Goal: Task Accomplishment & Management: Manage account settings

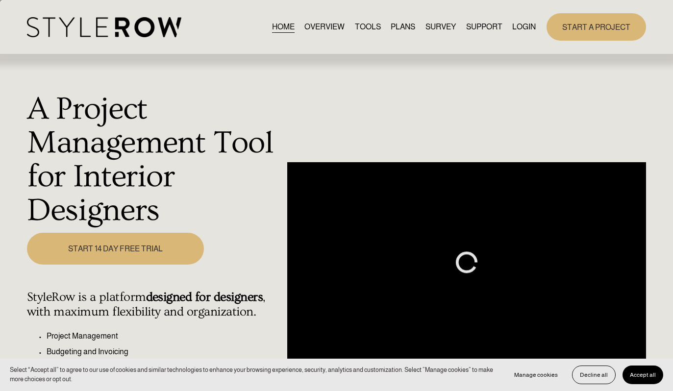
click at [518, 23] on link "LOGIN" at bounding box center [524, 27] width 24 height 13
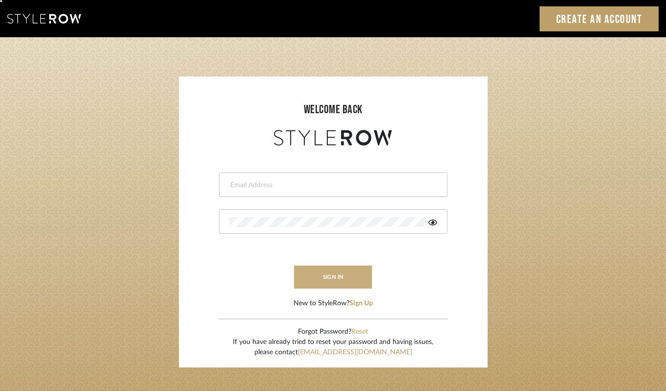
type input "erinn@erinnv.com"
click at [326, 281] on button "sign in" at bounding box center [333, 277] width 78 height 23
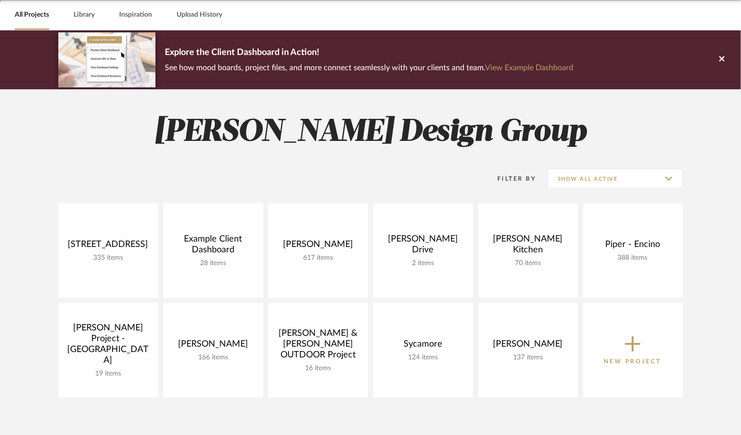
scroll to position [49, 0]
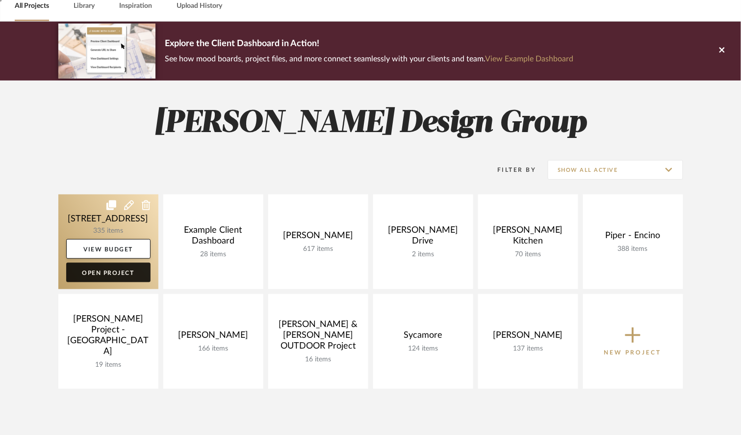
click at [103, 274] on link "Open Project" at bounding box center [108, 272] width 84 height 20
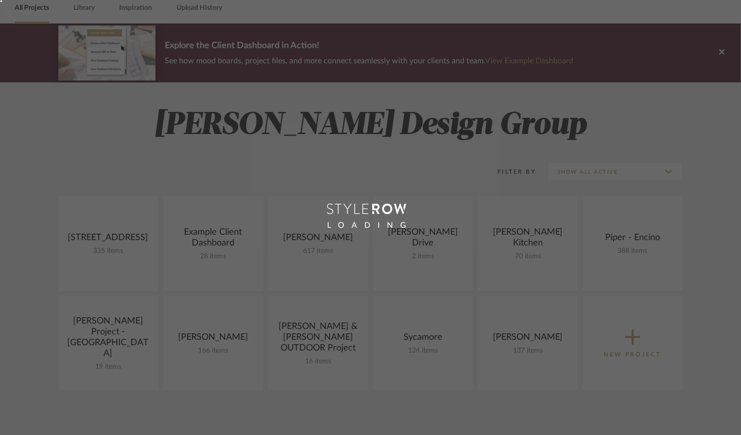
scroll to position [49, 0]
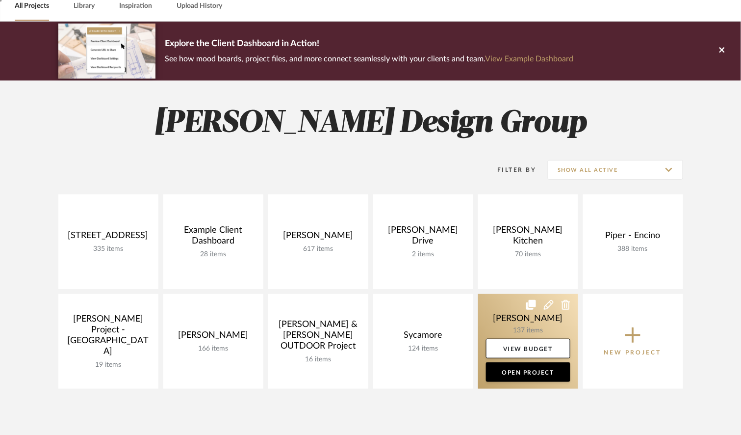
click at [529, 307] on icon at bounding box center [531, 305] width 10 height 10
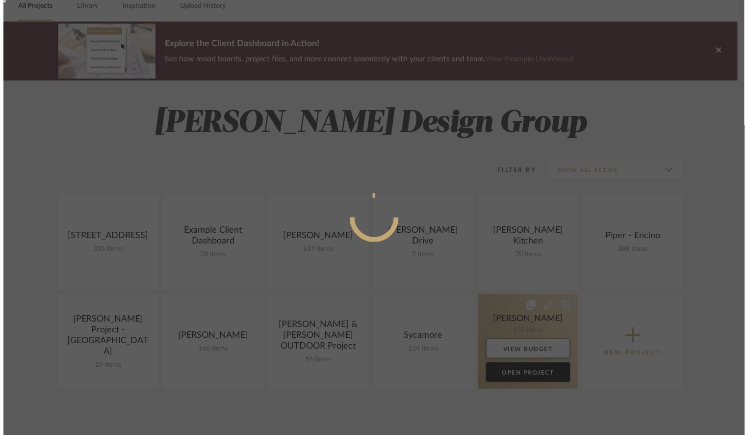
scroll to position [0, 0]
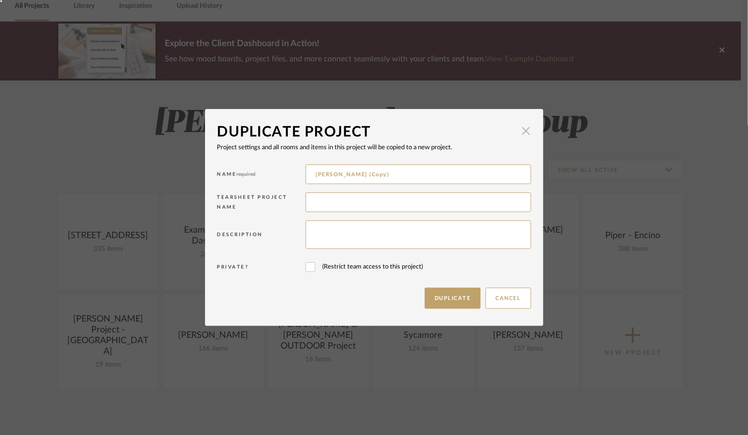
click at [523, 133] on span "button" at bounding box center [526, 131] width 20 height 20
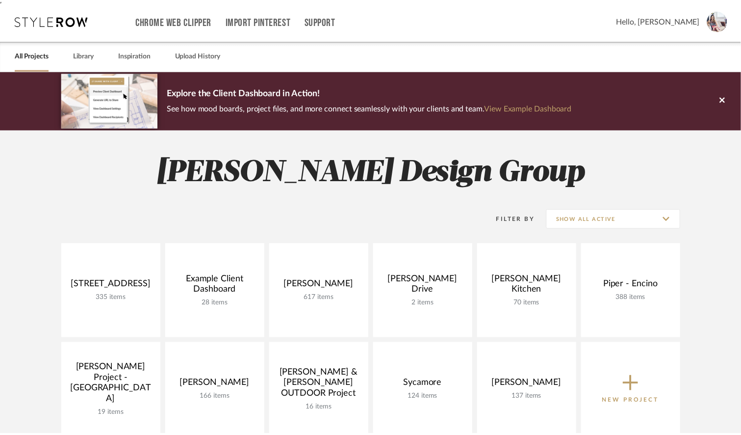
scroll to position [49, 0]
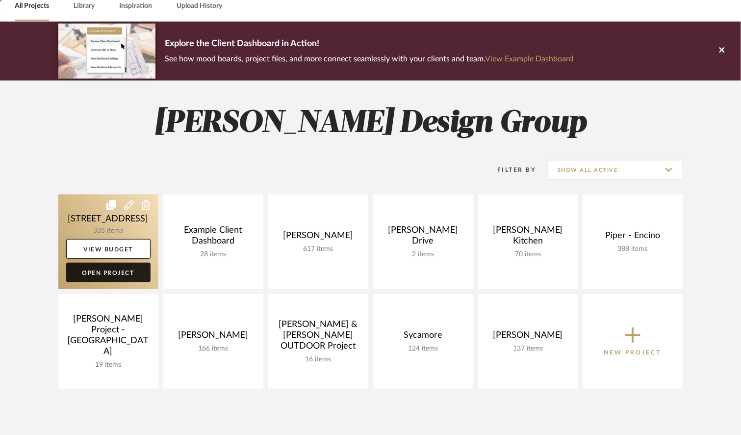
click at [109, 273] on link "Open Project" at bounding box center [108, 272] width 84 height 20
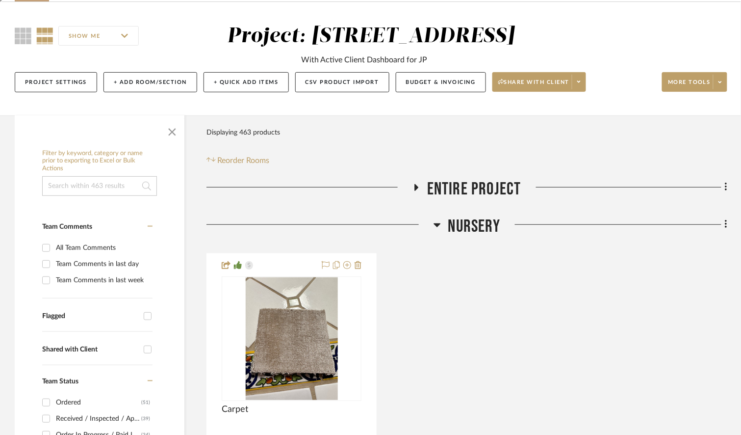
scroll to position [77, 0]
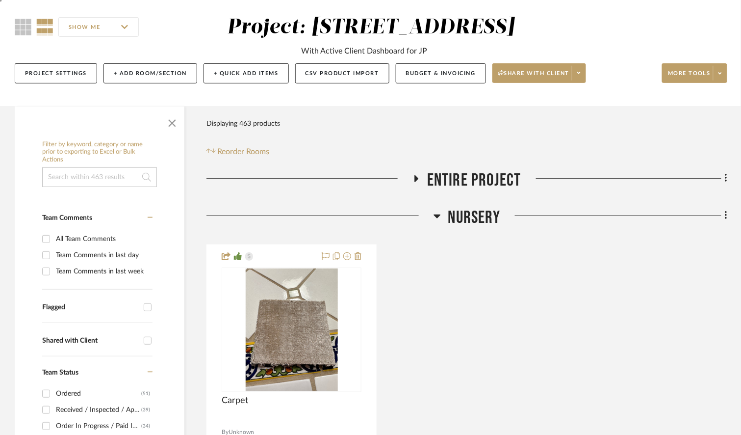
click at [413, 181] on fa-icon at bounding box center [415, 182] width 7 height 14
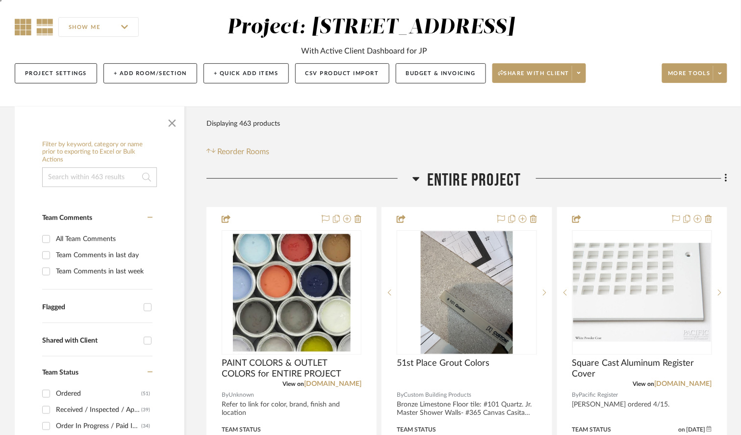
click at [16, 26] on icon at bounding box center [23, 27] width 17 height 17
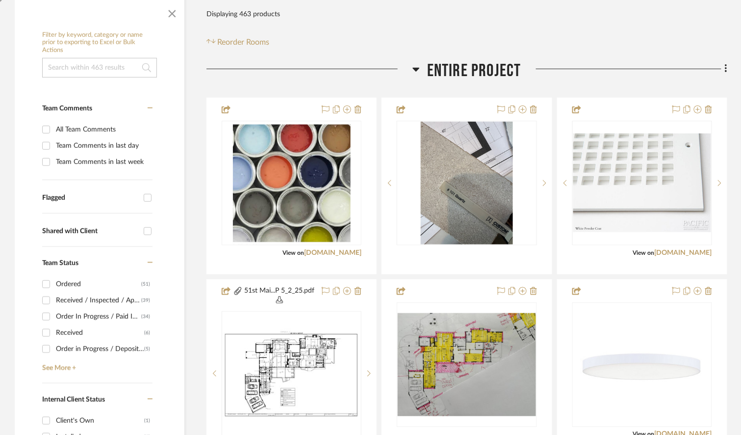
scroll to position [179, 0]
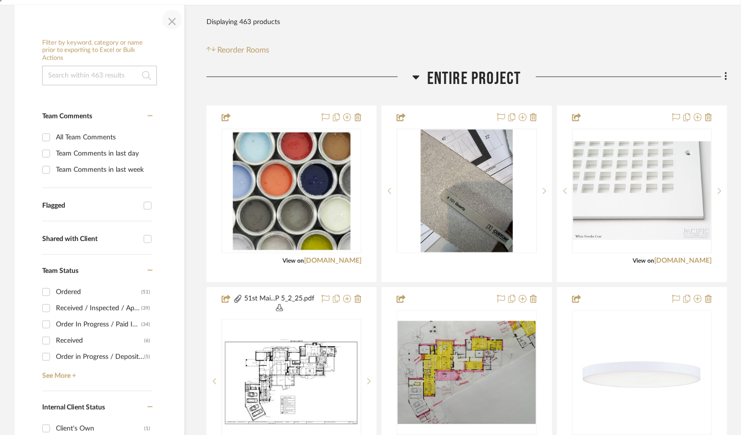
click at [171, 18] on span "button" at bounding box center [172, 20] width 24 height 24
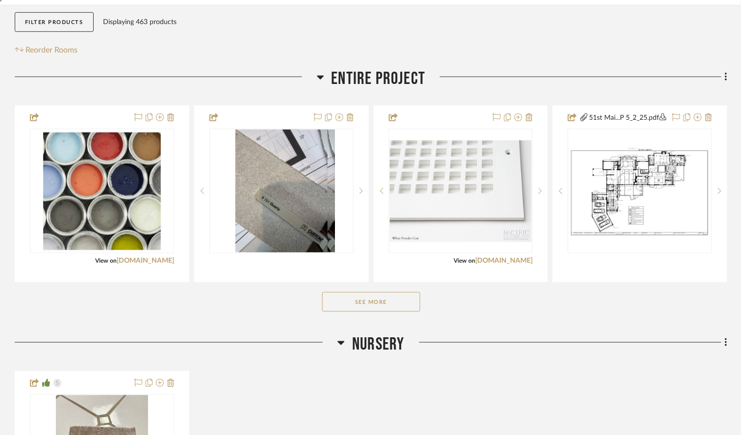
click at [363, 311] on button "See More" at bounding box center [371, 302] width 98 height 20
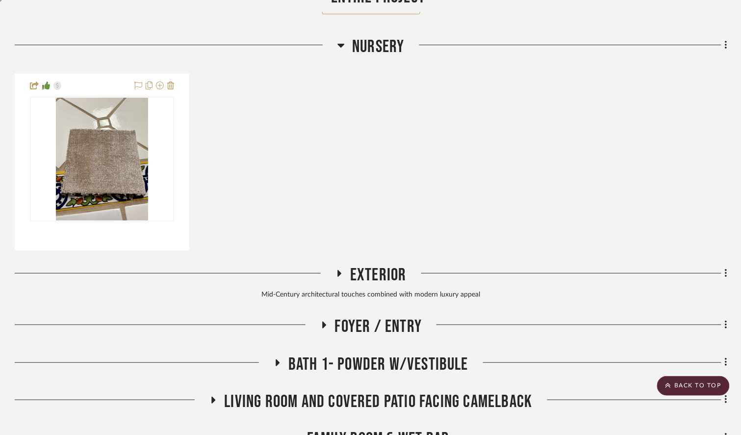
scroll to position [1028, 0]
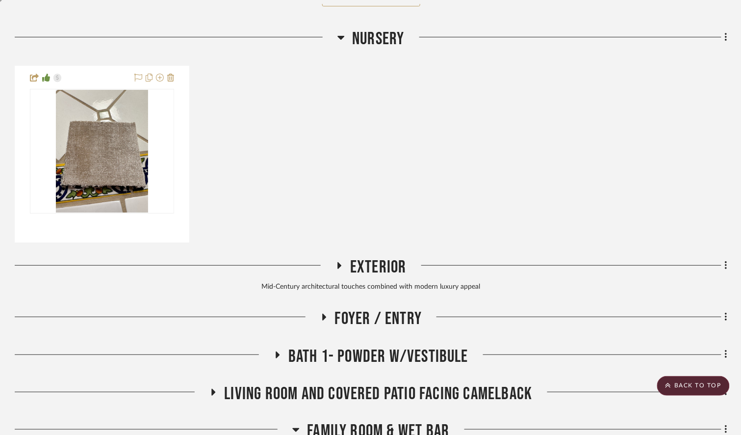
click at [338, 276] on fa-icon at bounding box center [338, 268] width 7 height 14
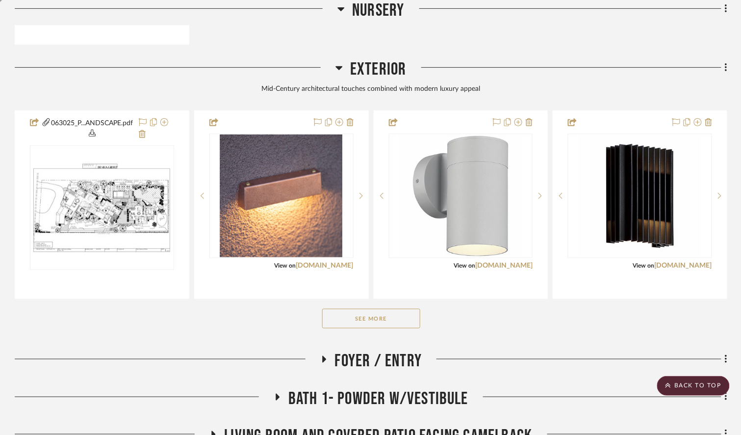
scroll to position [1232, 0]
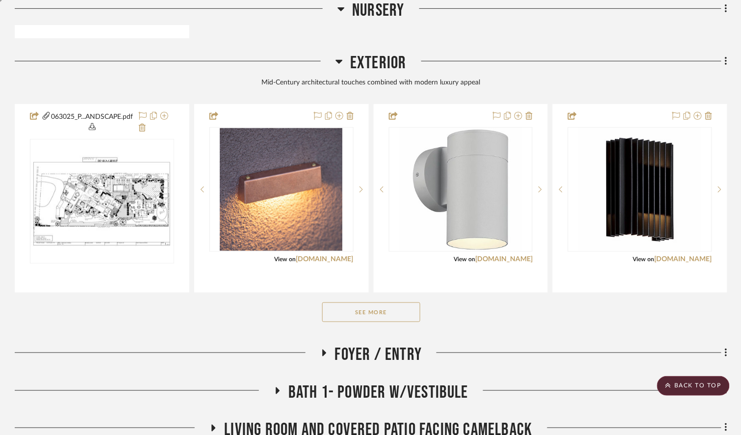
click at [322, 357] on icon at bounding box center [324, 352] width 12 height 7
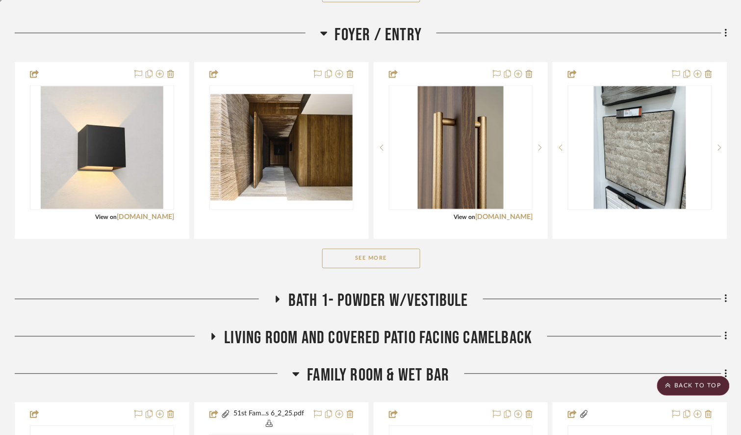
scroll to position [1552, 0]
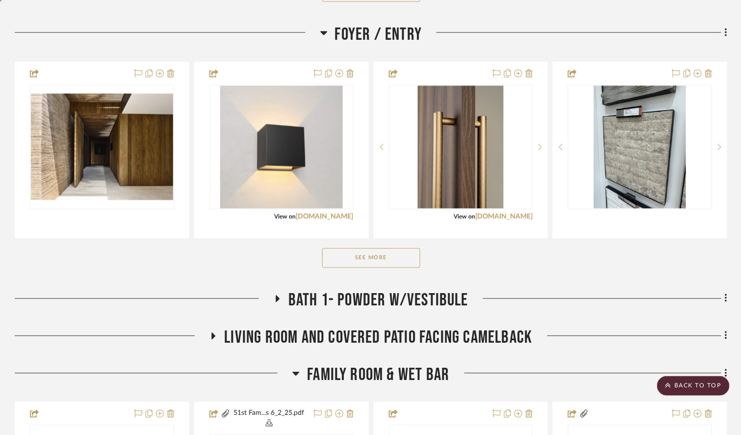
click at [366, 268] on button "See More" at bounding box center [371, 258] width 98 height 20
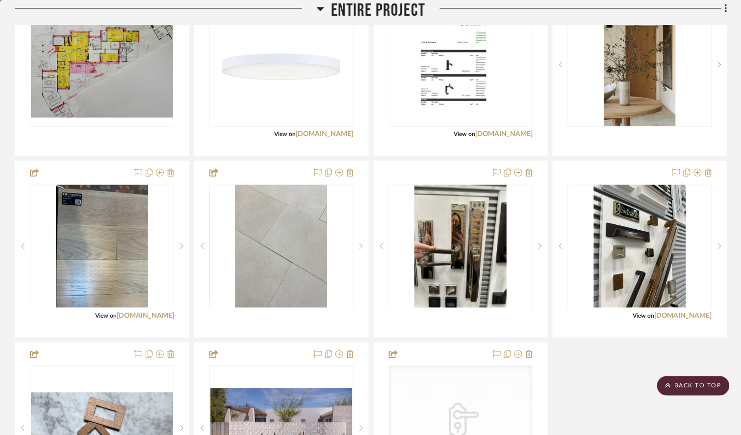
scroll to position [486, 0]
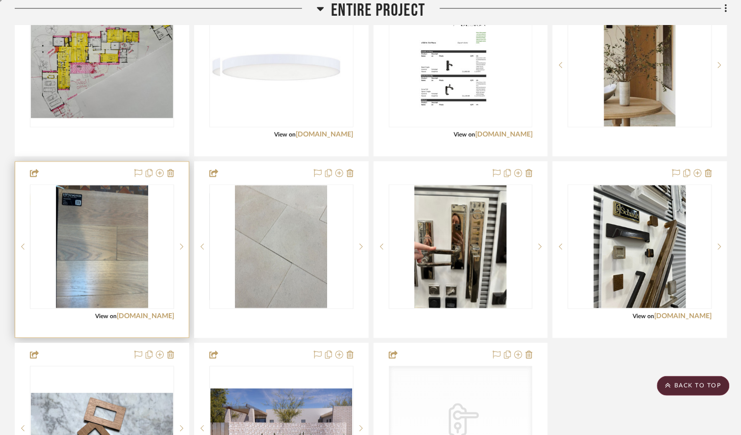
click at [0, 0] on img at bounding box center [0, 0] width 0 height 0
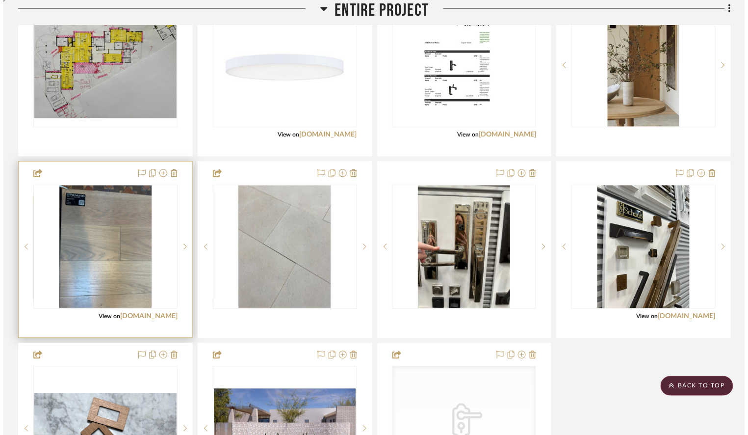
scroll to position [0, 0]
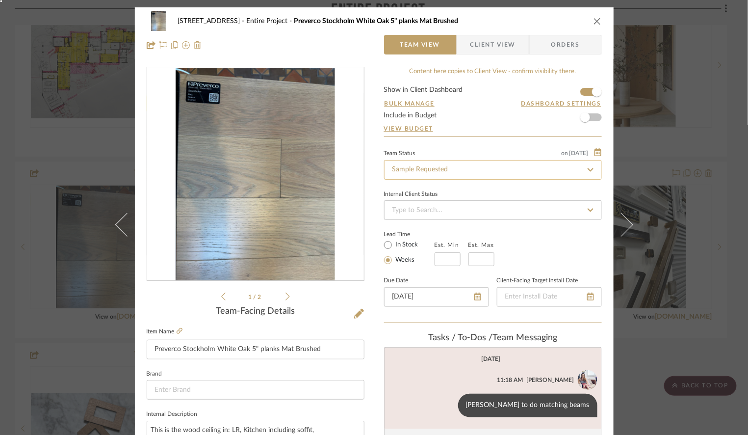
click at [462, 175] on input "Sample Requested" at bounding box center [493, 170] width 218 height 20
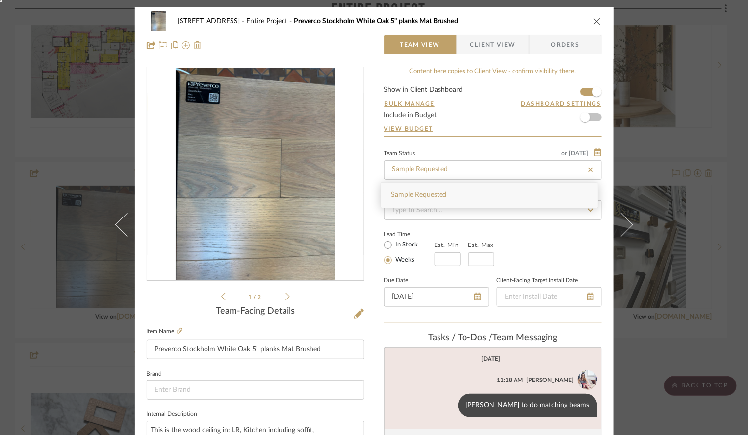
click at [456, 149] on div "Team Status on [DATE]" at bounding box center [493, 152] width 218 height 8
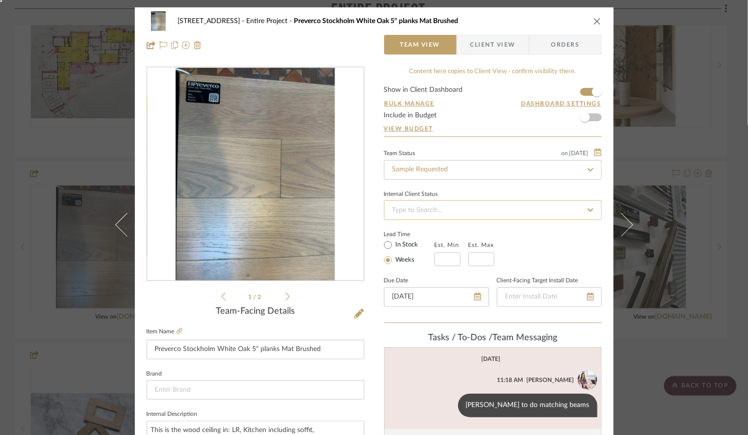
click at [418, 208] on input at bounding box center [493, 210] width 218 height 20
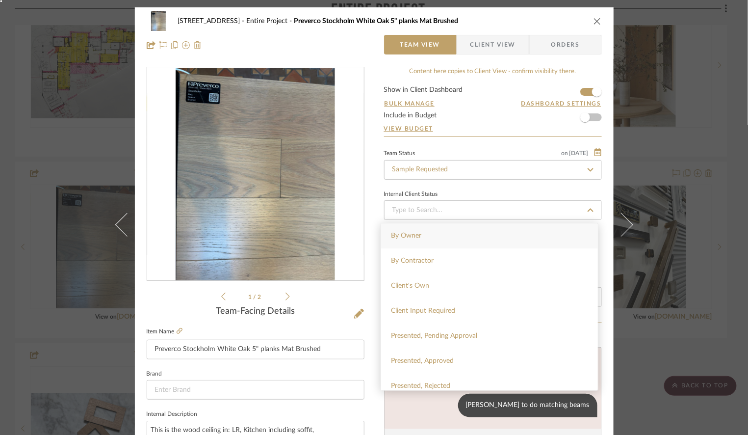
click at [463, 112] on form "Show in Client Dashboard Bulk Manage Dashboard Settings Include in Budget View …" at bounding box center [493, 111] width 218 height 50
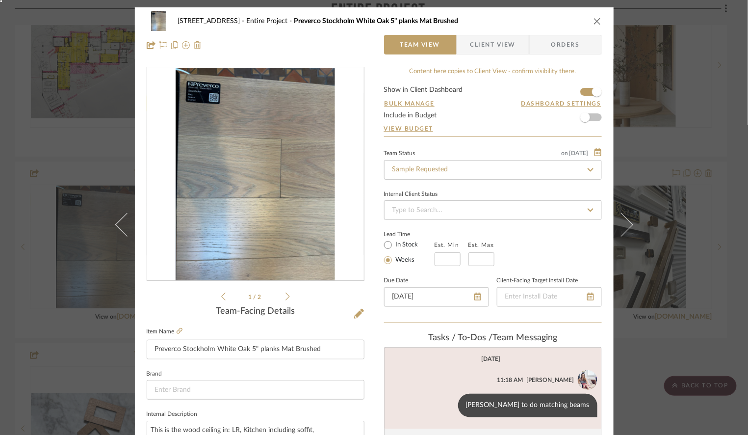
click at [490, 42] on span "Client View" at bounding box center [492, 45] width 45 height 20
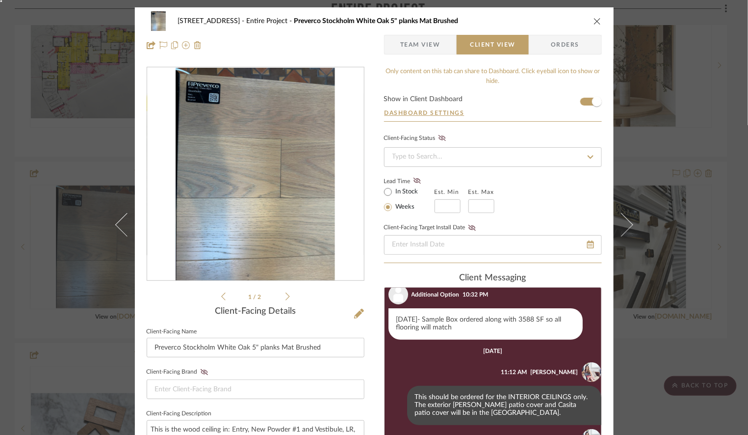
scroll to position [139, 0]
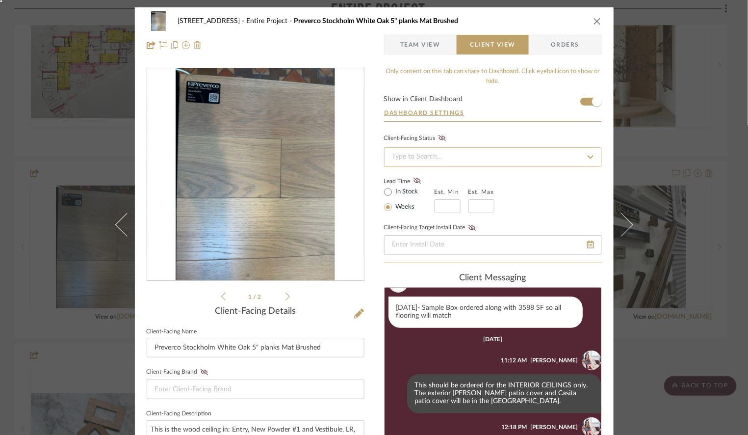
click at [423, 155] on input at bounding box center [493, 157] width 218 height 20
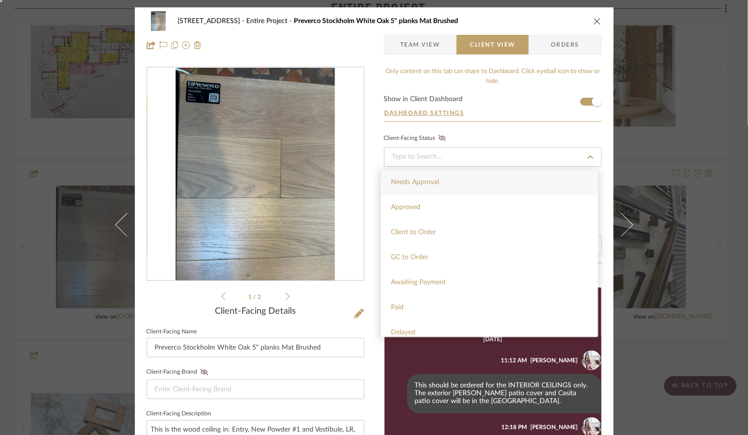
click at [423, 185] on span "Needs Approval" at bounding box center [415, 182] width 48 height 7
type input "[DATE]"
type input "Needs Approval"
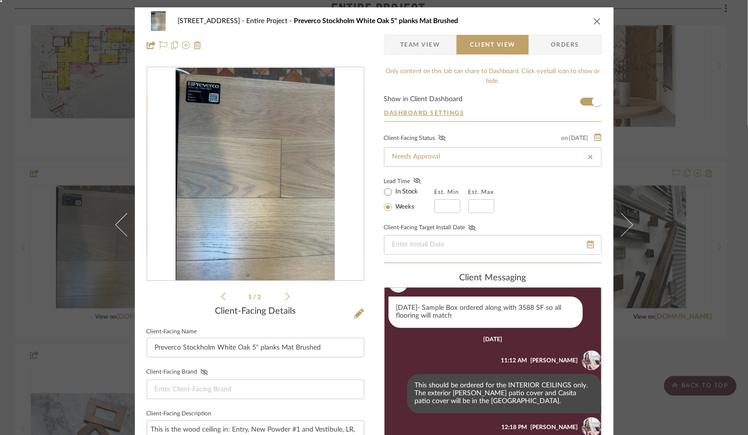
click at [557, 196] on div "Lead Time In Stock Weeks Est. Min Est. Max" at bounding box center [493, 194] width 218 height 38
click at [419, 44] on span "Team View" at bounding box center [420, 45] width 40 height 20
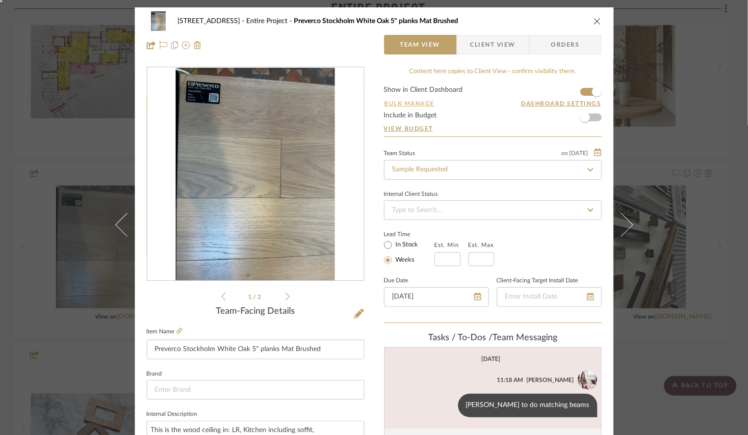
click at [395, 101] on button "Bulk Manage" at bounding box center [409, 103] width 51 height 9
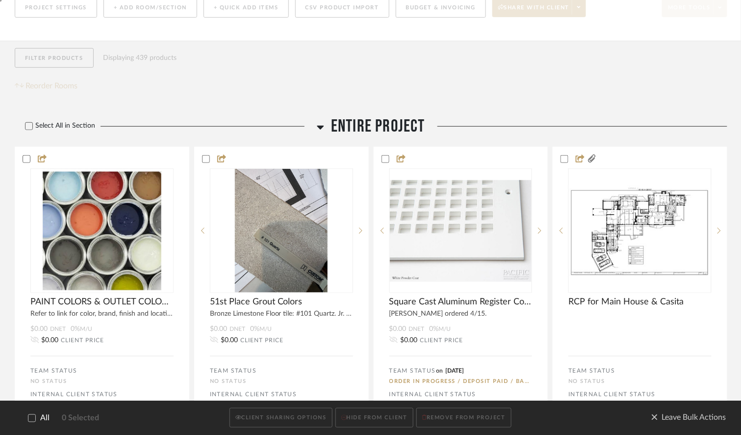
scroll to position [179, 0]
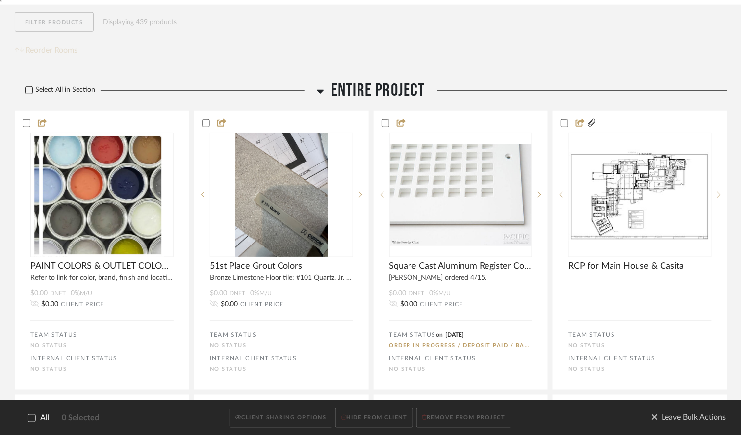
click at [25, 91] on label "Select All in Section" at bounding box center [56, 90] width 83 height 8
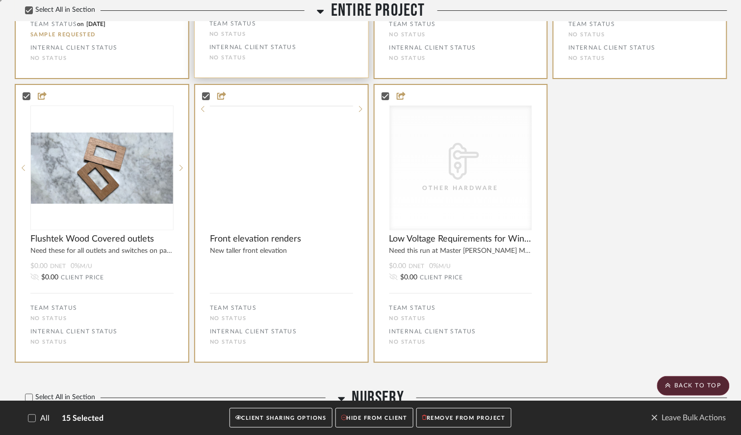
scroll to position [1127, 0]
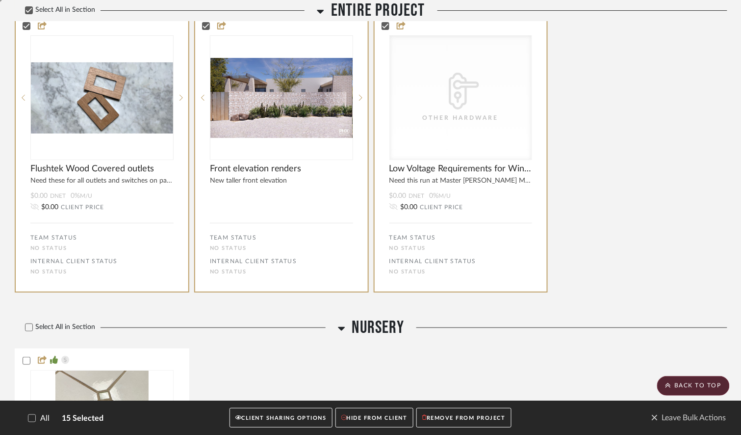
click at [270, 424] on button "CLIENT SHARING OPTIONS" at bounding box center [281, 418] width 102 height 20
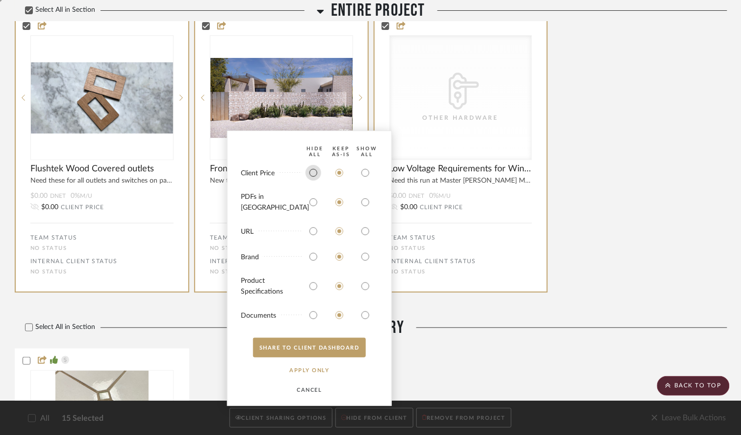
click at [317, 180] on input "radio" at bounding box center [314, 173] width 16 height 16
radio input "true"
click at [312, 388] on button "CANCEL" at bounding box center [309, 390] width 61 height 20
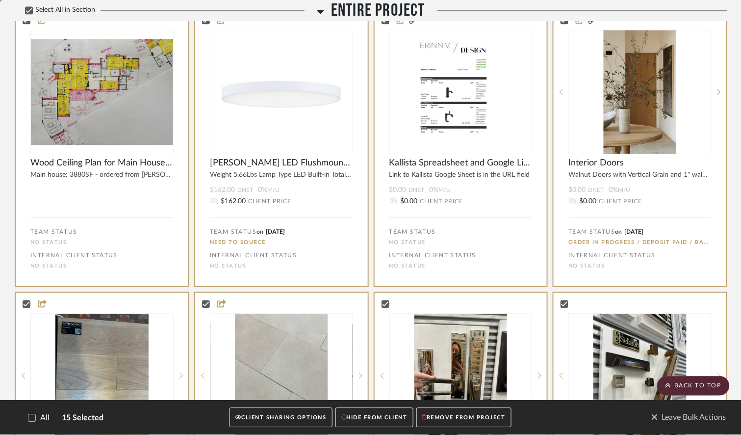
scroll to position [0, 0]
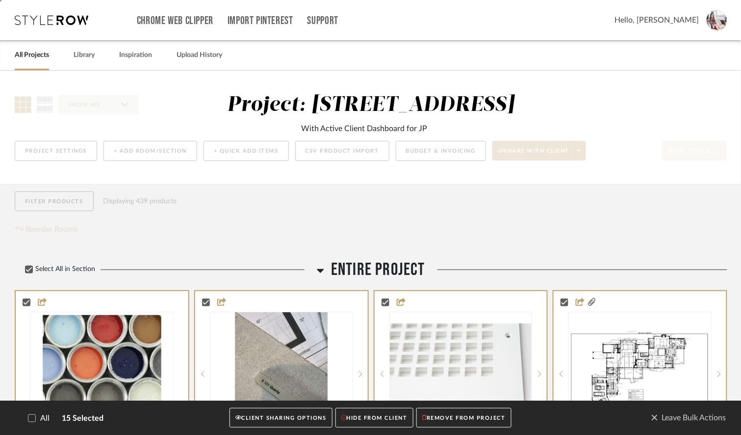
click at [457, 222] on div "Filter Products Displaying 439 products Reorder Rooms" at bounding box center [371, 213] width 713 height 44
click at [673, 420] on span "Leave Bulk Actions" at bounding box center [688, 417] width 75 height 15
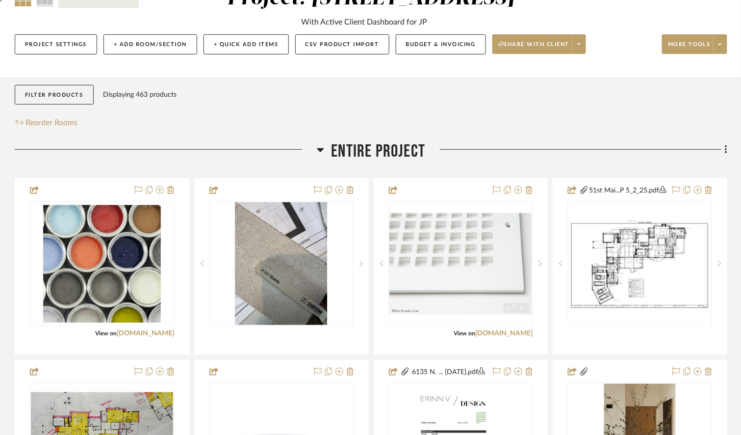
scroll to position [107, 0]
click at [317, 150] on icon at bounding box center [320, 149] width 7 height 12
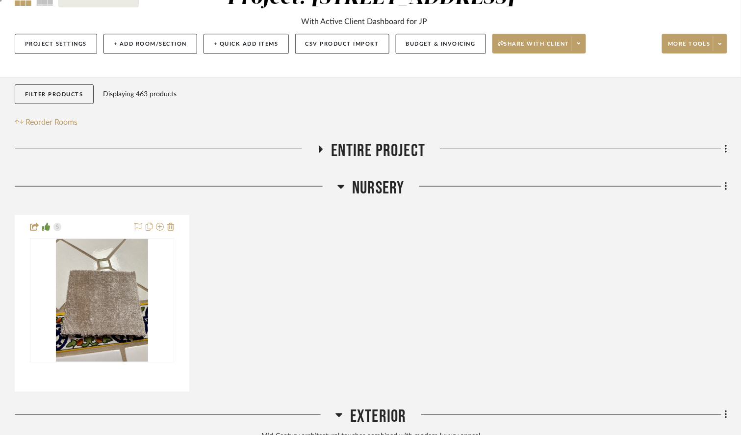
click at [341, 191] on icon at bounding box center [340, 186] width 7 height 12
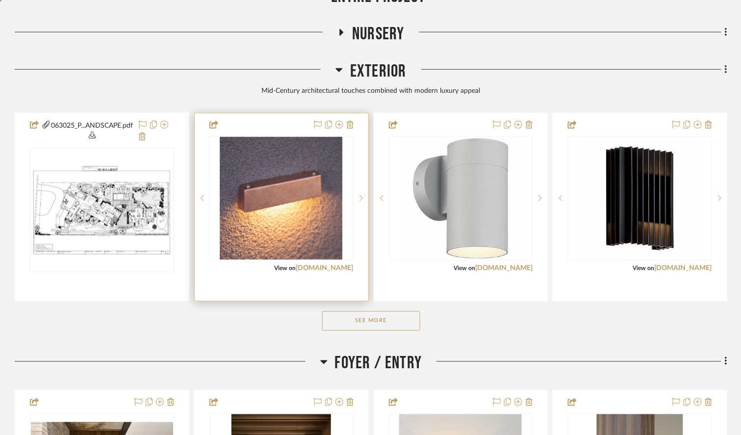
scroll to position [266, 0]
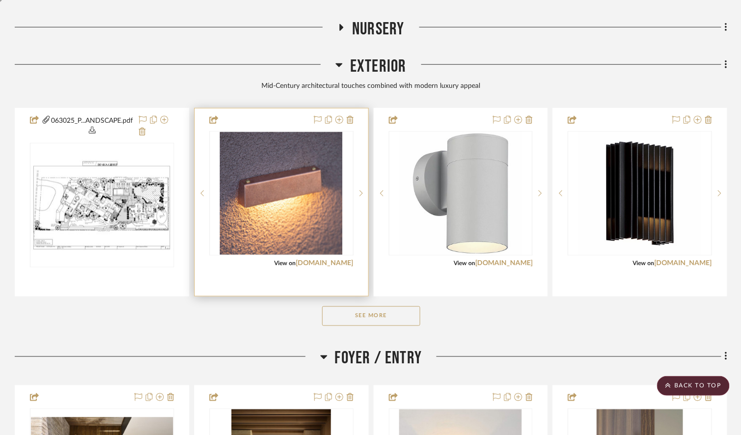
click at [295, 190] on img "0" at bounding box center [281, 193] width 123 height 123
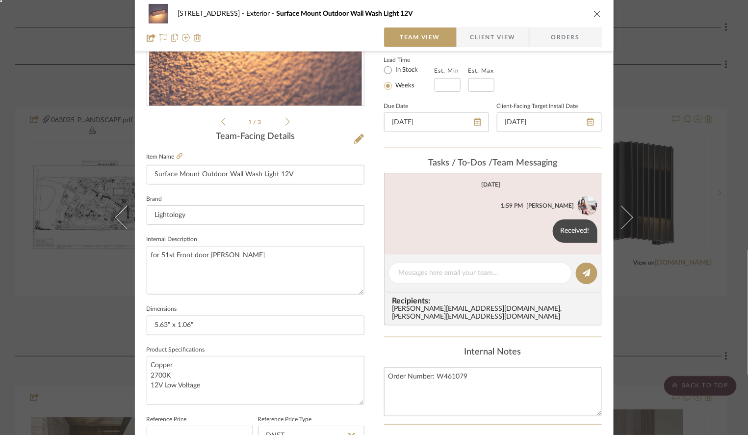
scroll to position [178, 0]
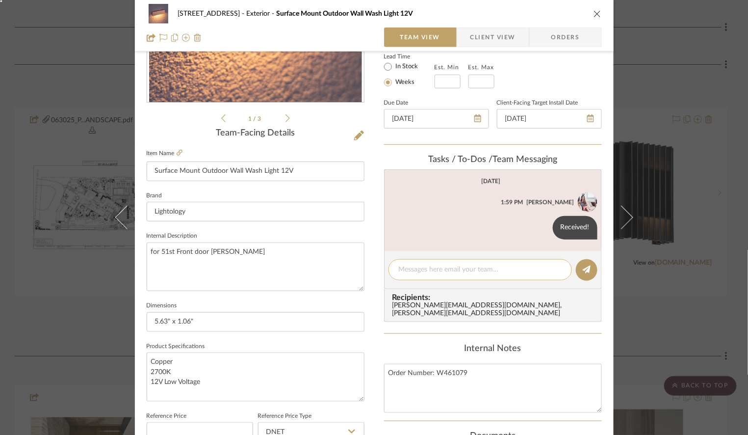
click at [418, 276] on div at bounding box center [479, 269] width 183 height 21
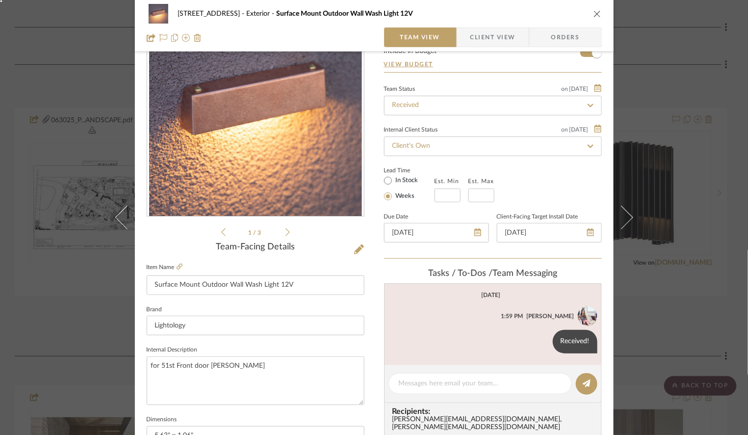
scroll to position [60, 0]
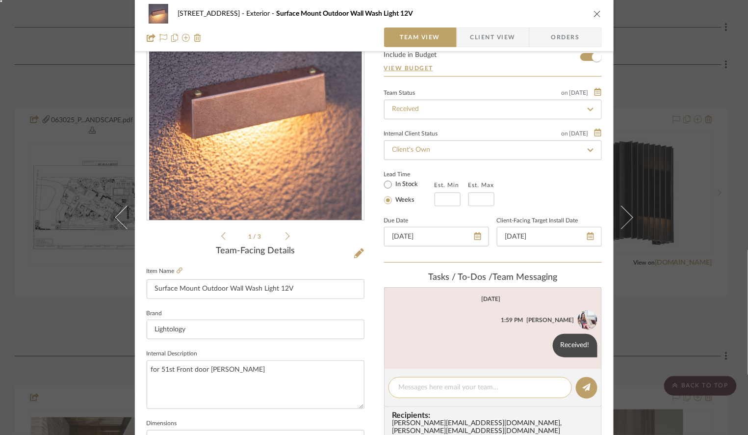
click at [411, 386] on textarea at bounding box center [480, 387] width 163 height 10
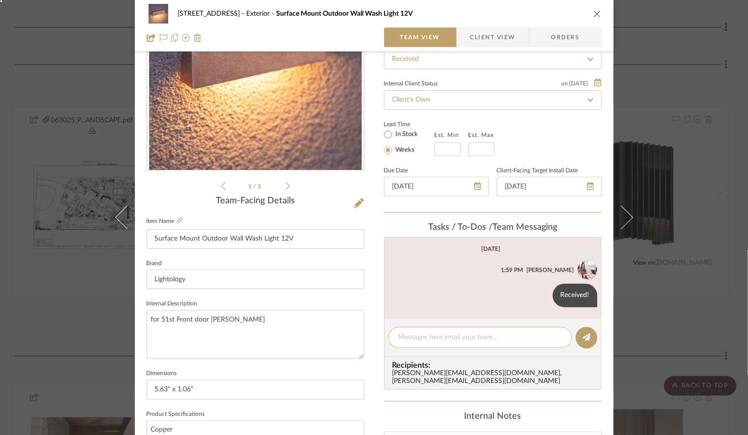
scroll to position [131, 0]
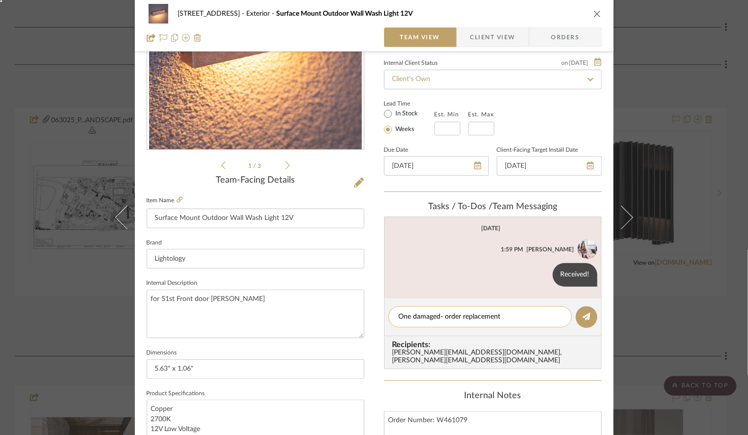
type textarea "One damaged- order replacement."
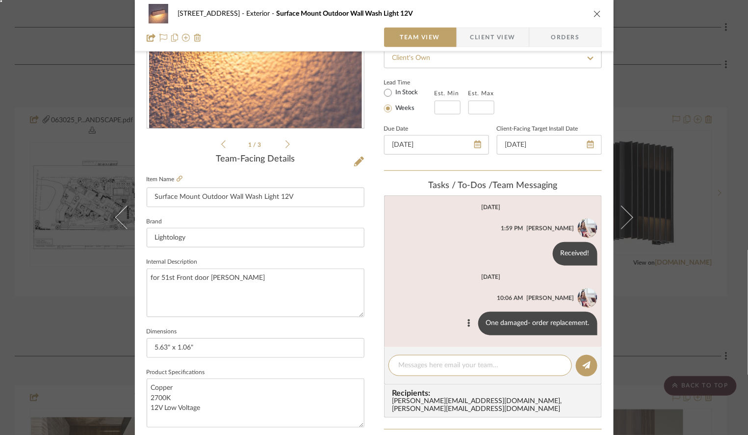
scroll to position [160, 0]
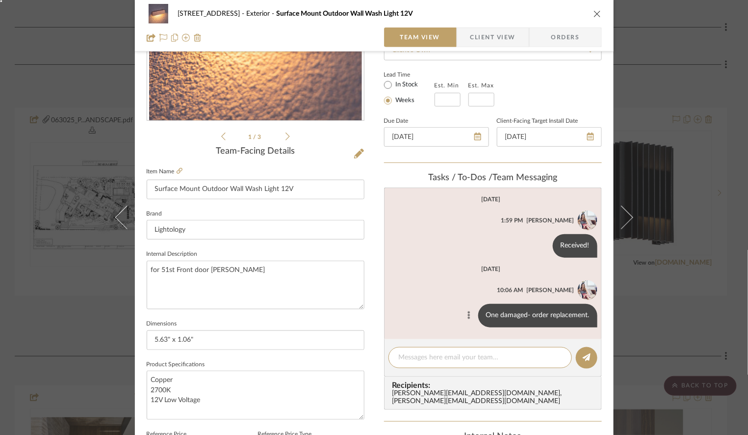
click at [467, 315] on icon at bounding box center [468, 315] width 2 height 8
click at [430, 303] on span "Edit Message" at bounding box center [420, 303] width 40 height 8
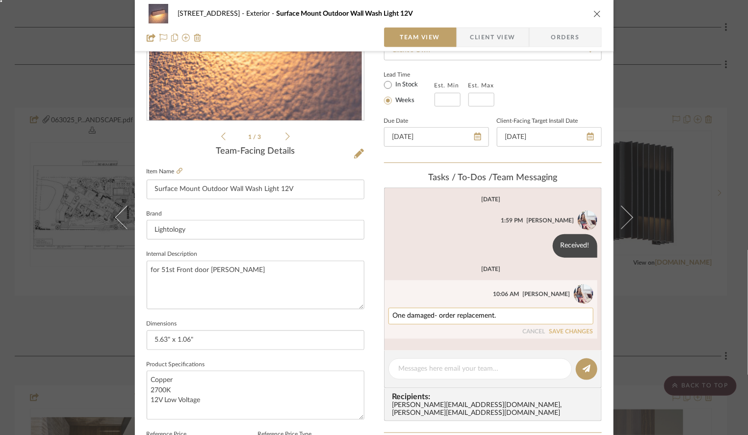
click at [453, 317] on textarea "One damaged- order replacement." at bounding box center [491, 316] width 196 height 8
click at [497, 316] on textarea "One damaged- ordered replacement." at bounding box center [491, 316] width 196 height 8
type textarea "One damaged- ordered replacement 10/2."
click at [569, 330] on button "SAVE CHANGES" at bounding box center [571, 331] width 44 height 7
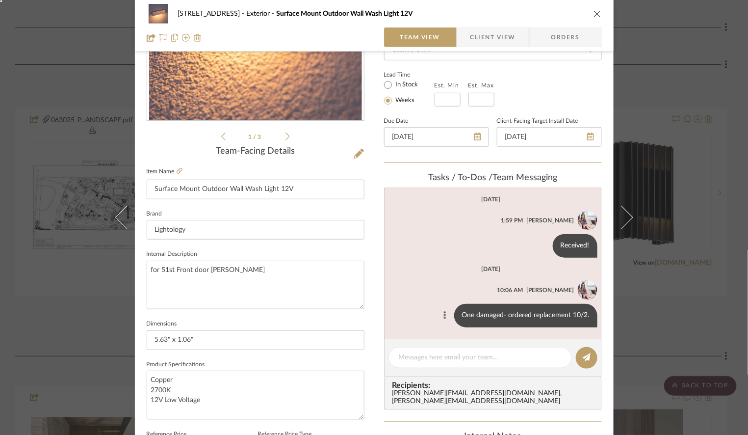
click at [439, 313] on button at bounding box center [445, 315] width 12 height 12
click at [406, 322] on span "Delete" at bounding box center [396, 326] width 40 height 8
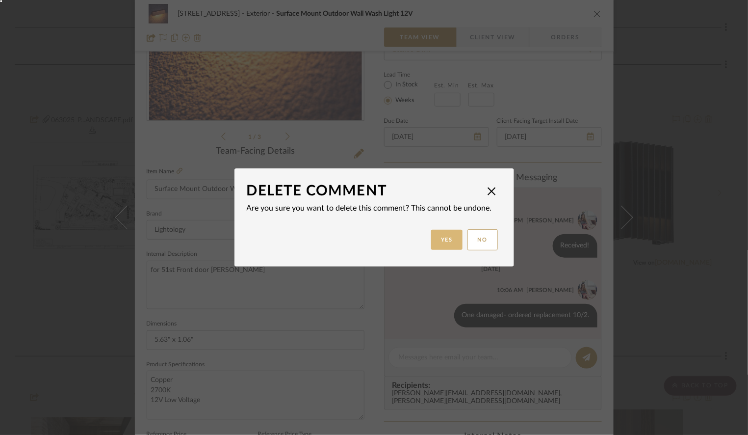
click at [442, 248] on button "Yes" at bounding box center [446, 240] width 31 height 20
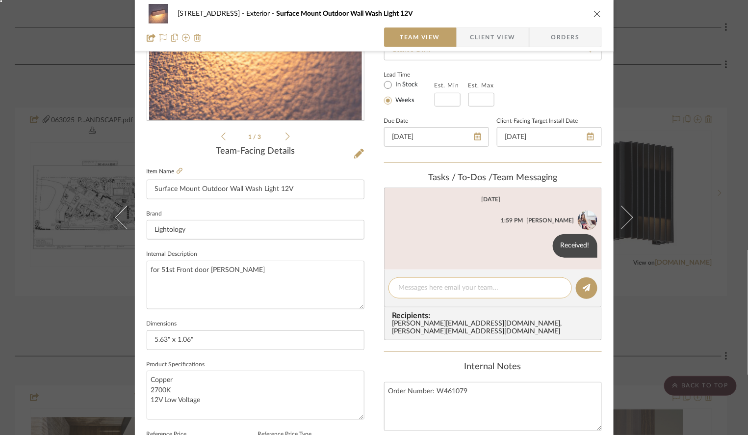
click at [419, 284] on textarea at bounding box center [480, 287] width 163 height 10
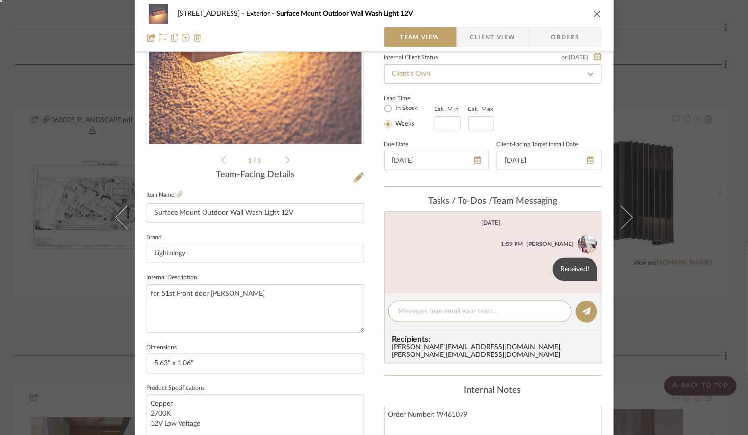
scroll to position [167, 0]
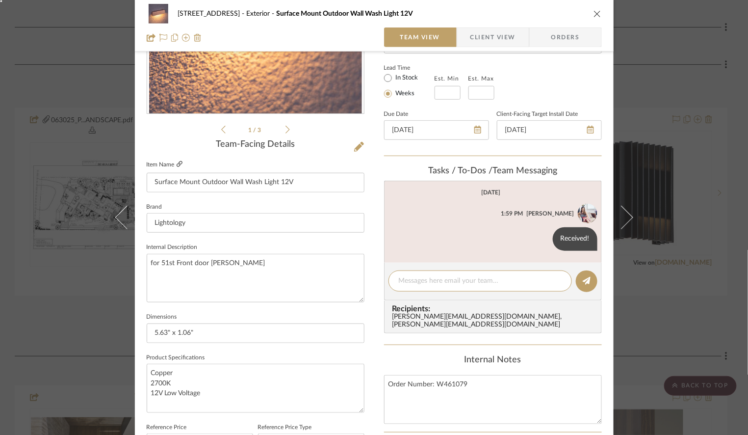
click at [178, 161] on icon at bounding box center [180, 164] width 6 height 6
click at [356, 150] on icon at bounding box center [359, 147] width 10 height 10
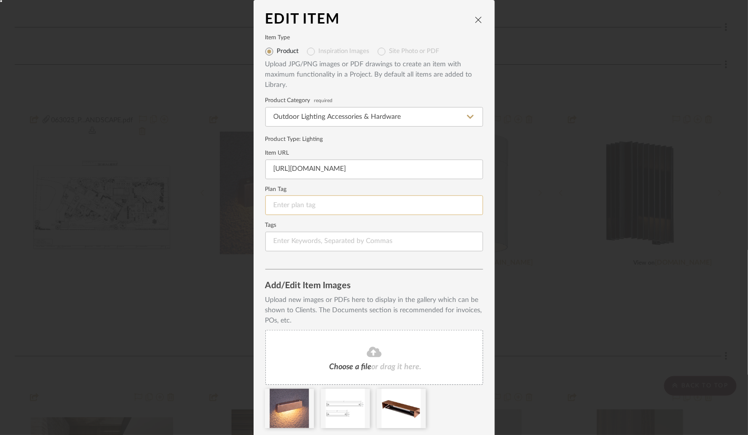
click at [311, 208] on input at bounding box center [374, 205] width 218 height 20
click at [289, 225] on label "Tags" at bounding box center [374, 225] width 218 height 5
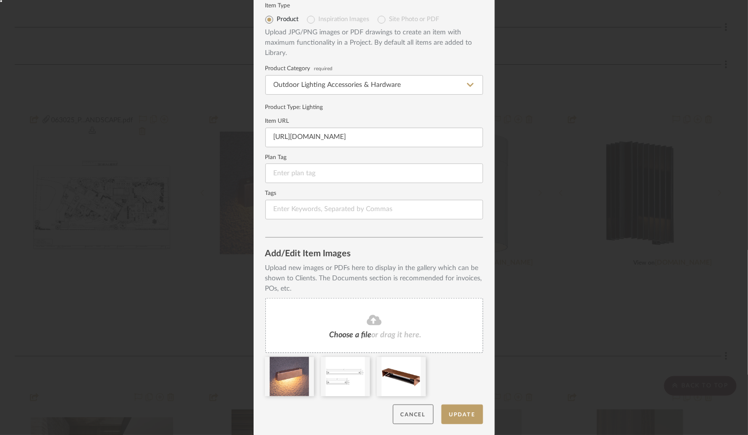
click at [409, 416] on button "Cancel" at bounding box center [413, 414] width 41 height 20
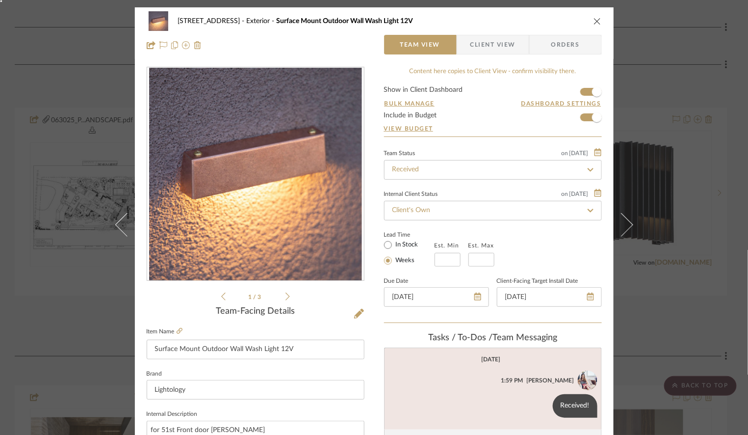
click at [286, 296] on div "1 / 3" at bounding box center [256, 184] width 218 height 235
click at [285, 296] on icon at bounding box center [287, 296] width 4 height 9
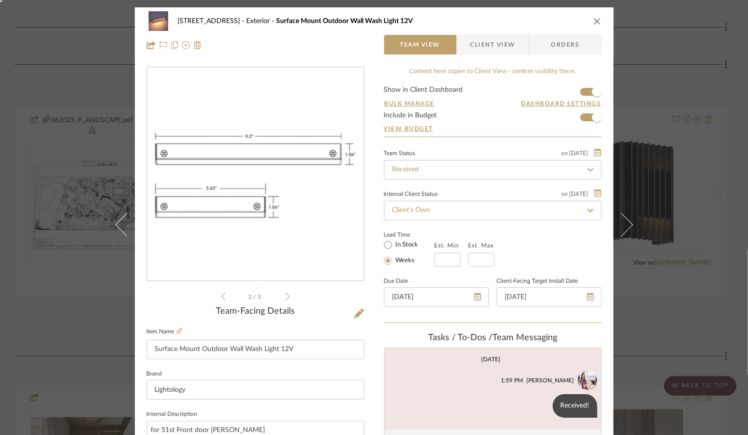
click at [285, 296] on icon at bounding box center [287, 296] width 4 height 9
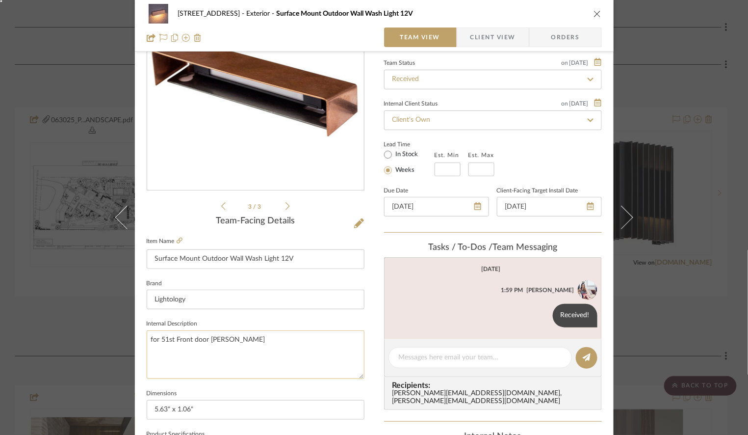
scroll to position [0, 0]
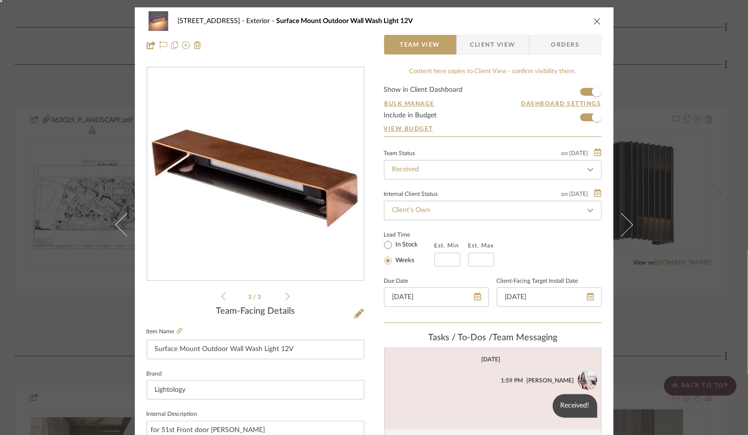
click at [480, 53] on span "Client View" at bounding box center [492, 45] width 45 height 20
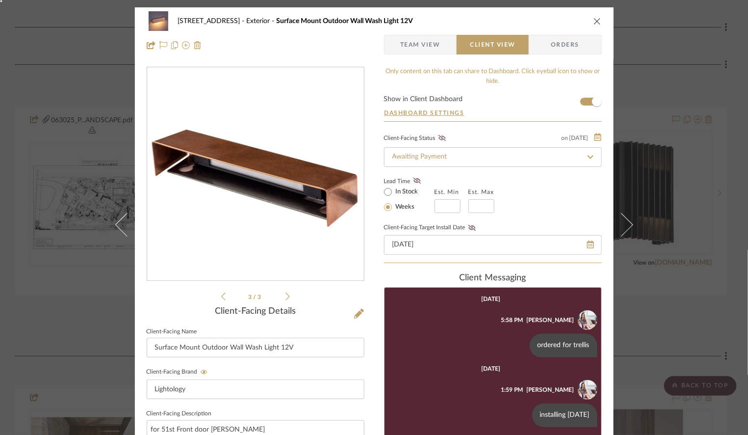
click at [285, 294] on icon at bounding box center [287, 296] width 4 height 9
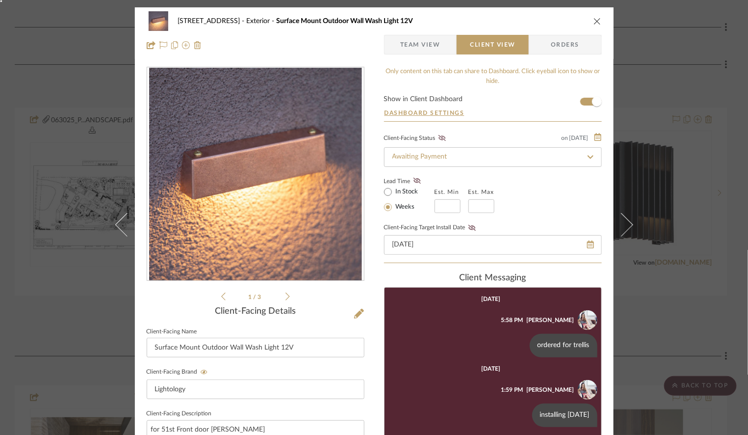
click at [285, 294] on icon at bounding box center [287, 296] width 4 height 9
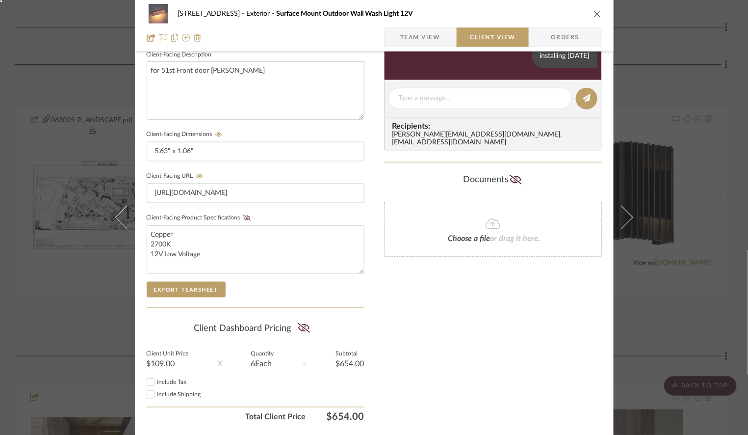
scroll to position [359, 0]
click at [512, 175] on icon at bounding box center [515, 180] width 12 height 10
click at [512, 176] on icon at bounding box center [515, 179] width 11 height 7
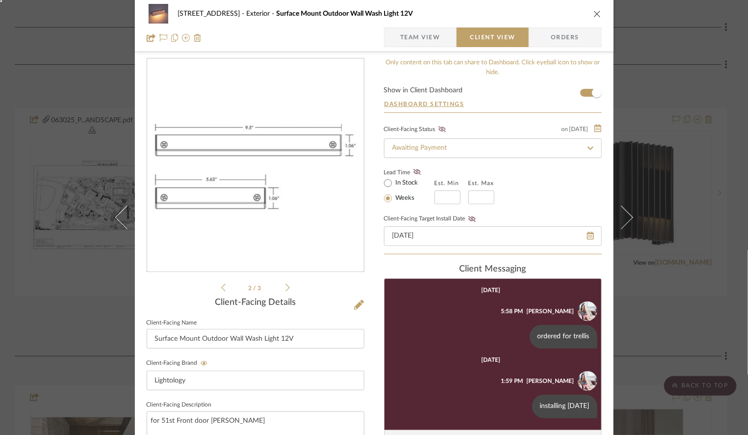
scroll to position [0, 0]
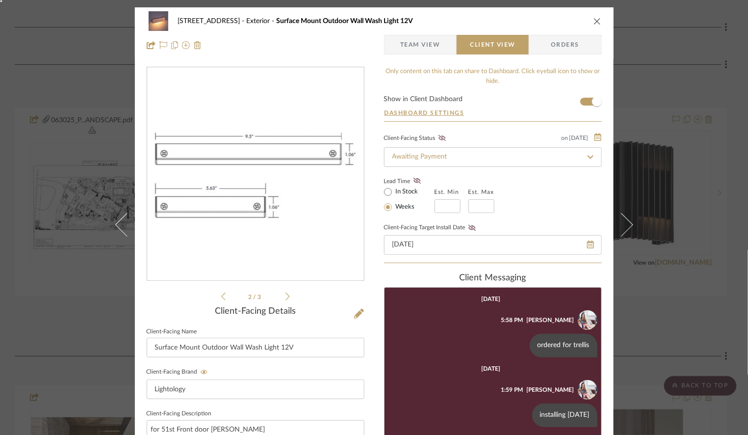
click at [282, 299] on li "2 / 3" at bounding box center [256, 296] width 60 height 12
click at [285, 292] on icon at bounding box center [287, 296] width 4 height 9
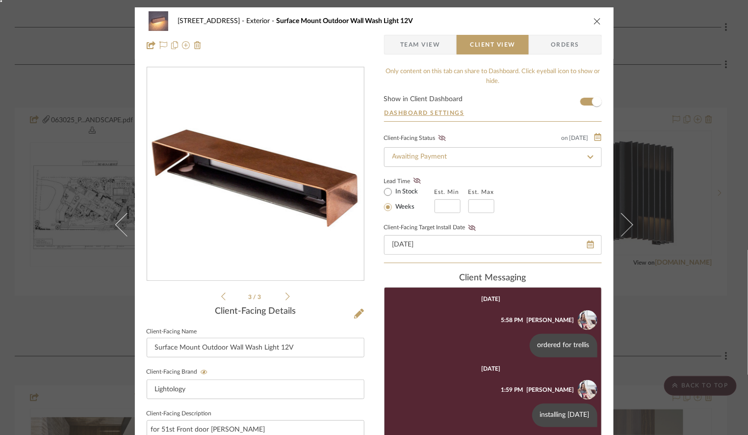
click at [285, 292] on icon at bounding box center [287, 296] width 4 height 9
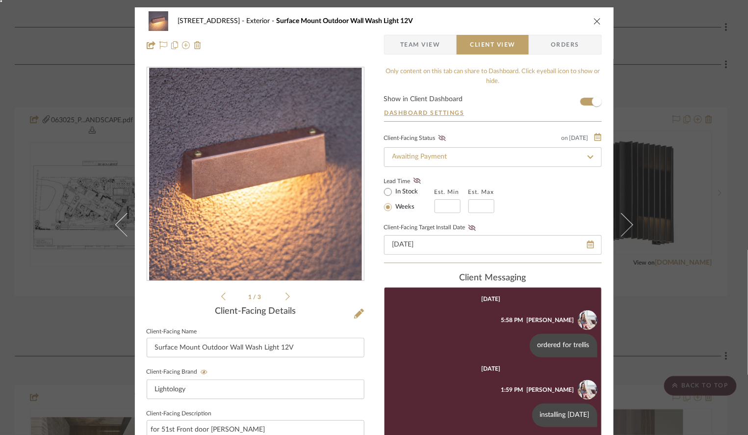
click at [285, 292] on icon at bounding box center [287, 296] width 4 height 9
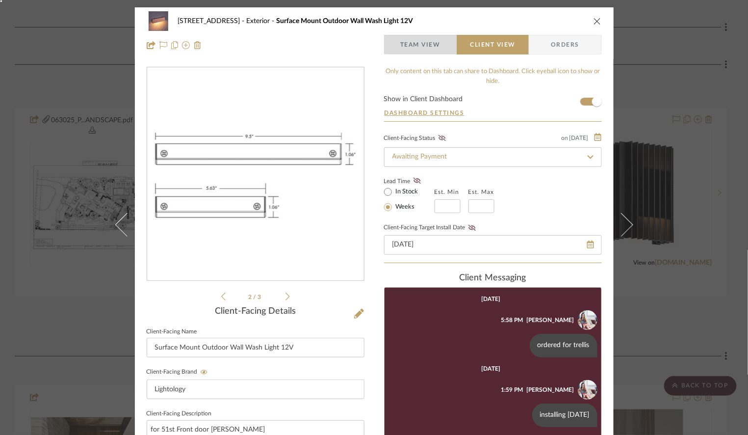
click at [407, 43] on span "Team View" at bounding box center [420, 45] width 40 height 20
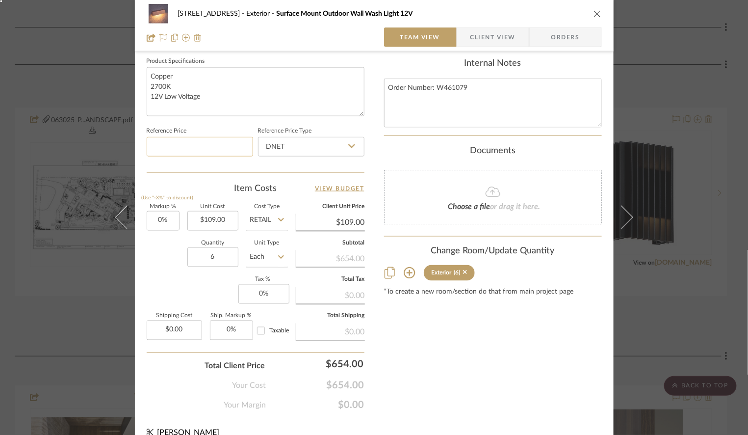
scroll to position [467, 0]
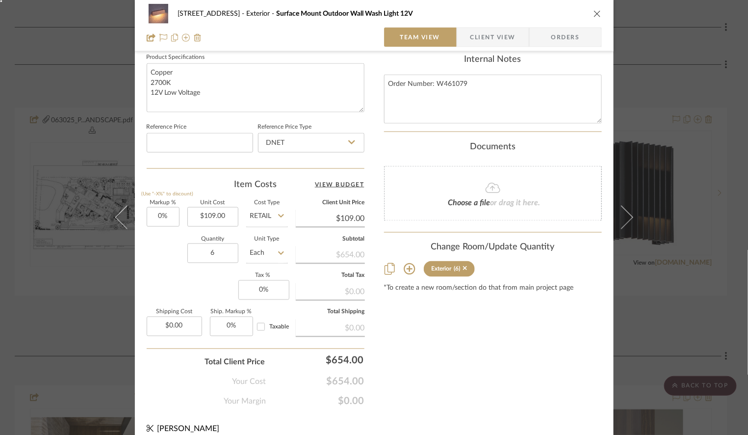
click at [328, 182] on link "View Budget" at bounding box center [340, 185] width 50 height 12
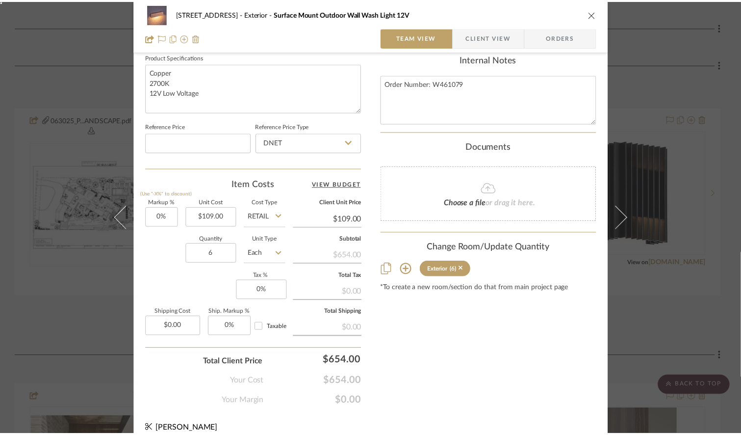
scroll to position [266, 0]
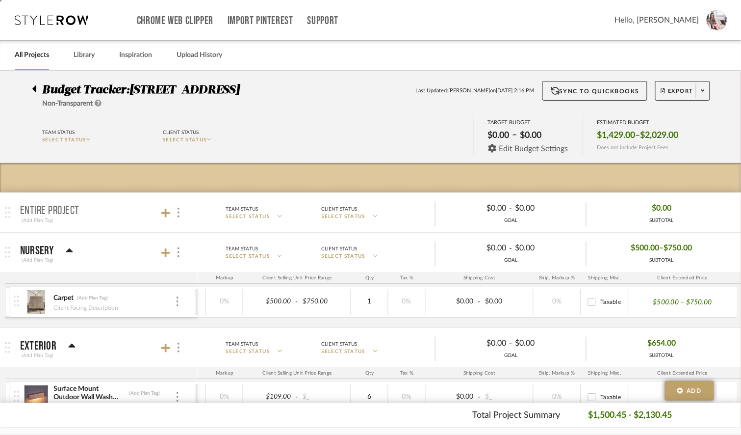
click at [488, 149] on icon at bounding box center [492, 148] width 8 height 8
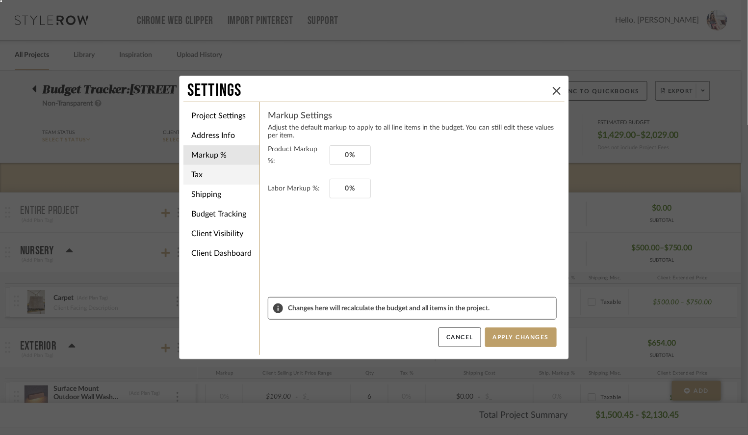
click at [199, 171] on li "Tax" at bounding box center [221, 175] width 76 height 20
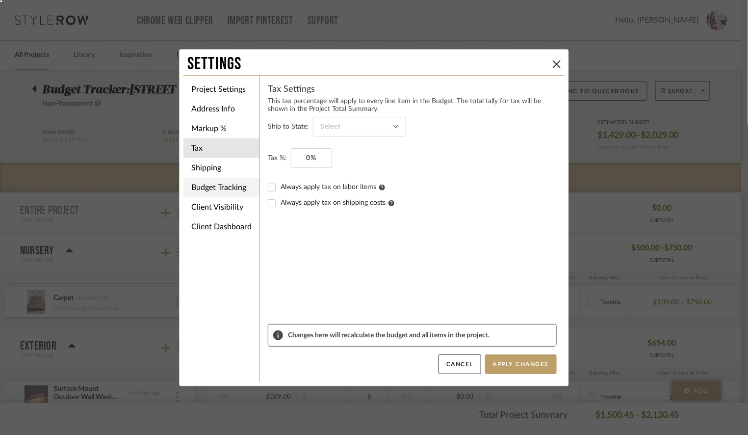
click at [201, 187] on li "Budget Tracking" at bounding box center [221, 188] width 76 height 20
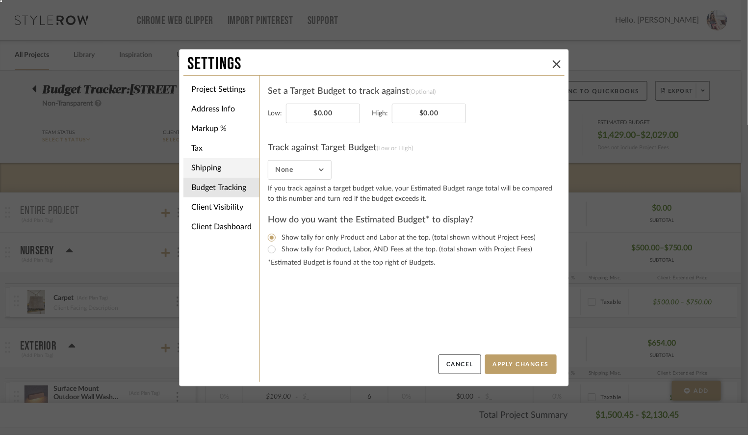
click at [202, 166] on li "Shipping" at bounding box center [221, 168] width 76 height 20
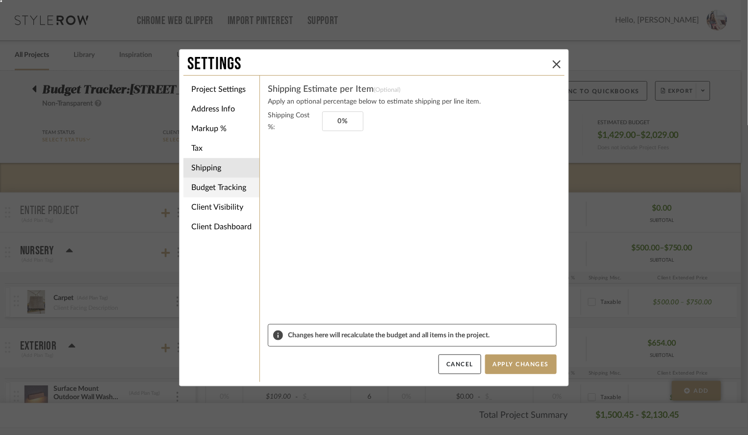
click at [204, 182] on li "Budget Tracking" at bounding box center [221, 188] width 76 height 20
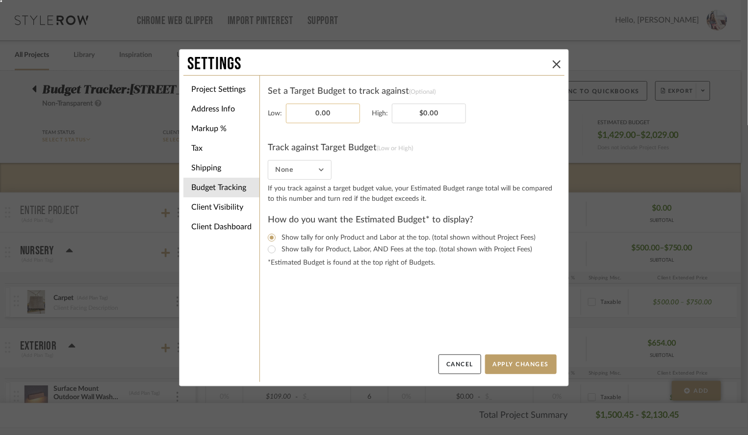
drag, startPoint x: 331, startPoint y: 113, endPoint x: 303, endPoint y: 113, distance: 28.0
click at [304, 113] on input "0.00" at bounding box center [323, 113] width 74 height 20
type input "$500,000.00"
type input "0.00"
click at [414, 116] on input "0.00" at bounding box center [429, 113] width 74 height 20
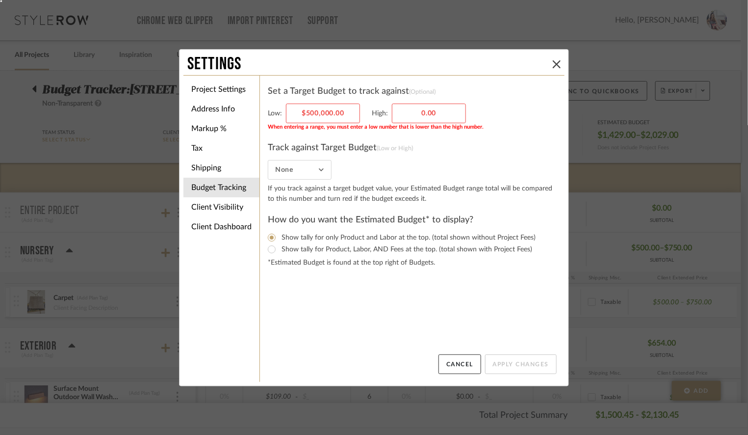
type input "500000.00"
type input "$0.00"
click at [324, 118] on input "500000.00" at bounding box center [323, 113] width 74 height 20
click at [352, 113] on input "500000.00" at bounding box center [323, 113] width 74 height 20
type input "$500,000.00"
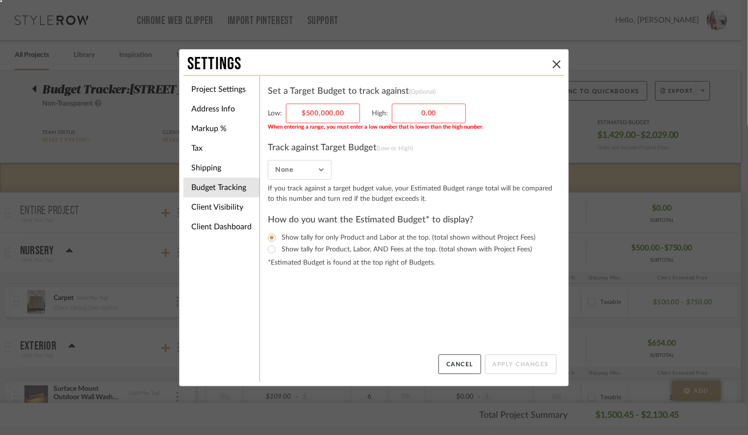
click at [416, 115] on input "0.00" at bounding box center [429, 113] width 74 height 20
type input "$1,000,000.00"
click at [434, 174] on fieldset "None" at bounding box center [412, 170] width 289 height 20
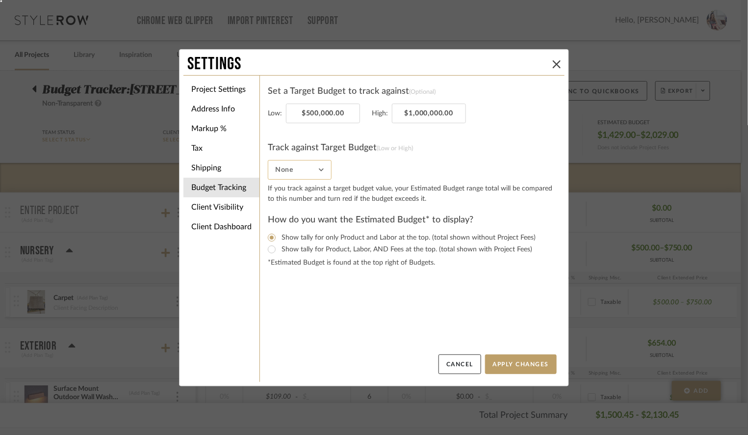
click at [295, 172] on input "None" at bounding box center [300, 170] width 64 height 20
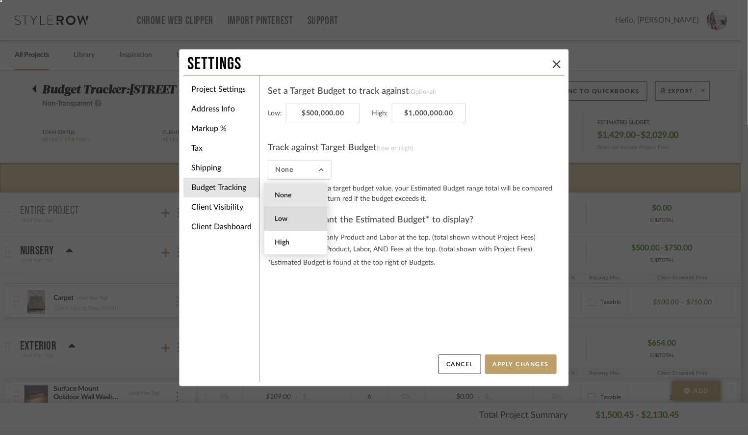
click at [290, 218] on span "Low" at bounding box center [297, 219] width 45 height 8
type input "Low"
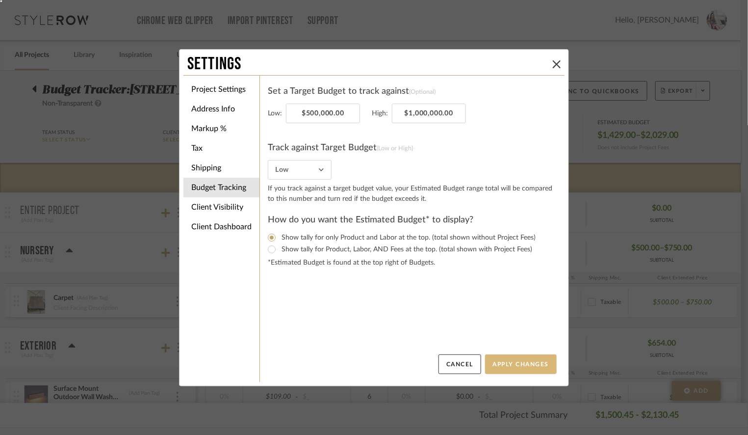
click at [511, 364] on button "Apply Changes" at bounding box center [521, 364] width 72 height 20
click at [551, 63] on button at bounding box center [557, 64] width 12 height 12
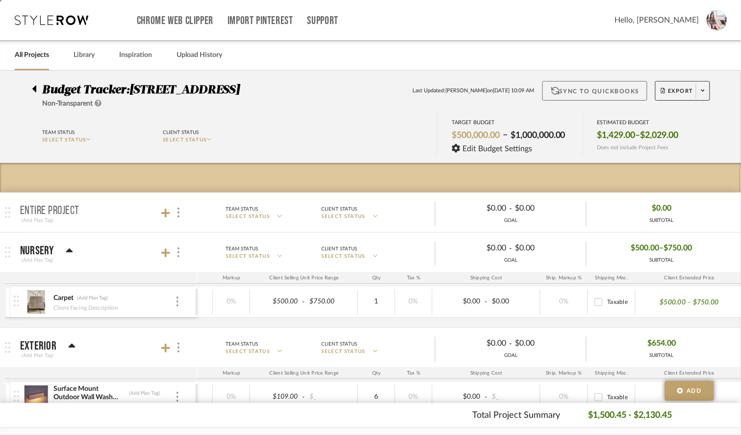
click at [559, 93] on button "Sync to QuickBooks" at bounding box center [594, 91] width 105 height 20
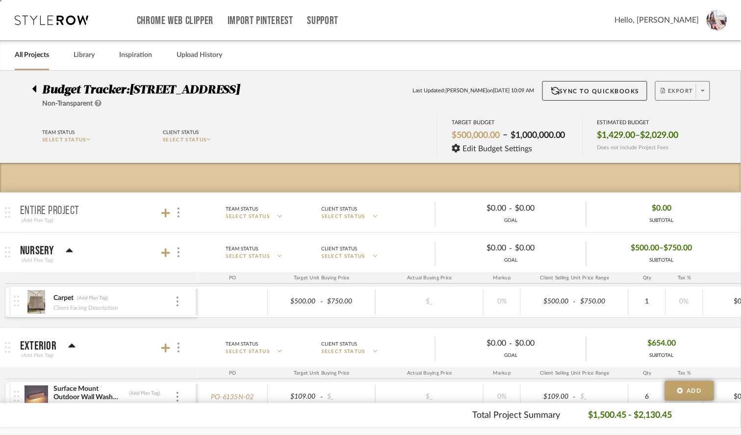
click at [686, 84] on button "Export" at bounding box center [682, 91] width 55 height 20
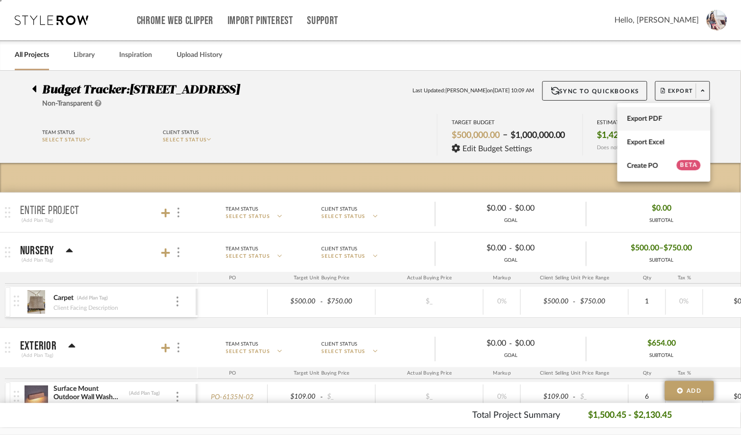
click at [654, 118] on span "Export PDF" at bounding box center [664, 118] width 74 height 8
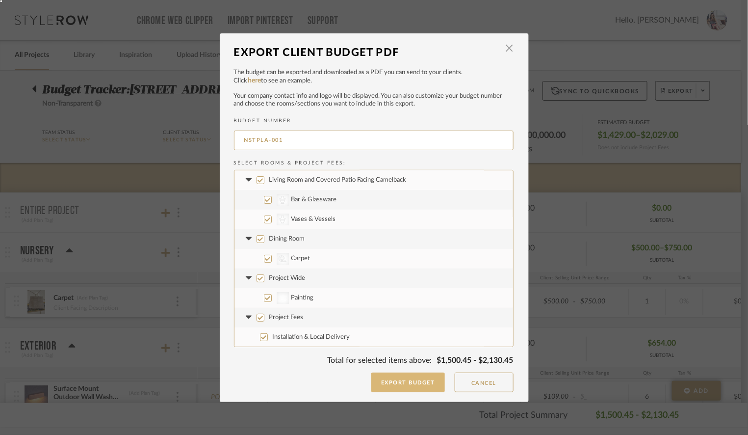
click at [388, 386] on button "Export Budget" at bounding box center [408, 382] width 74 height 20
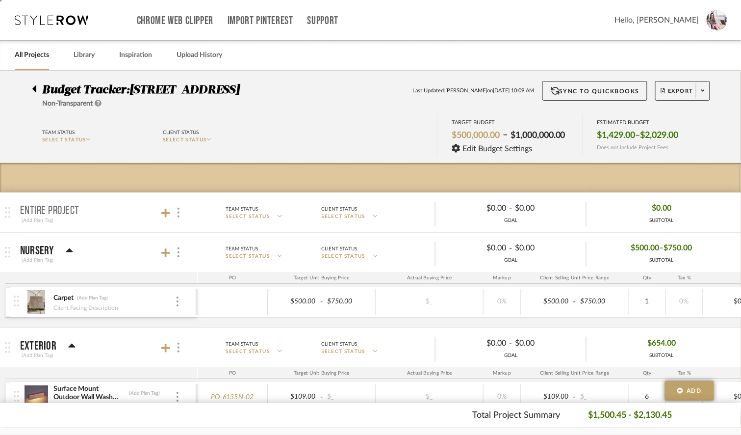
click at [33, 88] on icon at bounding box center [34, 88] width 4 height 7
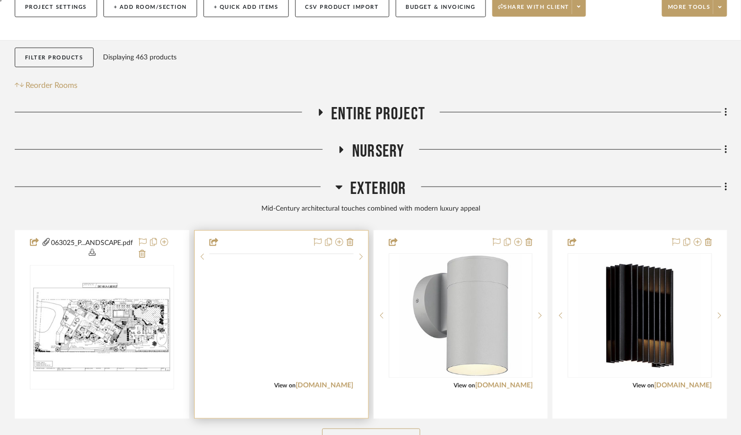
click at [0, 0] on img at bounding box center [0, 0] width 0 height 0
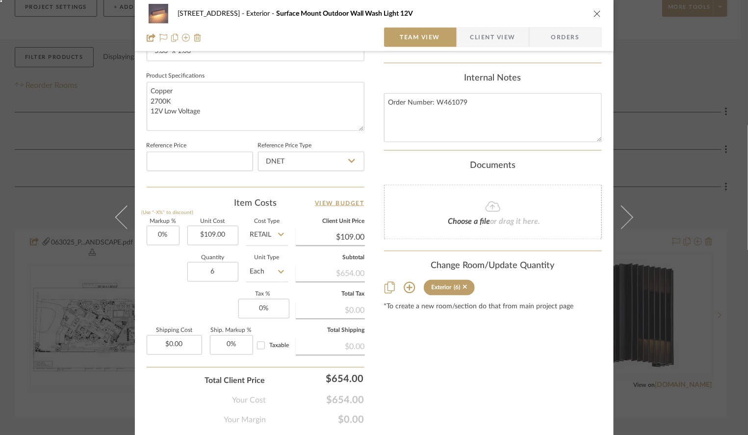
scroll to position [477, 0]
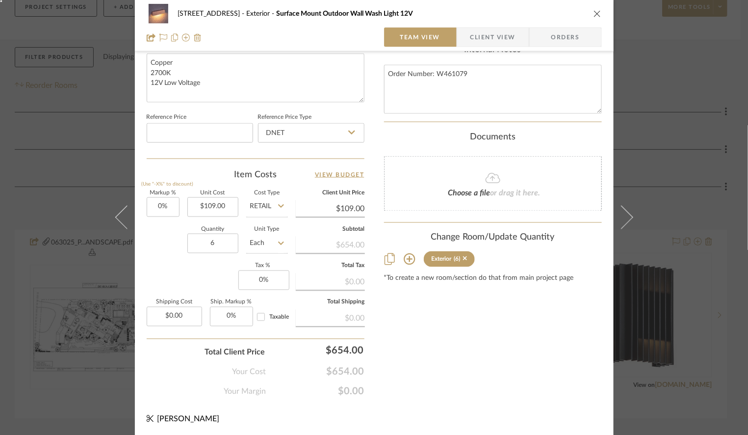
click at [262, 208] on input "Retail" at bounding box center [267, 207] width 42 height 20
click at [209, 148] on sr-form-field "Reference Price" at bounding box center [200, 130] width 106 height 41
click at [172, 135] on input at bounding box center [200, 133] width 106 height 20
click at [157, 235] on div "Quantity 6 Unit Type Each" at bounding box center [217, 244] width 141 height 35
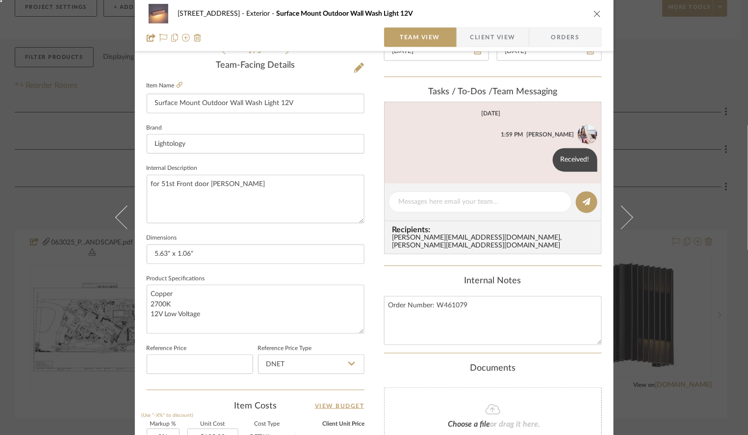
scroll to position [0, 0]
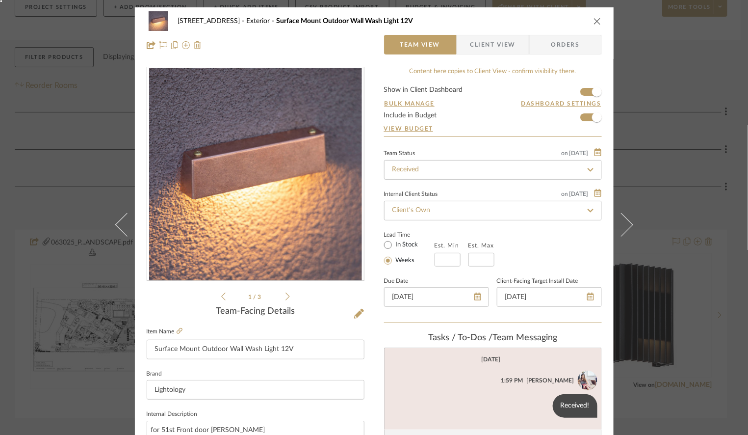
click at [488, 50] on span "Client View" at bounding box center [492, 45] width 45 height 20
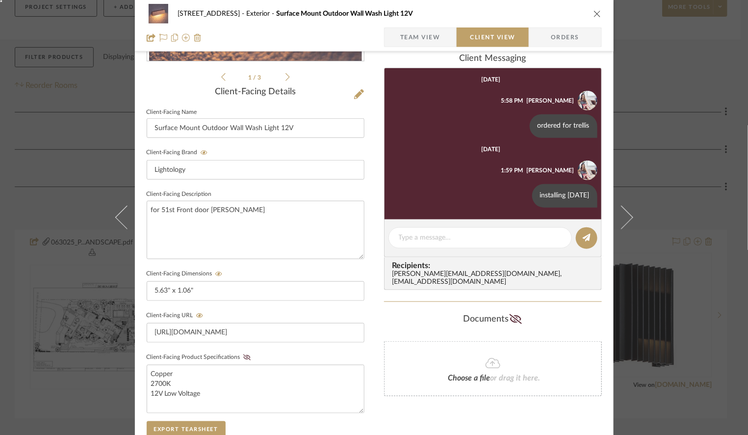
scroll to position [223, 0]
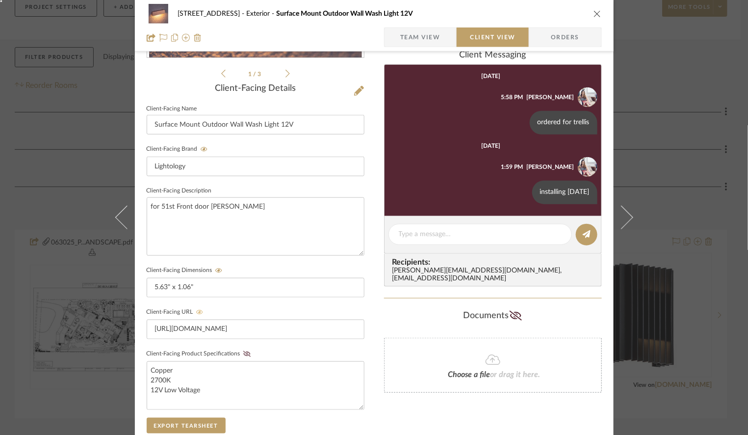
click at [196, 312] on icon at bounding box center [199, 312] width 7 height 6
click at [218, 269] on icon at bounding box center [218, 270] width 7 height 6
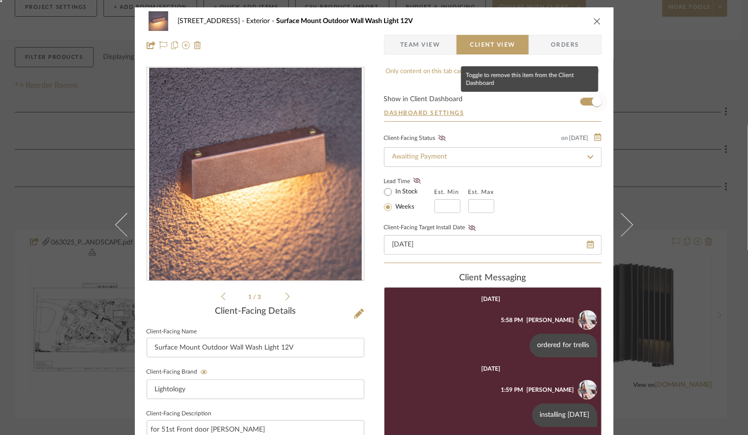
click at [587, 101] on span "button" at bounding box center [597, 102] width 22 height 22
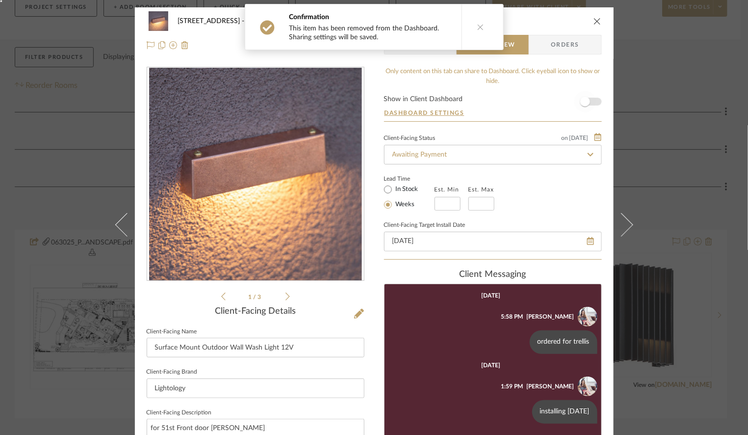
click at [587, 101] on span "button" at bounding box center [585, 102] width 22 height 22
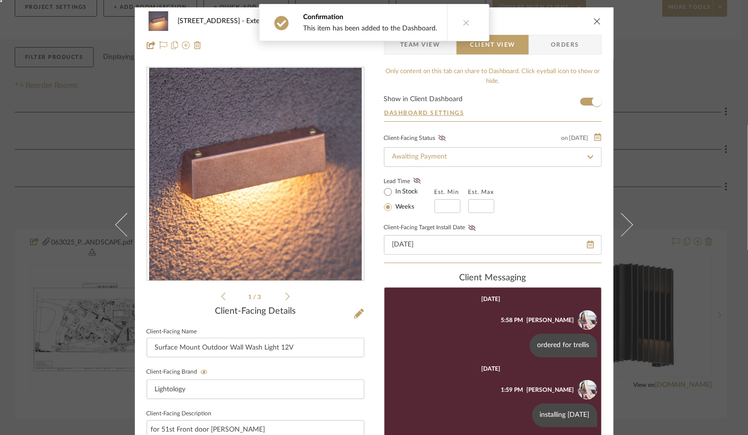
click at [654, 100] on div "[STREET_ADDRESS] Exterior Surface Mount Outdoor Wall Wash Light 12V Team View C…" at bounding box center [374, 217] width 748 height 435
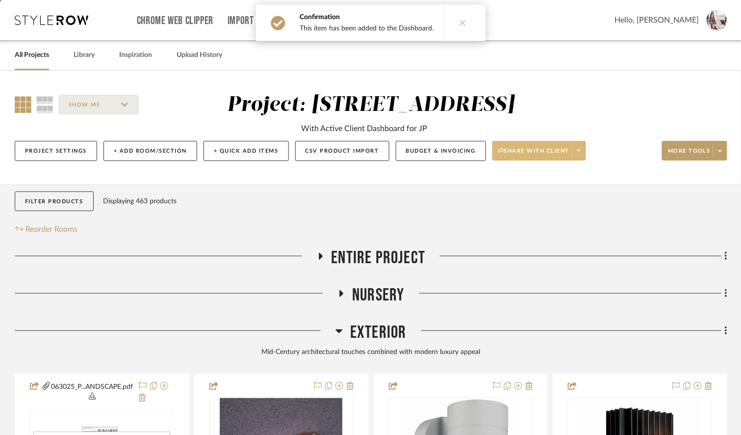
click at [528, 152] on span "Share with client" at bounding box center [534, 154] width 72 height 15
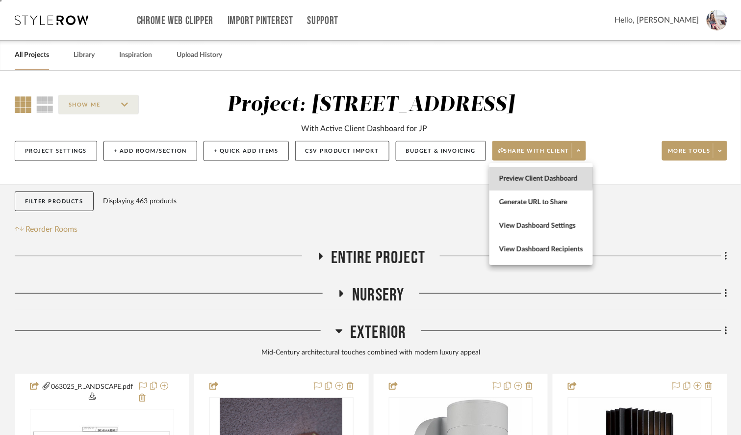
click at [523, 175] on span "Preview Client Dashboard" at bounding box center [541, 179] width 84 height 8
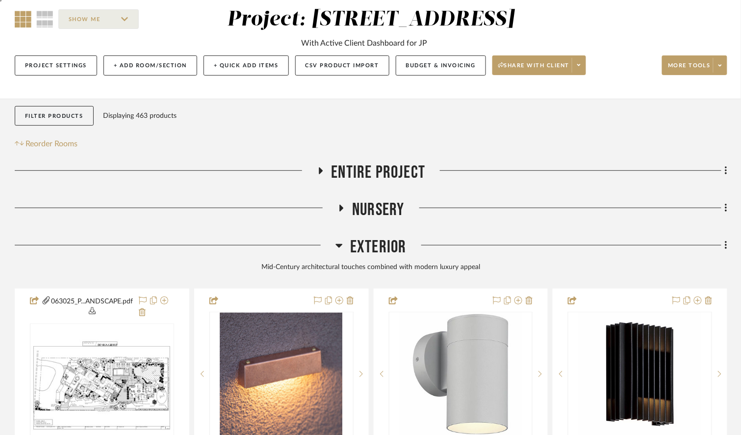
scroll to position [87, 0]
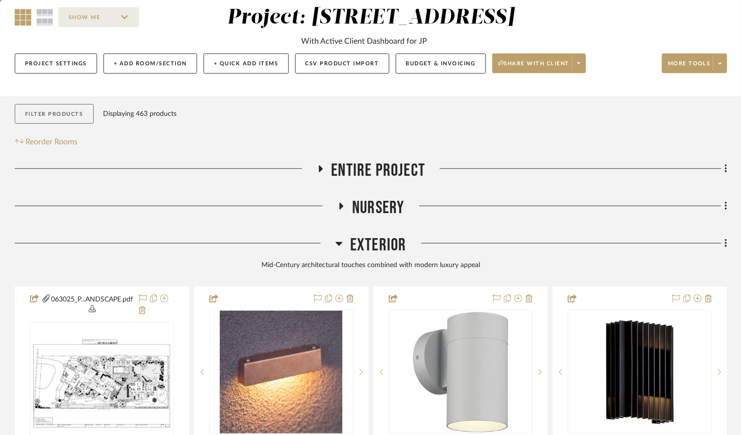
click at [50, 109] on button "Filter Products" at bounding box center [54, 114] width 79 height 20
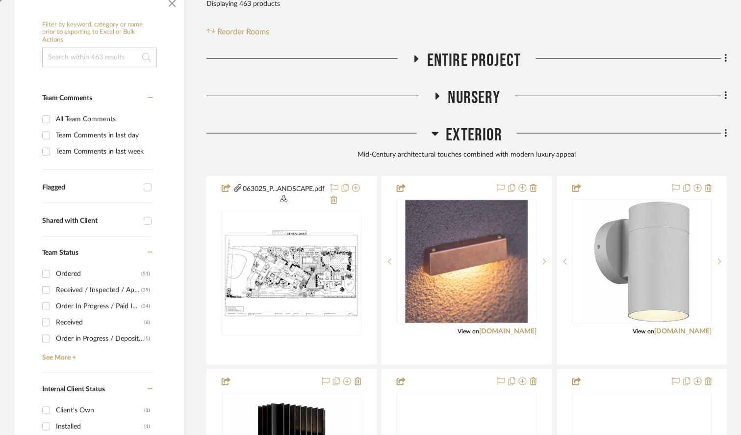
scroll to position [206, 0]
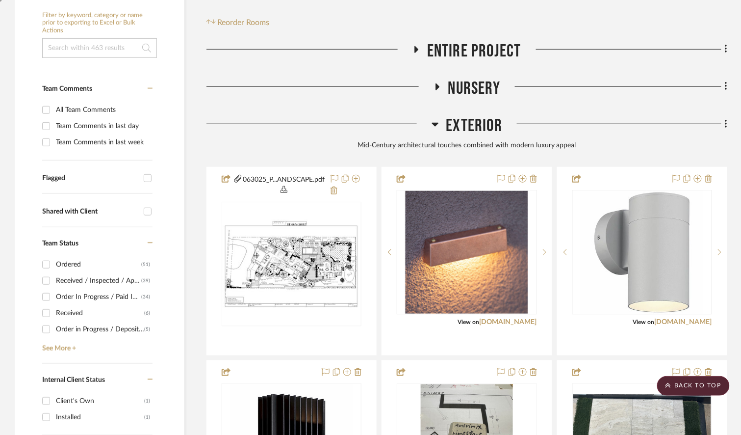
click at [75, 139] on div "Team Comments in last week" at bounding box center [103, 142] width 94 height 16
click at [54, 139] on input "Team Comments in last week" at bounding box center [46, 142] width 16 height 16
checkbox input "true"
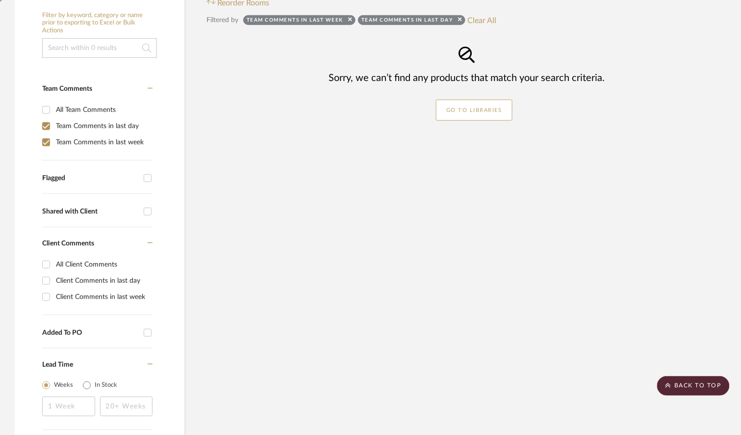
click at [65, 107] on div "All Team Comments" at bounding box center [103, 110] width 94 height 16
click at [54, 107] on input "All Team Comments" at bounding box center [46, 110] width 16 height 16
checkbox input "true"
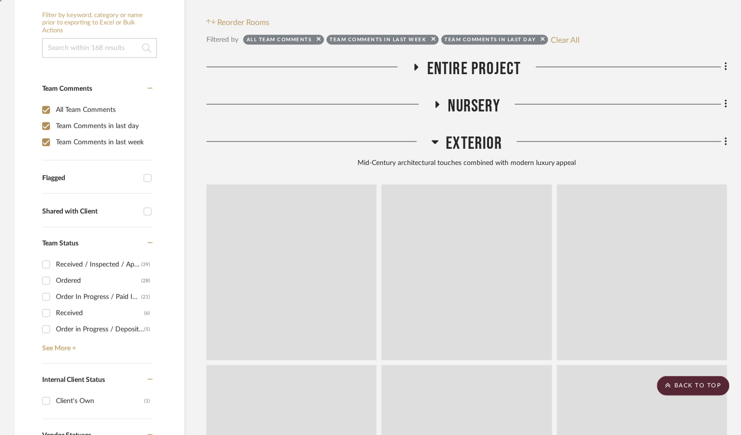
click at [47, 144] on input "Team Comments in last week" at bounding box center [46, 142] width 16 height 16
checkbox input "false"
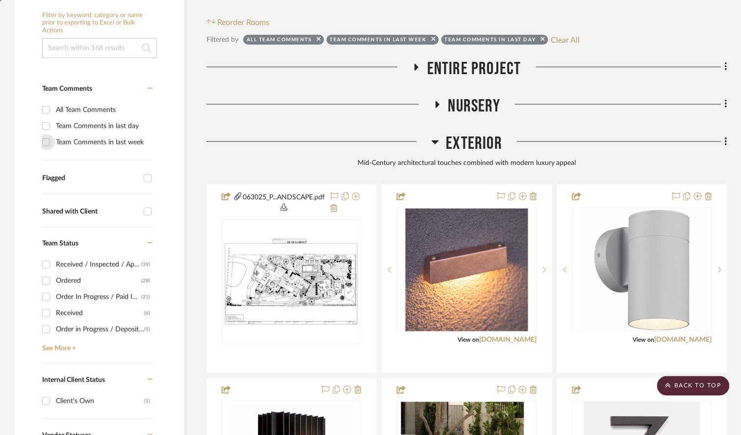
checkbox input "false"
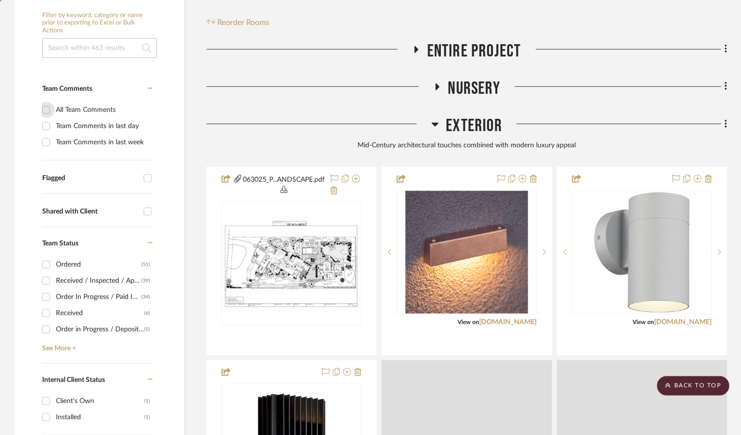
click at [48, 110] on input "All Team Comments" at bounding box center [46, 110] width 16 height 16
checkbox input "true"
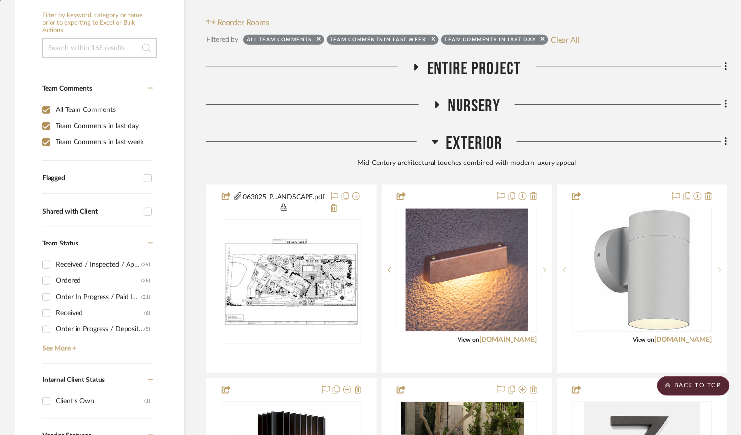
click at [45, 108] on input "All Team Comments" at bounding box center [46, 110] width 16 height 16
checkbox input "false"
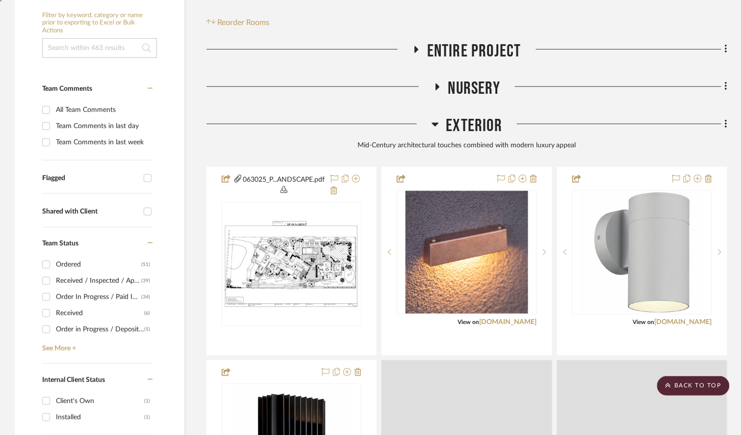
scroll to position [316, 0]
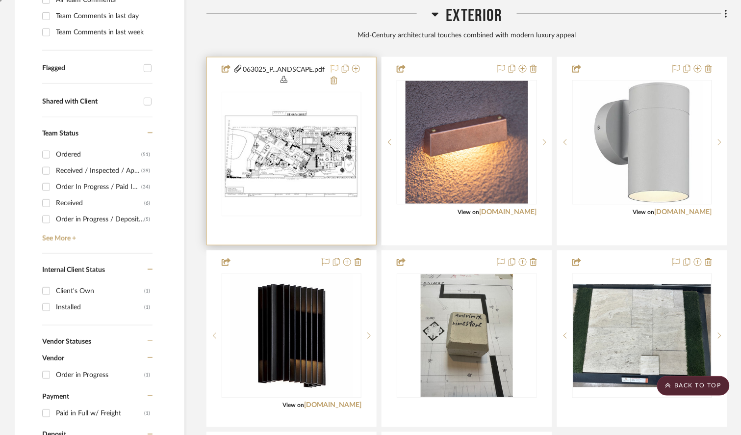
click at [332, 67] on icon at bounding box center [335, 69] width 8 height 8
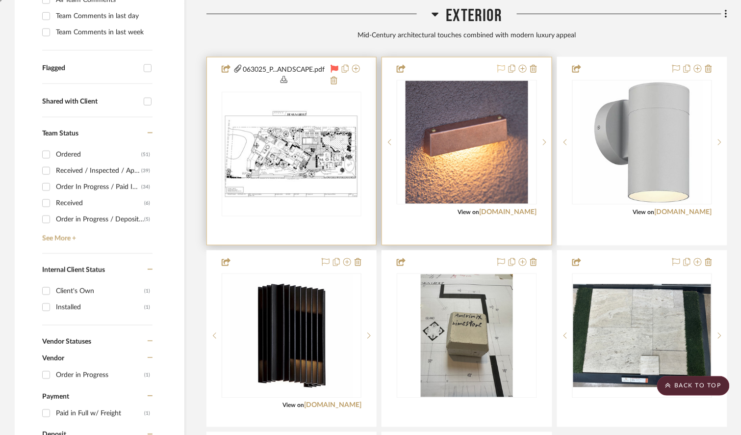
click at [497, 67] on icon at bounding box center [501, 69] width 8 height 8
click at [497, 68] on icon at bounding box center [501, 69] width 8 height 8
click at [334, 69] on icon at bounding box center [335, 69] width 8 height 8
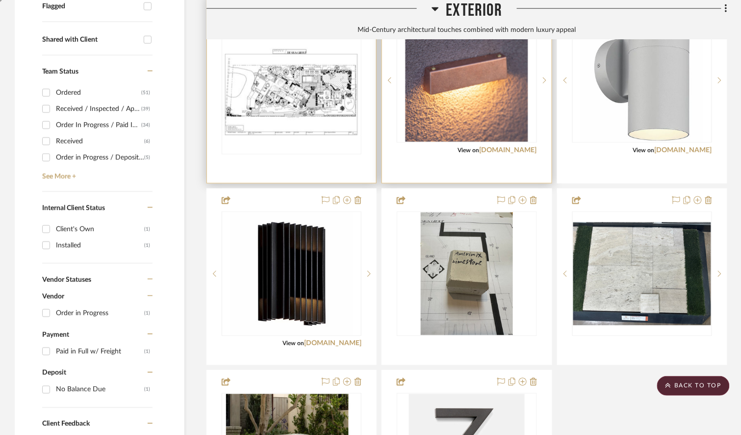
scroll to position [382, 0]
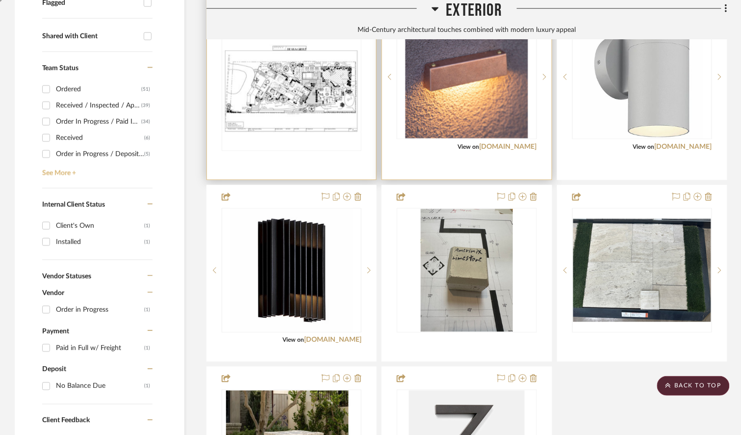
click at [59, 169] on link "See More +" at bounding box center [96, 170] width 113 height 16
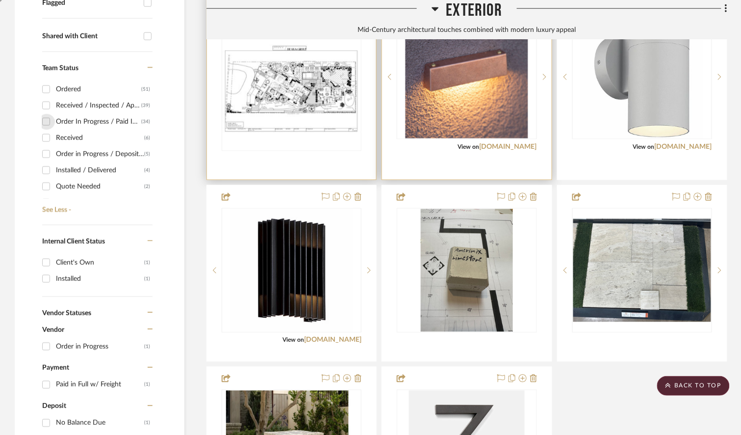
click at [47, 120] on input "Order In Progress / Paid In Full w/ Freight, No Balance due (34)" at bounding box center [46, 122] width 16 height 16
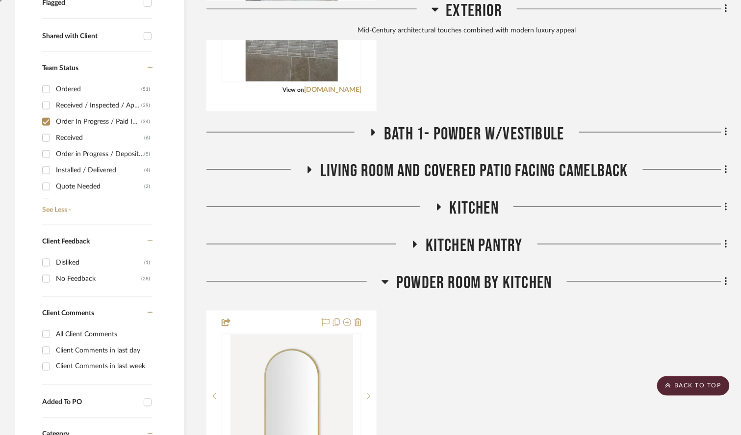
click at [429, 170] on span "Living Room and Covered Patio Facing Camelback" at bounding box center [474, 171] width 308 height 21
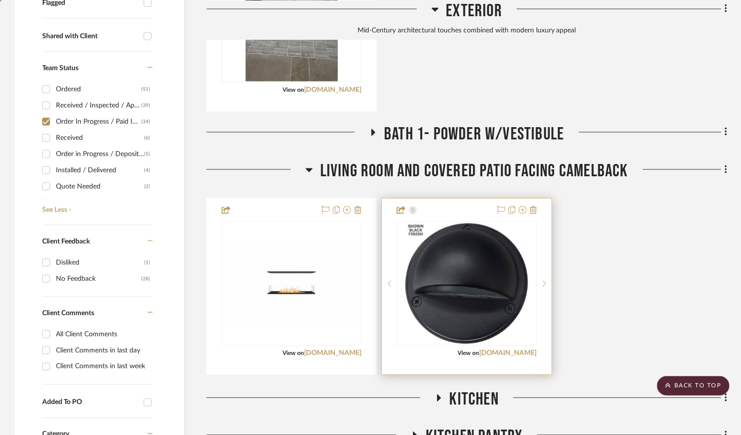
click at [474, 246] on div at bounding box center [467, 283] width 140 height 125
click at [474, 246] on img "0" at bounding box center [467, 283] width 123 height 123
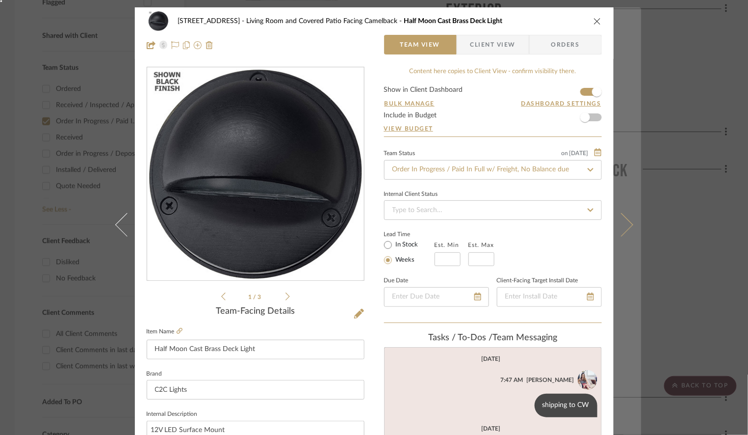
click at [629, 223] on button at bounding box center [627, 224] width 27 height 435
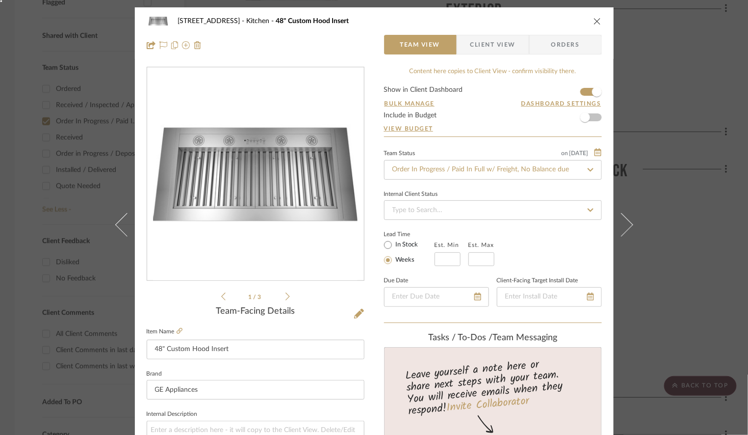
click at [628, 223] on button at bounding box center [627, 224] width 27 height 435
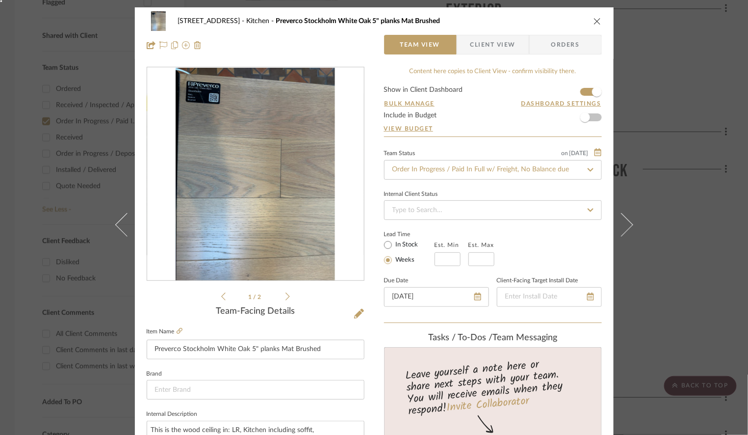
click at [628, 223] on button at bounding box center [627, 224] width 27 height 435
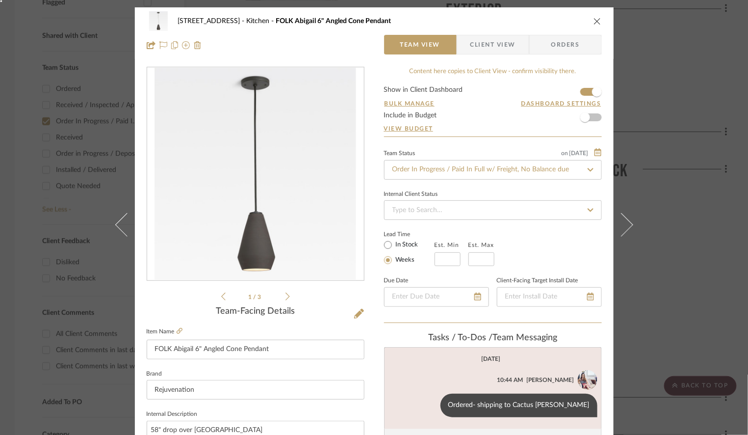
click at [693, 141] on div "[STREET_ADDRESS] Kitchen FOLK Abigail 6" Angled Cone Pendant Team View Client V…" at bounding box center [374, 217] width 748 height 435
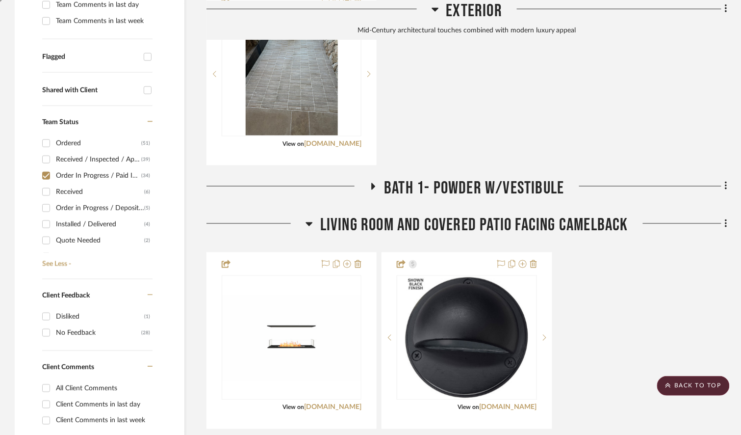
scroll to position [333, 0]
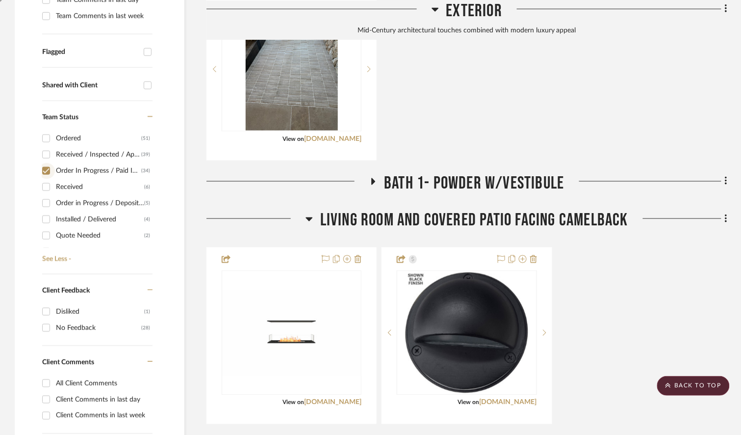
click at [46, 170] on input "Order In Progress / Paid In Full w/ Freight, No Balance due (34)" at bounding box center [46, 171] width 16 height 16
checkbox input "false"
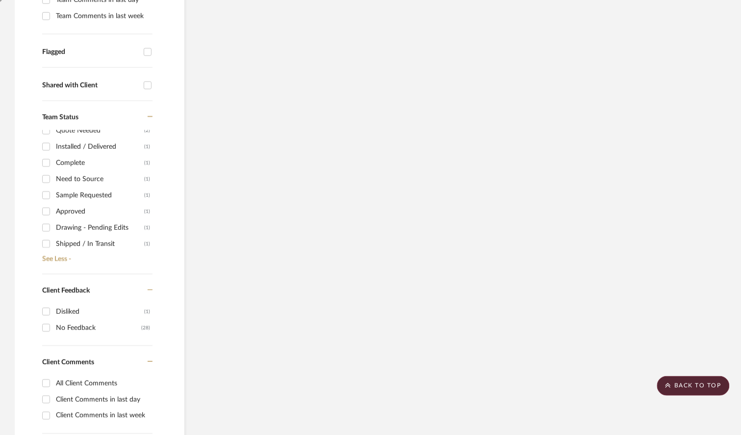
scroll to position [125, 0]
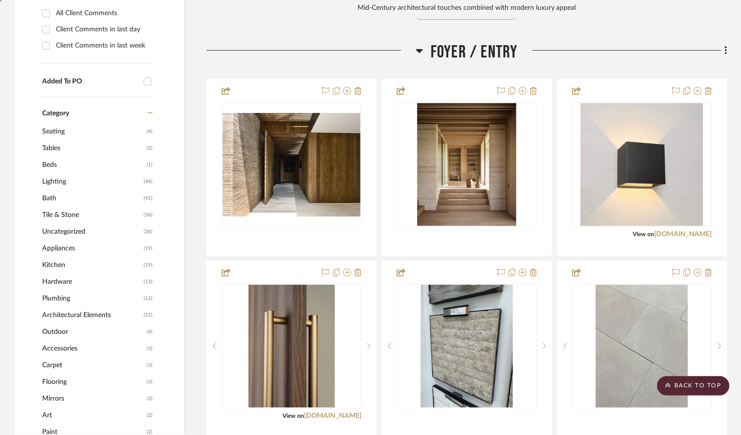
scroll to position [937, 0]
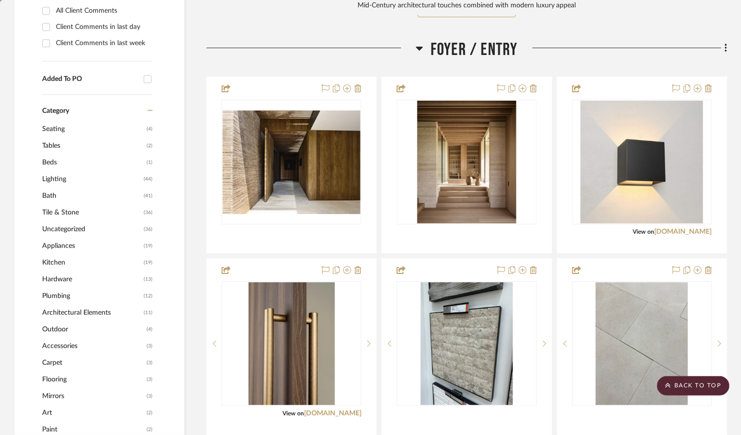
click at [50, 177] on span "Lighting" at bounding box center [91, 179] width 99 height 17
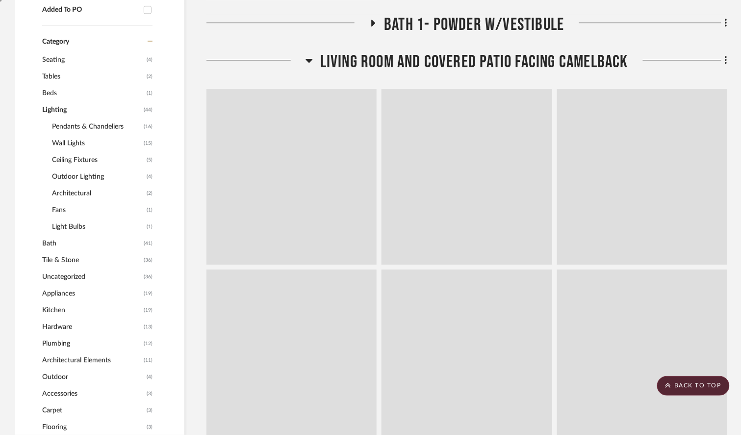
scroll to position [867, 0]
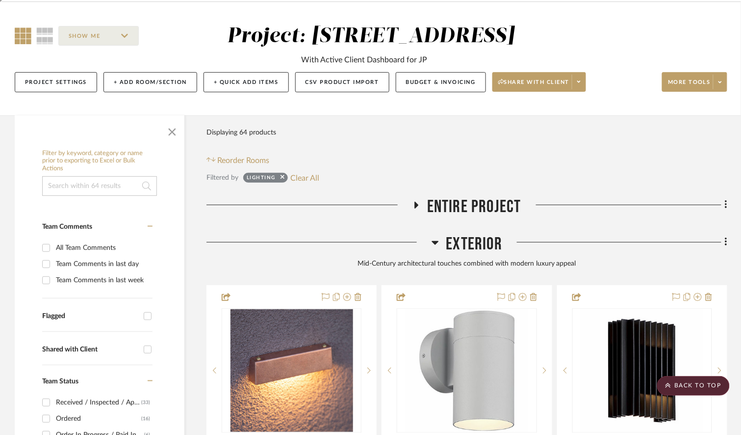
scroll to position [56, 0]
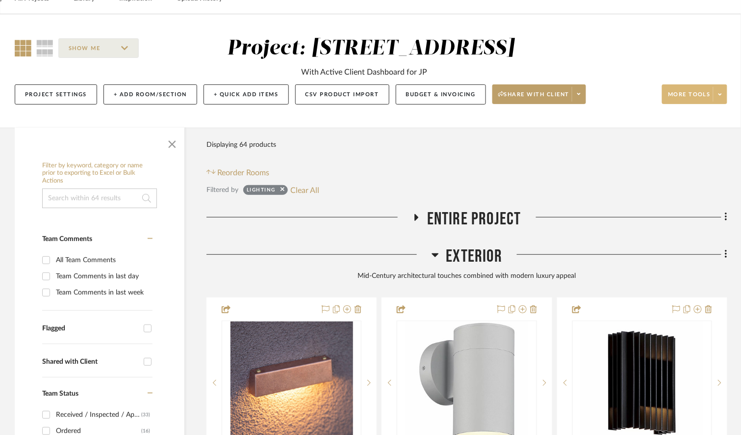
click at [698, 95] on span "More tools" at bounding box center [689, 98] width 43 height 15
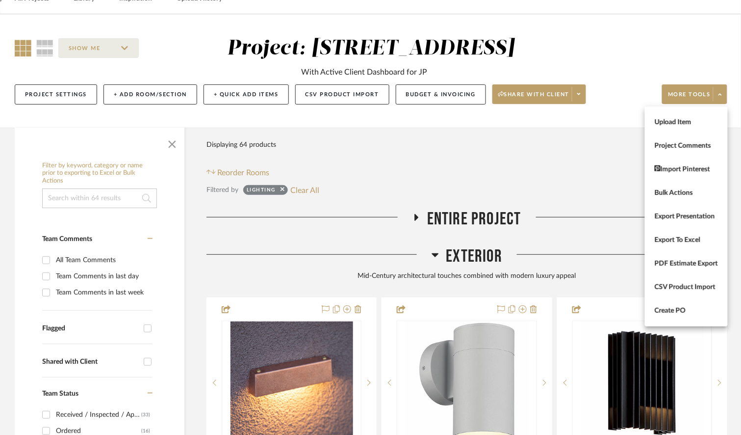
click at [436, 179] on div at bounding box center [370, 217] width 741 height 435
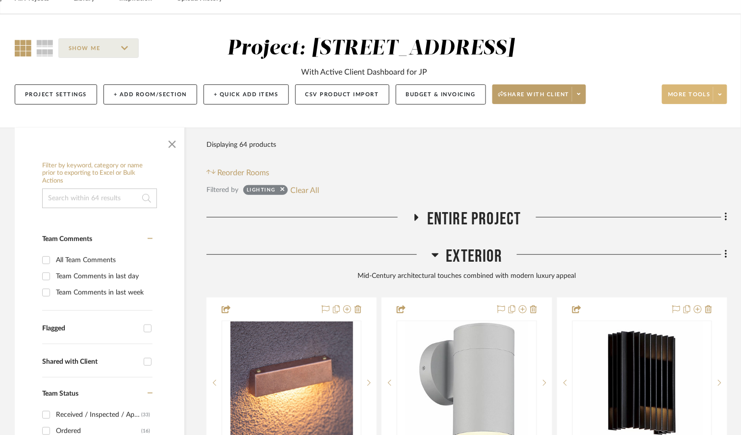
click at [694, 100] on span "More tools" at bounding box center [689, 98] width 43 height 15
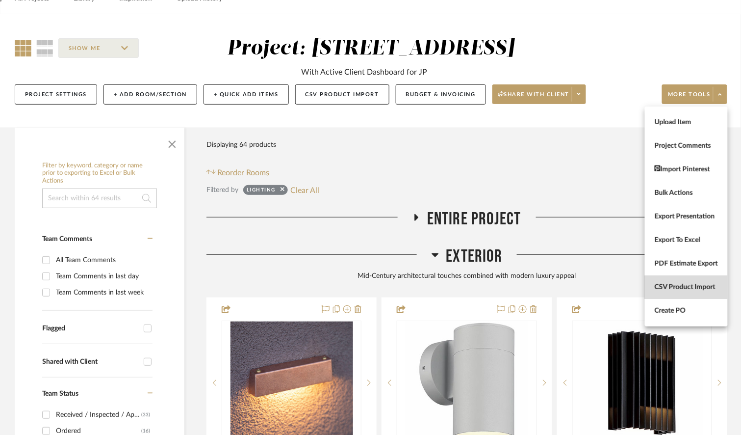
click at [667, 287] on span "CSV Product Import" at bounding box center [686, 286] width 63 height 8
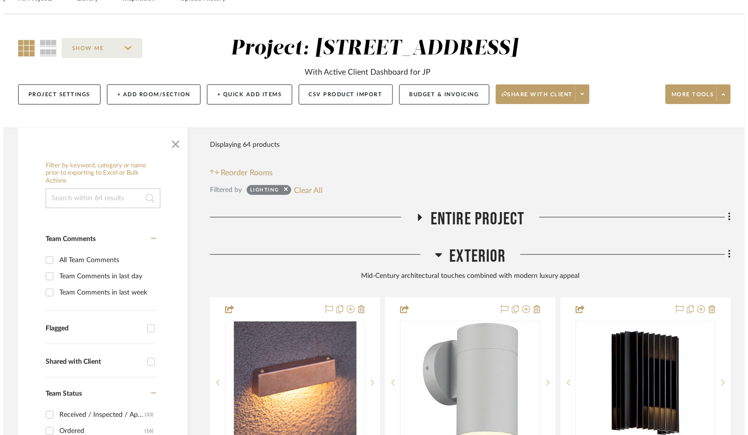
scroll to position [0, 0]
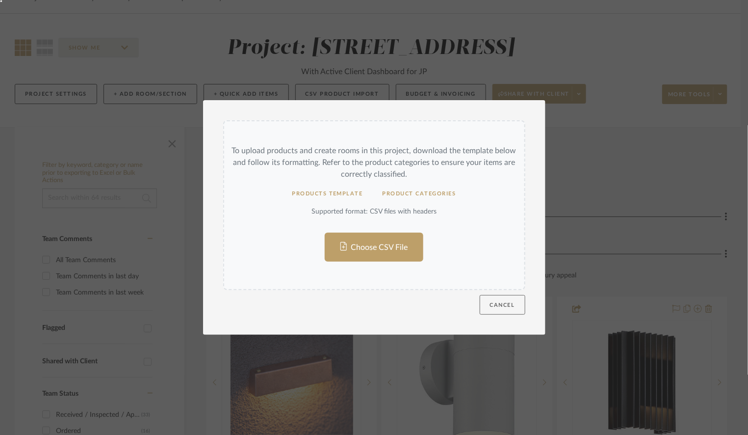
click at [509, 305] on button "Cancel" at bounding box center [503, 305] width 46 height 20
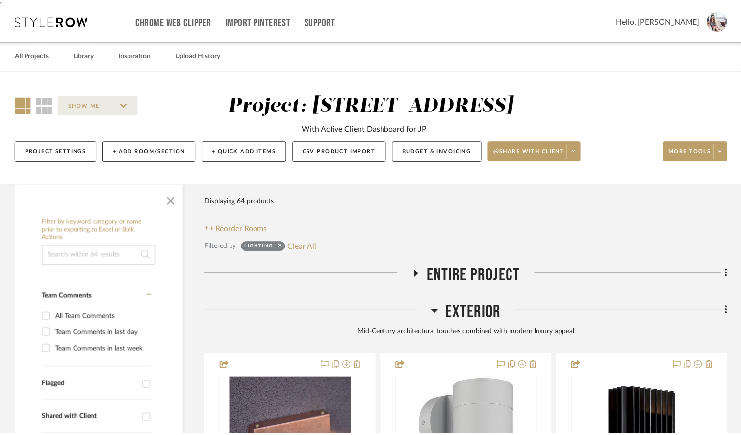
scroll to position [56, 0]
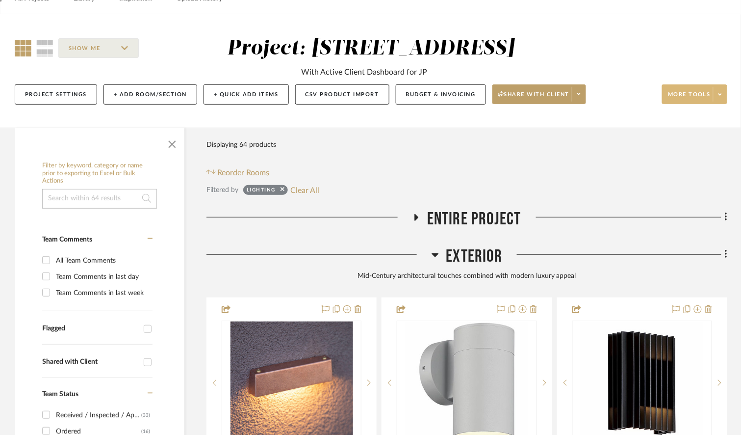
click at [693, 91] on span "More tools" at bounding box center [689, 98] width 43 height 15
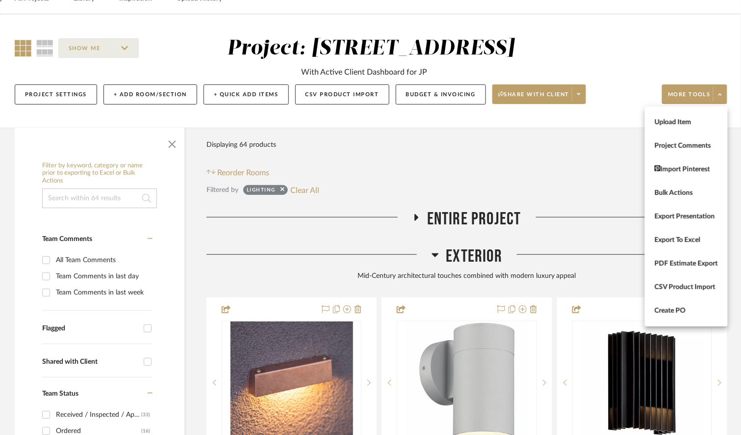
click at [549, 136] on div at bounding box center [370, 217] width 741 height 435
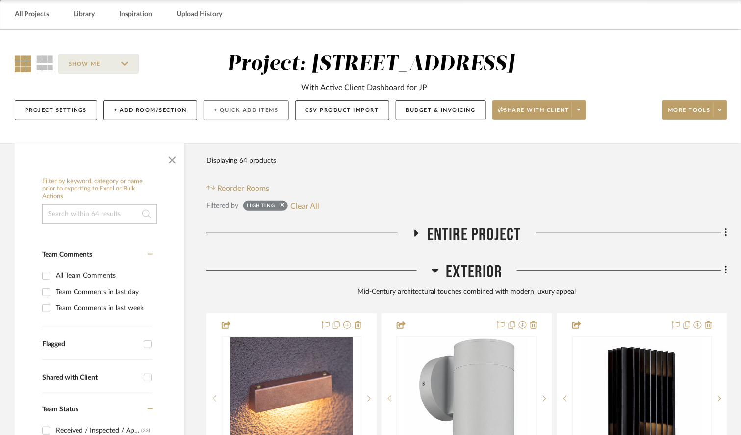
scroll to position [32, 0]
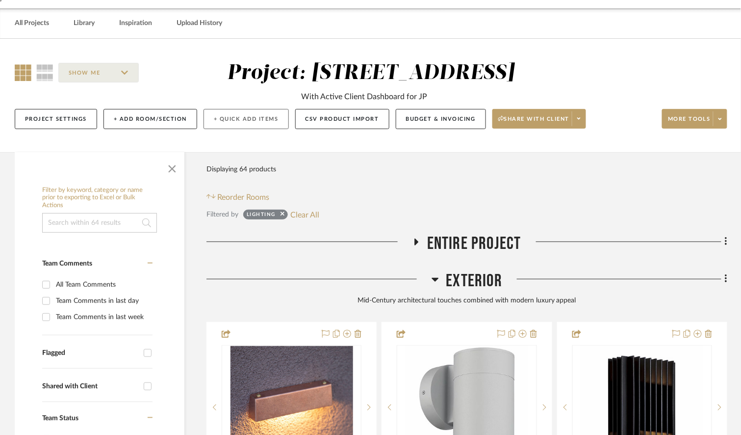
click at [233, 117] on button "+ Quick Add Items" at bounding box center [246, 119] width 85 height 20
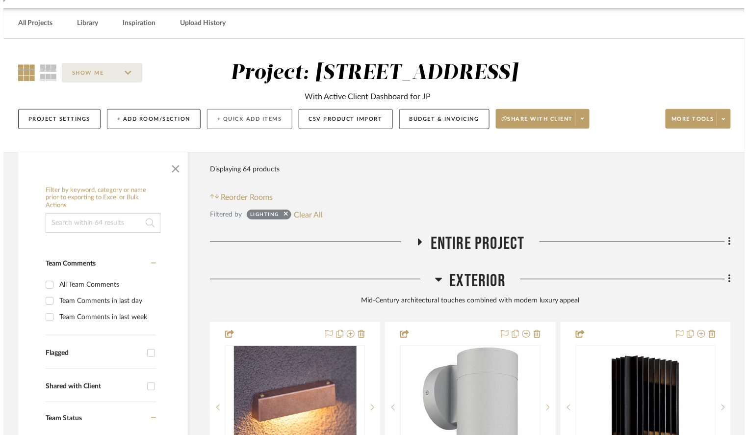
scroll to position [0, 0]
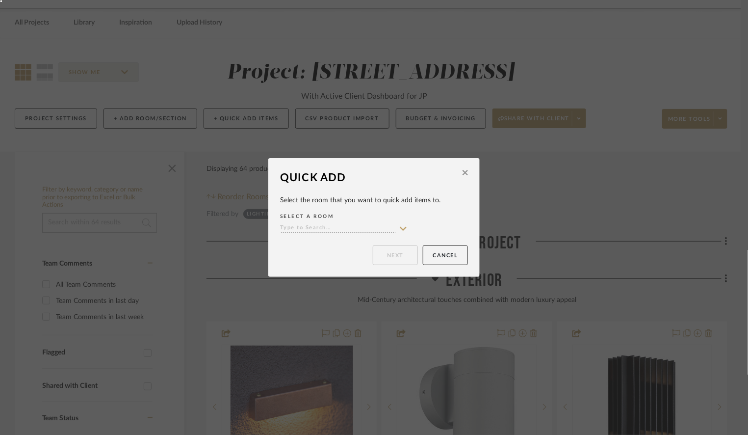
click at [311, 225] on input at bounding box center [338, 228] width 116 height 9
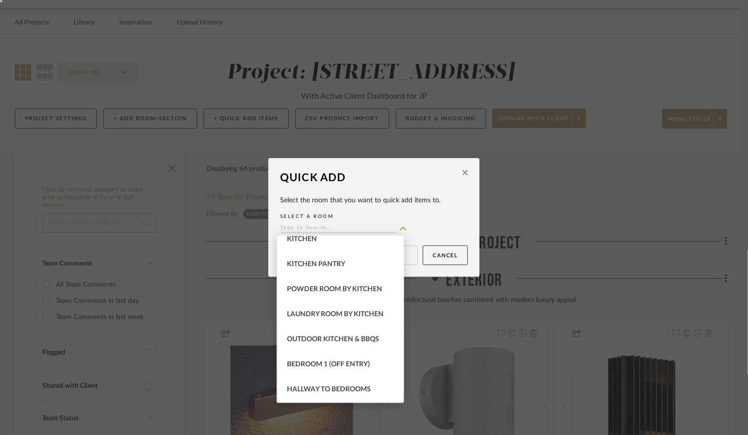
scroll to position [236, 0]
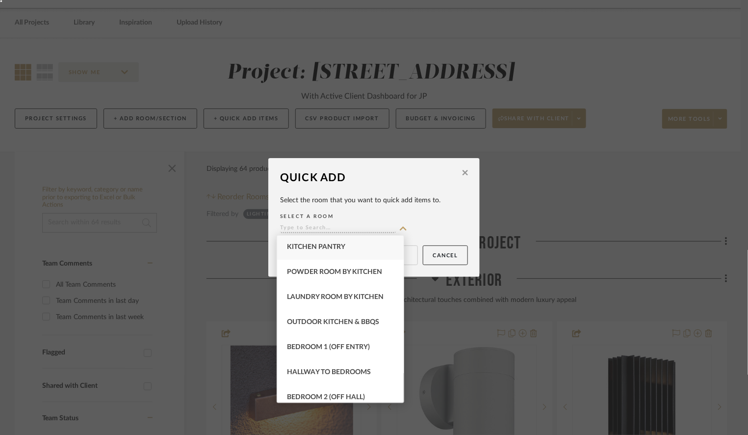
click at [322, 250] on span "Kitchen Pantry" at bounding box center [316, 246] width 58 height 7
type input "Kitchen Pantry"
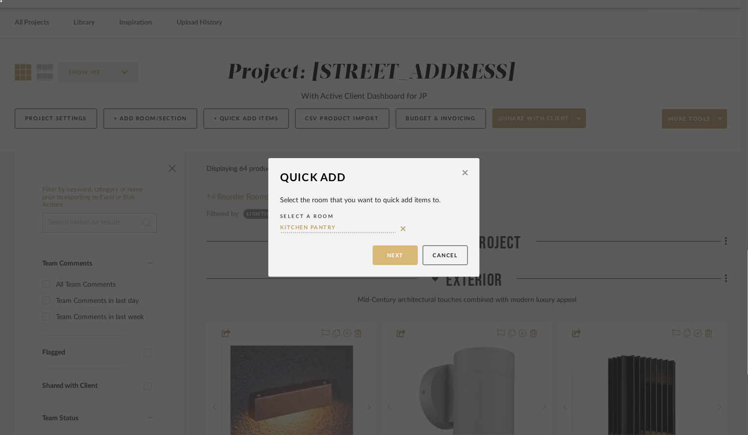
click at [406, 258] on button "Next" at bounding box center [395, 255] width 45 height 20
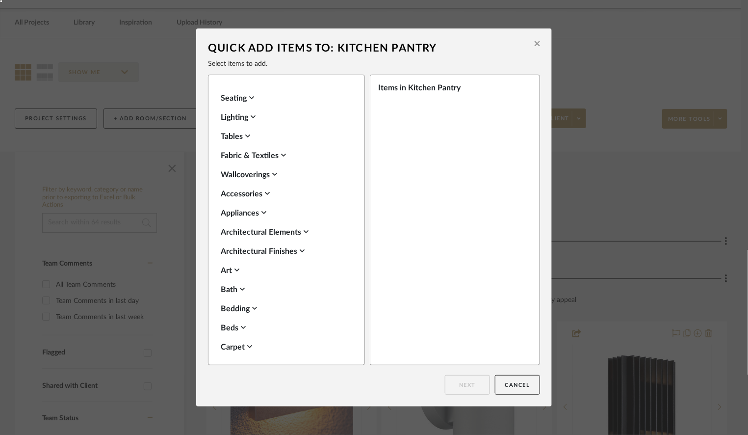
click at [228, 191] on div "Accessories" at bounding box center [284, 194] width 127 height 12
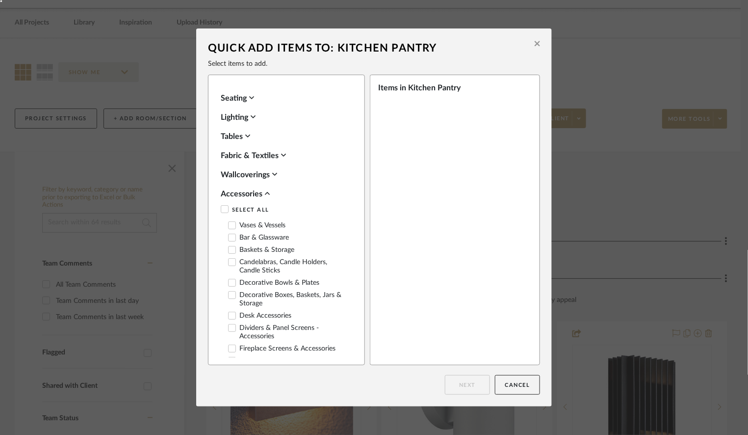
click at [233, 180] on div "Seating Lighting Tables Fabric & Textiles Wallcoverings Accessories Select All …" at bounding box center [290, 224] width 139 height 265
click at [234, 172] on div "Wallcoverings" at bounding box center [284, 175] width 127 height 12
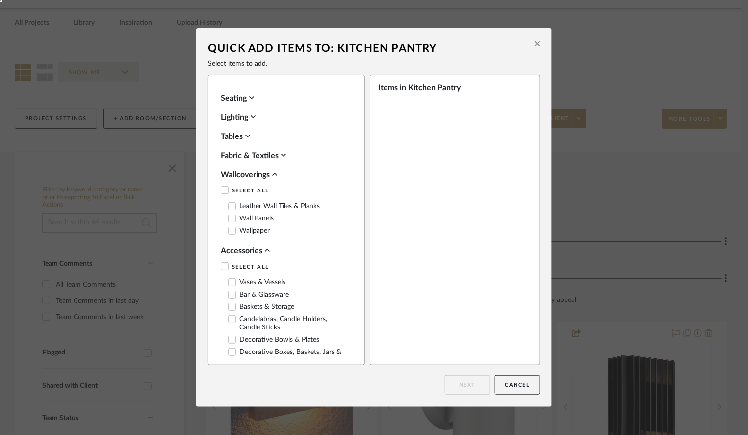
click at [229, 228] on icon at bounding box center [232, 230] width 7 height 7
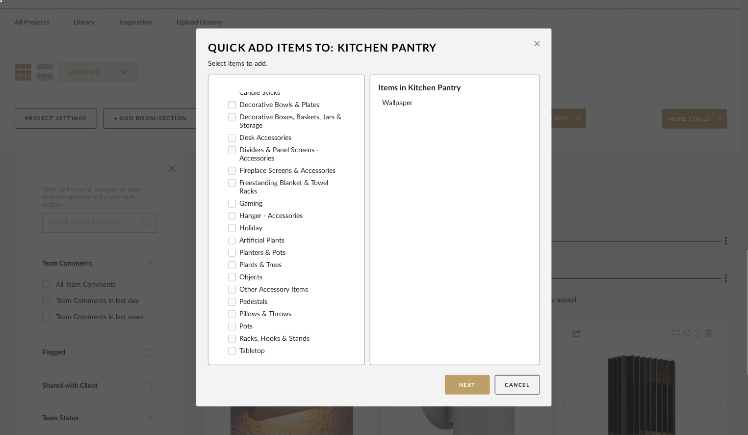
scroll to position [237, 0]
click at [229, 234] on icon at bounding box center [232, 237] width 7 height 7
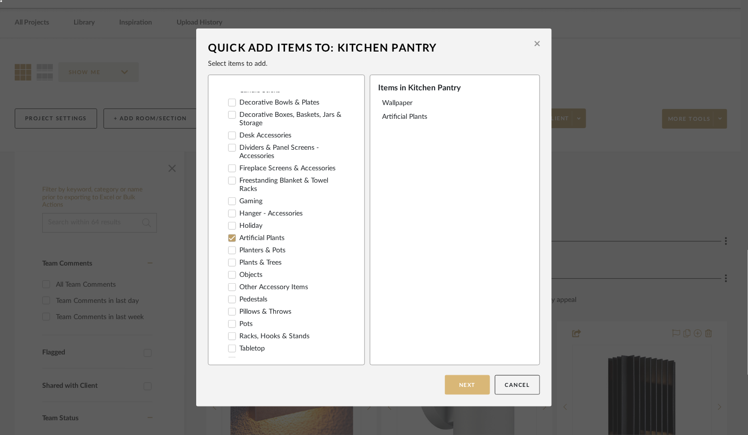
click at [461, 388] on button "Next" at bounding box center [467, 385] width 45 height 20
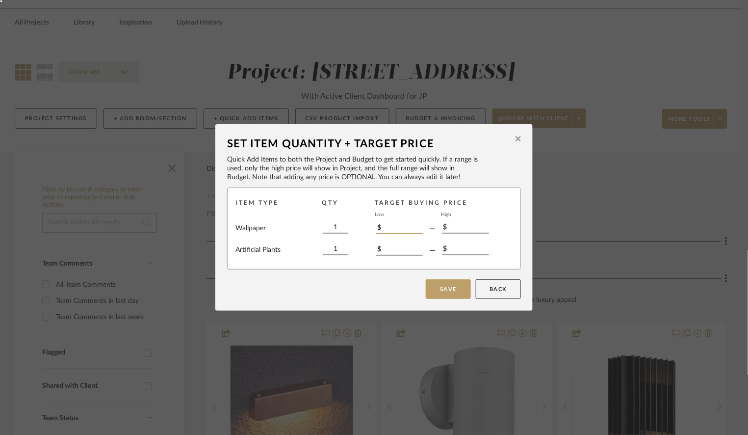
click at [405, 233] on input "$" at bounding box center [399, 228] width 47 height 11
type input "$500"
type input "$1,000"
click at [396, 252] on input "$" at bounding box center [399, 250] width 47 height 11
type input "$250"
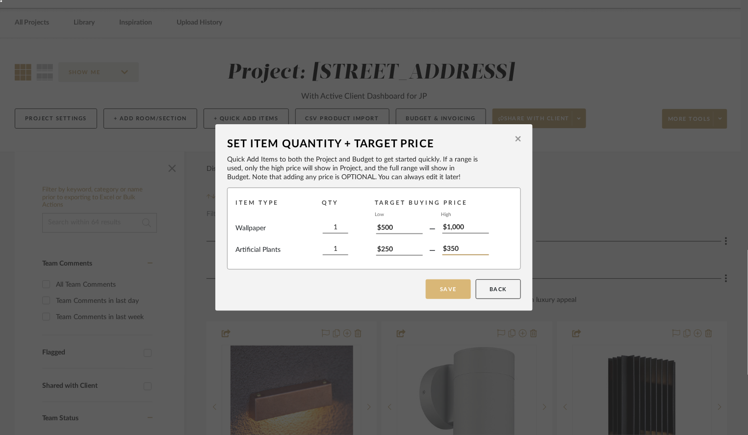
type input "$350"
click at [454, 288] on button "Save" at bounding box center [448, 289] width 45 height 20
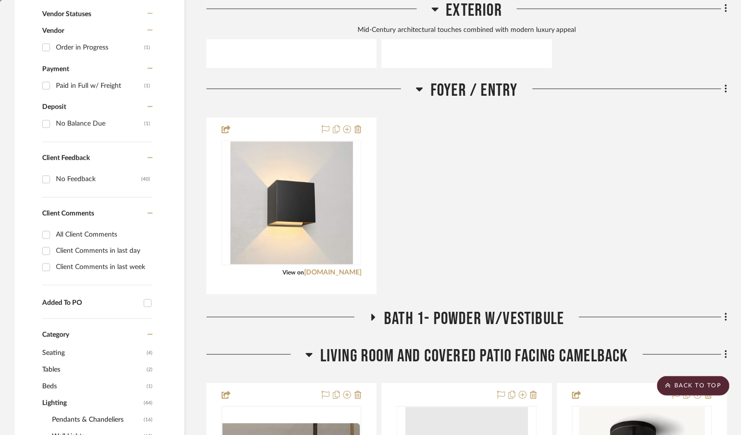
scroll to position [656, 0]
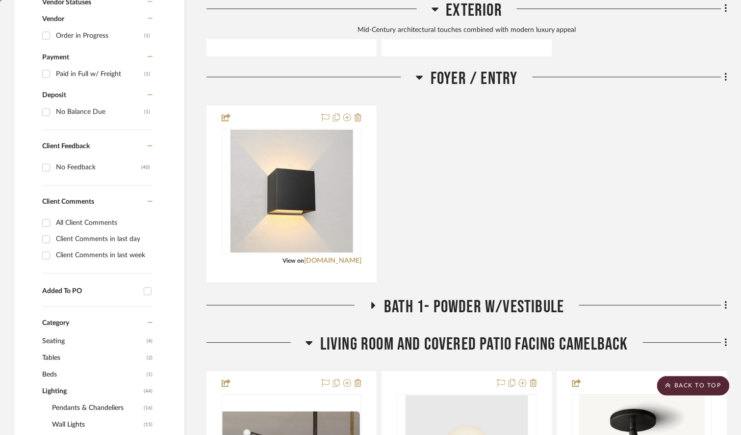
click at [374, 298] on h3 "Bath 1- Powder w/Vestibule" at bounding box center [466, 306] width 195 height 21
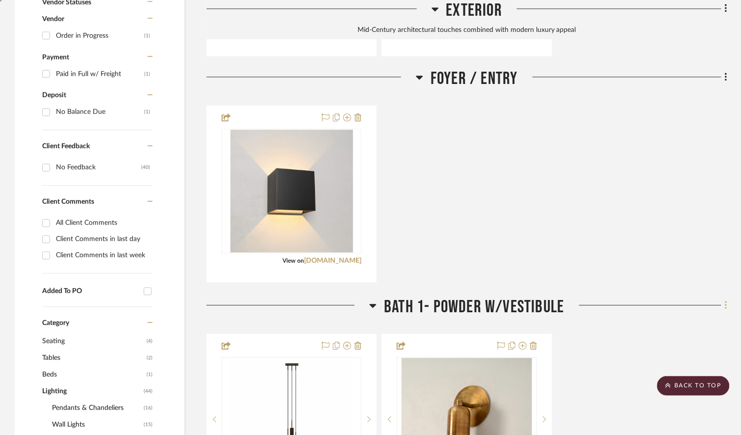
click at [727, 302] on icon at bounding box center [726, 305] width 3 height 11
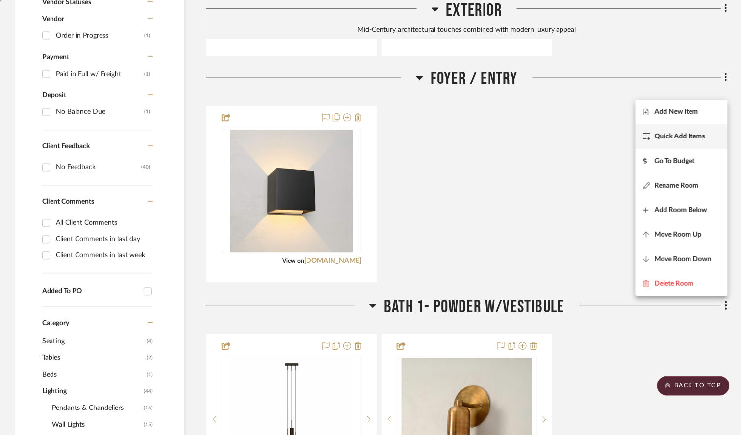
click at [677, 139] on span "Quick Add Items" at bounding box center [680, 136] width 51 height 8
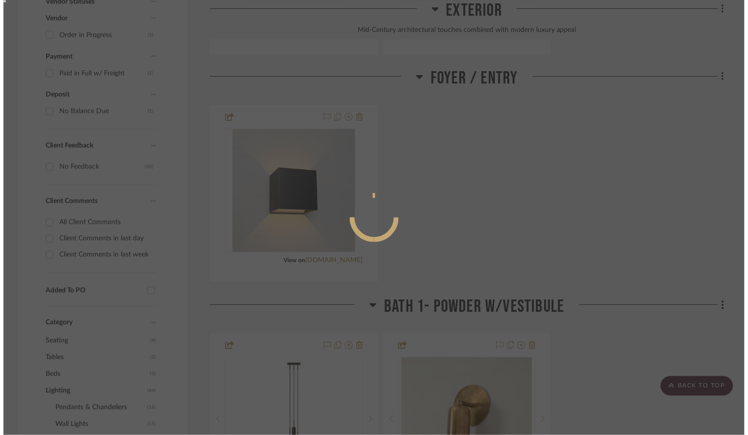
scroll to position [0, 0]
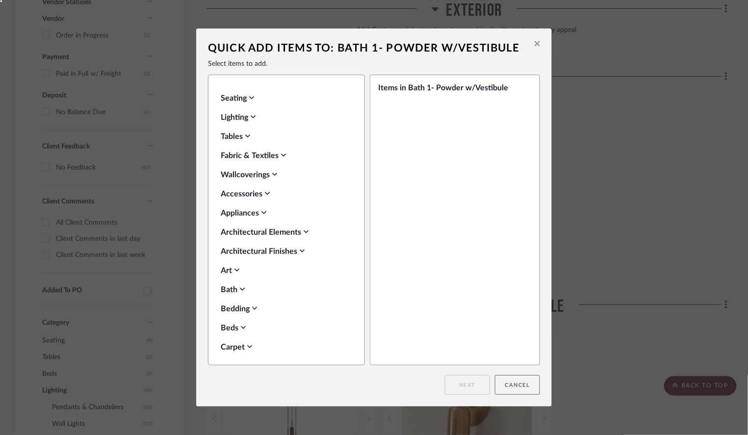
click at [511, 385] on button "Cancel" at bounding box center [517, 385] width 45 height 20
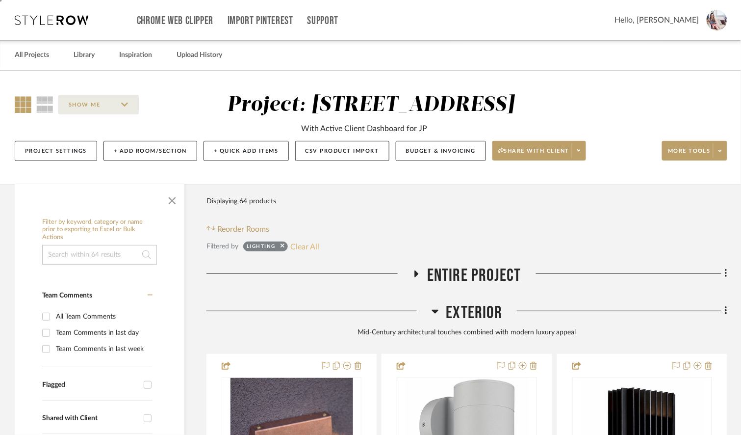
click at [306, 246] on button "Clear All" at bounding box center [304, 246] width 29 height 13
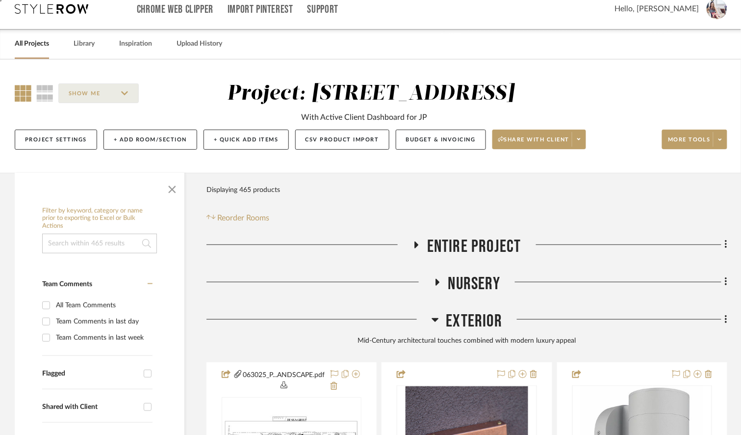
scroll to position [16, 0]
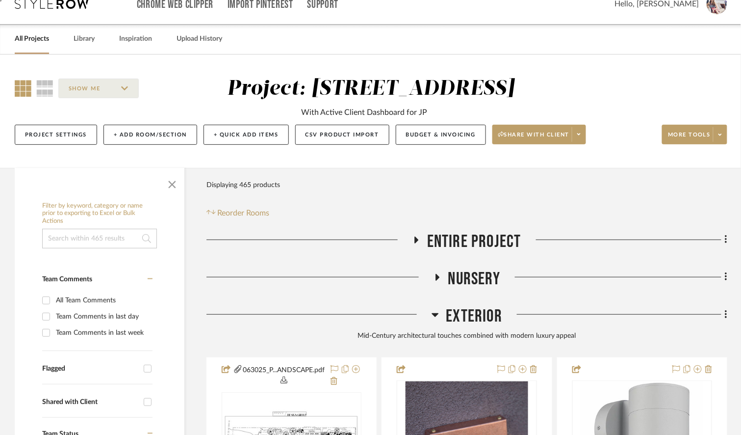
click at [439, 279] on icon at bounding box center [437, 276] width 12 height 7
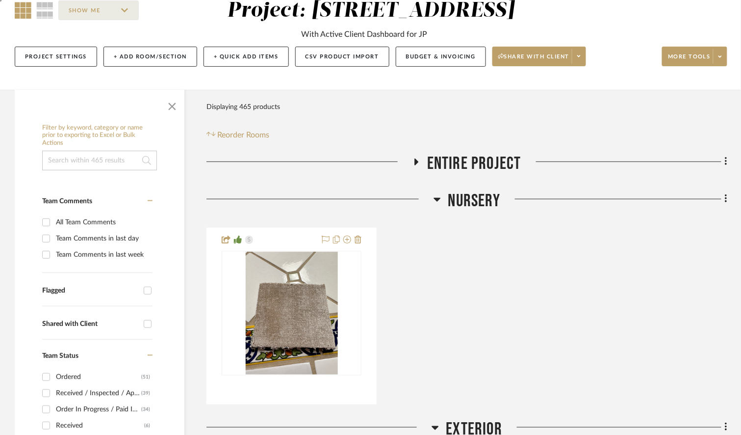
scroll to position [169, 0]
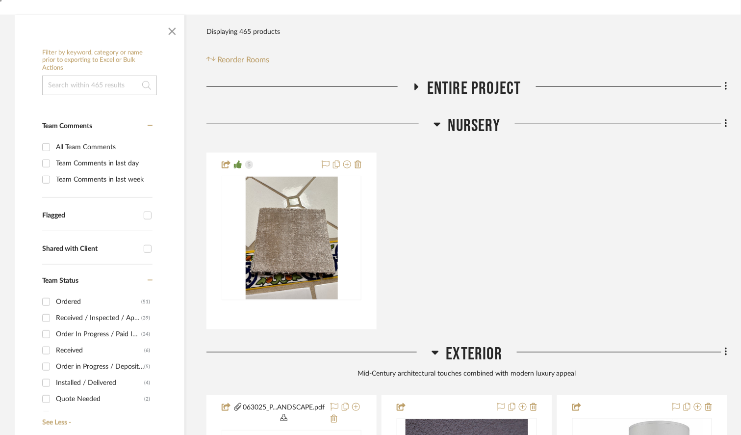
click at [439, 121] on icon at bounding box center [437, 124] width 7 height 12
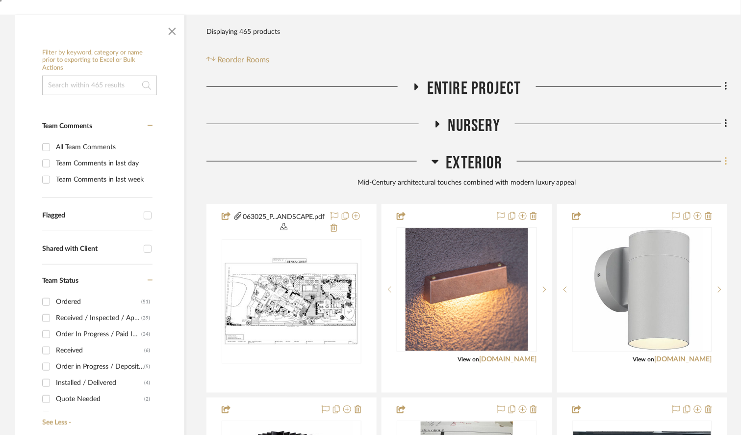
click at [724, 161] on fa-icon at bounding box center [724, 162] width 6 height 16
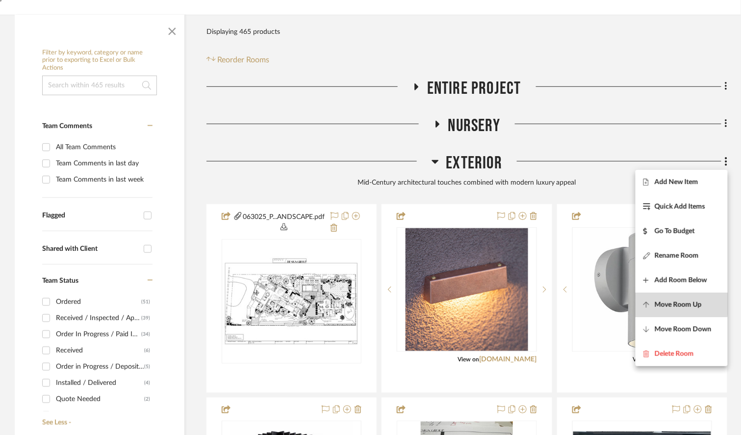
click at [665, 303] on span "Move Room Up" at bounding box center [678, 304] width 47 height 8
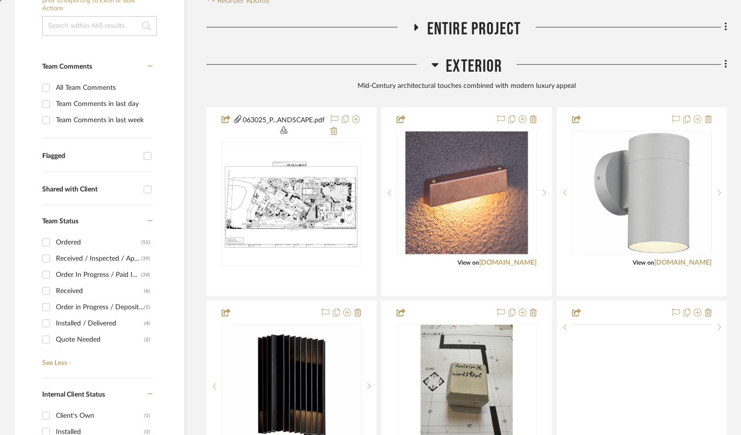
scroll to position [284, 0]
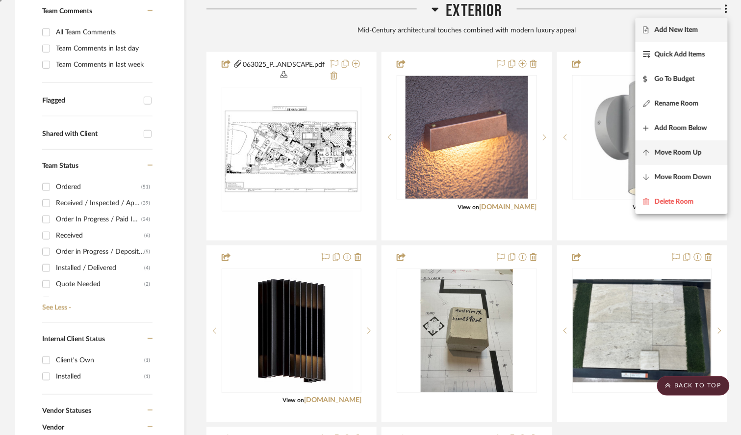
click at [668, 156] on button "Move Room Up" at bounding box center [682, 152] width 92 height 25
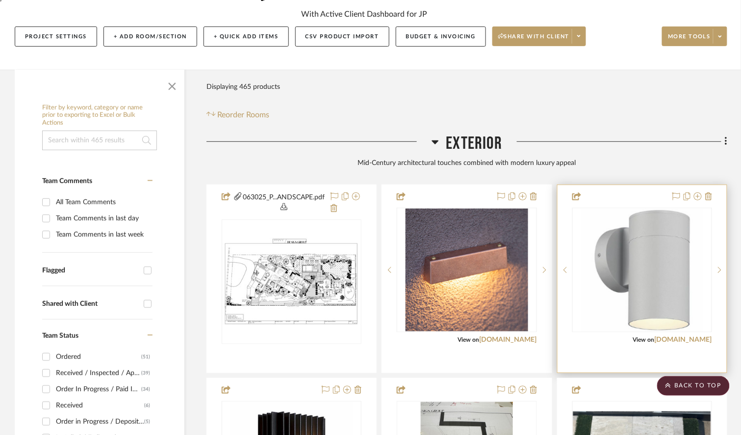
scroll to position [57, 0]
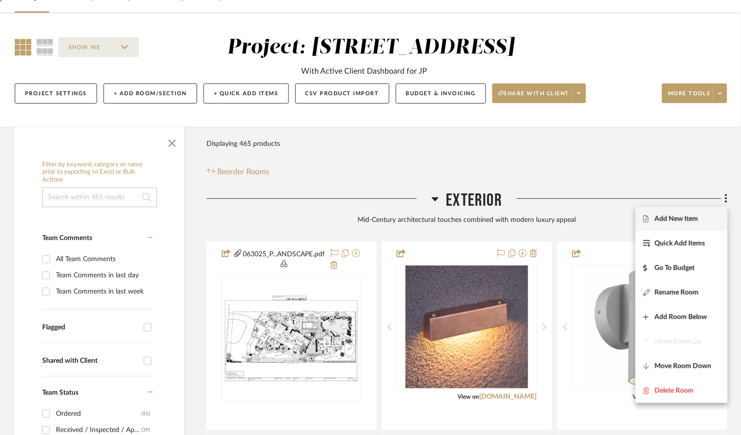
click at [432, 199] on div at bounding box center [370, 217] width 741 height 435
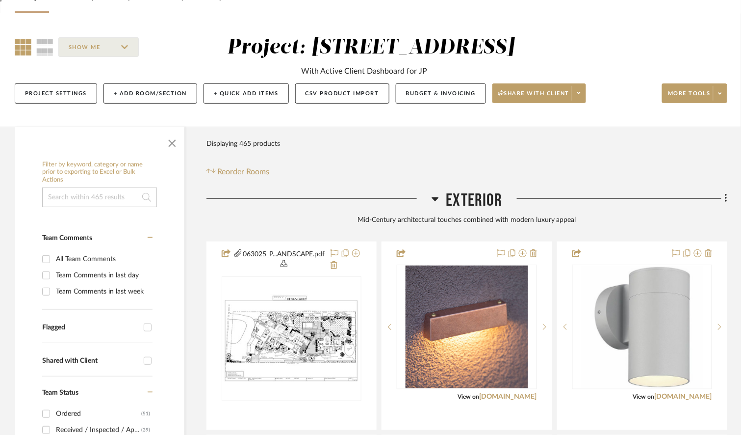
click at [432, 199] on icon at bounding box center [435, 199] width 7 height 12
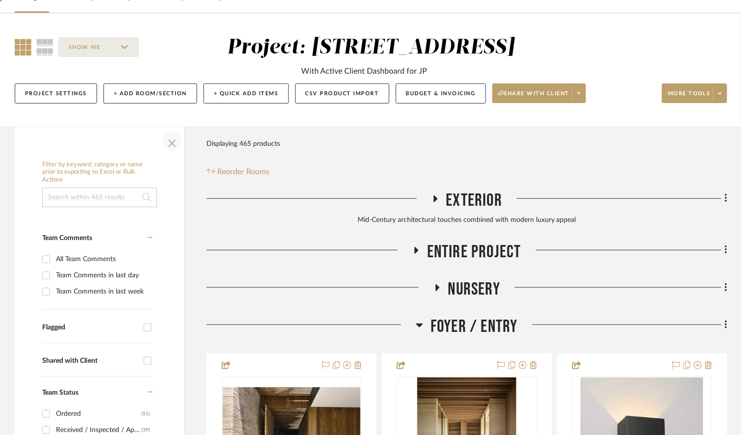
click at [174, 143] on span "button" at bounding box center [172, 141] width 24 height 24
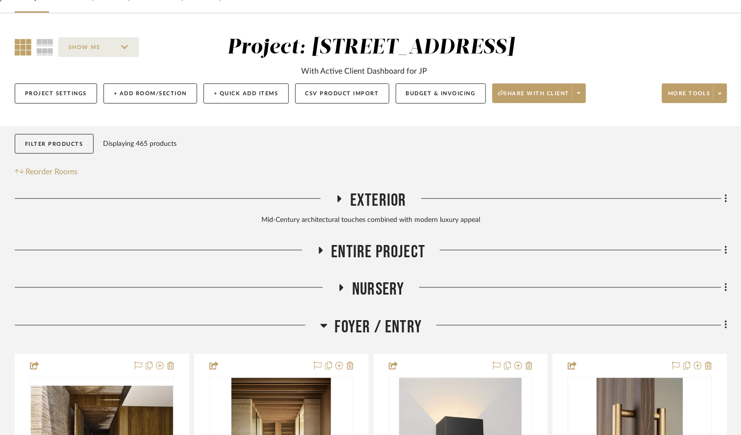
click at [23, 48] on icon at bounding box center [23, 47] width 17 height 17
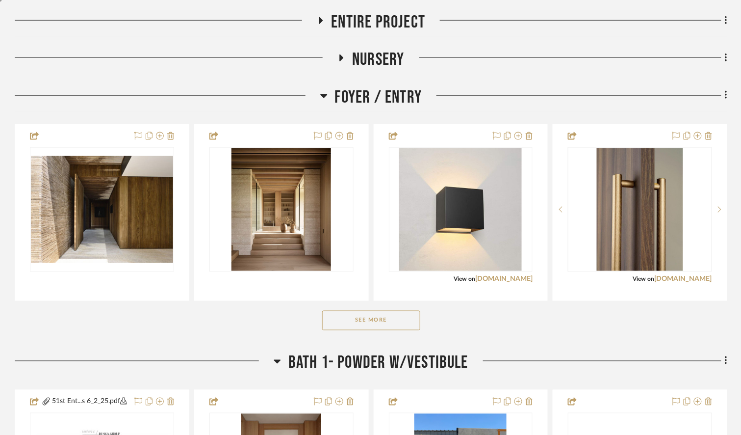
scroll to position [287, 0]
click at [274, 358] on icon at bounding box center [277, 361] width 7 height 12
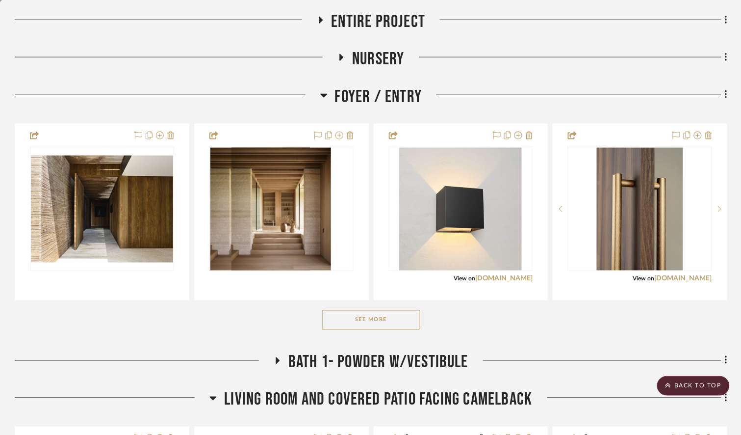
click at [325, 103] on fa-icon at bounding box center [323, 98] width 7 height 14
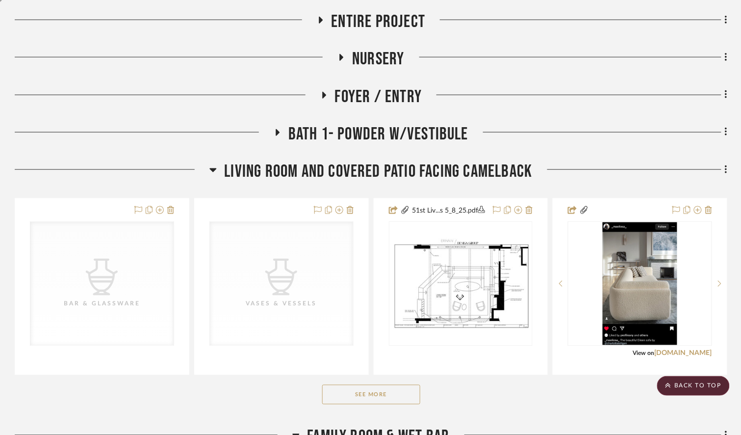
click at [217, 166] on h3 "Living Room and Covered Patio Facing Camelback" at bounding box center [370, 171] width 323 height 21
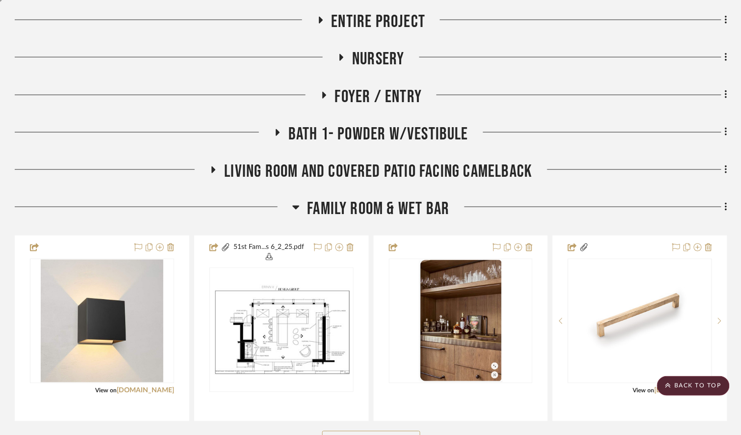
click at [294, 205] on icon at bounding box center [296, 207] width 7 height 4
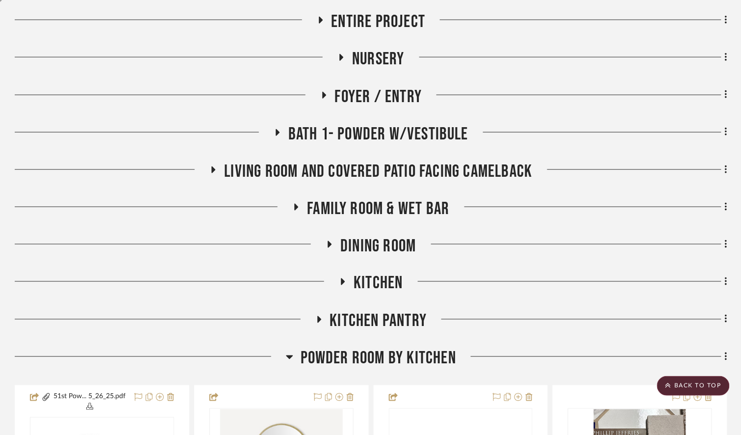
click at [296, 358] on h3 "Powder Room by Kitchen" at bounding box center [371, 358] width 170 height 21
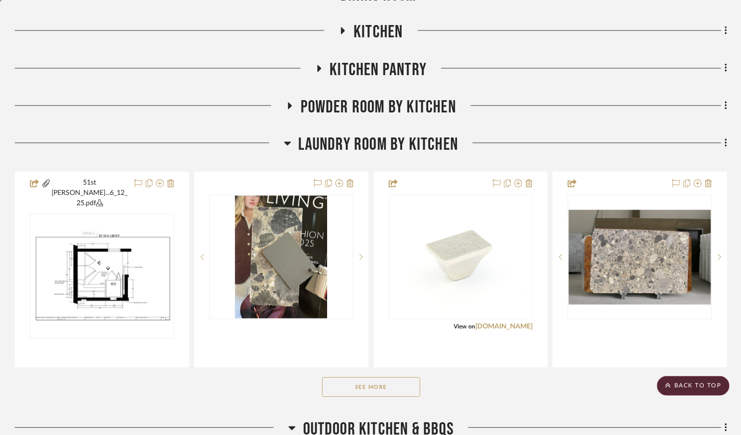
scroll to position [542, 0]
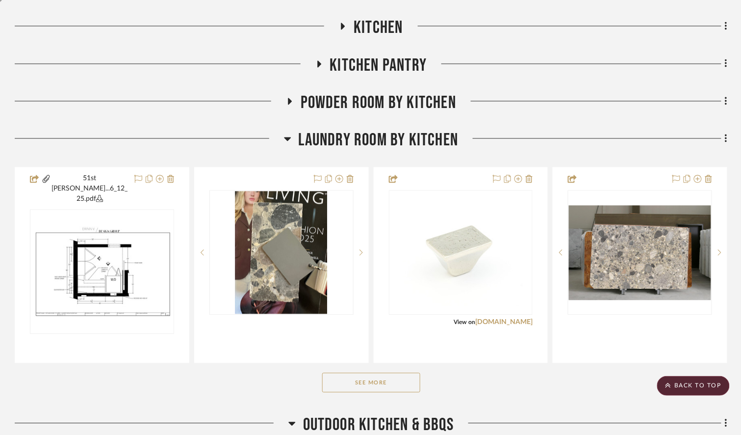
click at [290, 135] on icon at bounding box center [287, 139] width 7 height 12
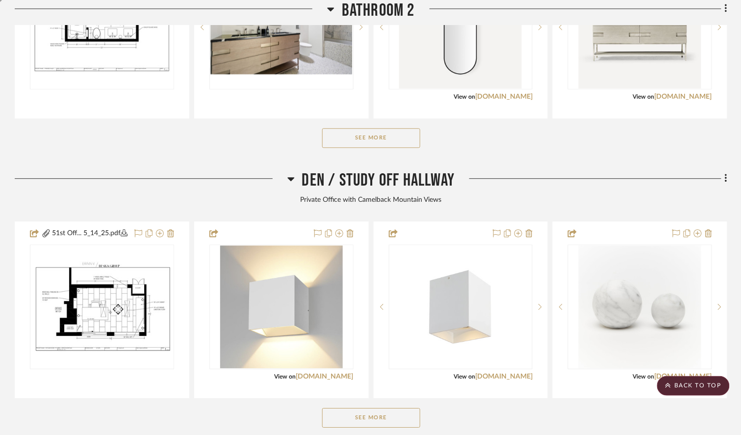
scroll to position [1792, 0]
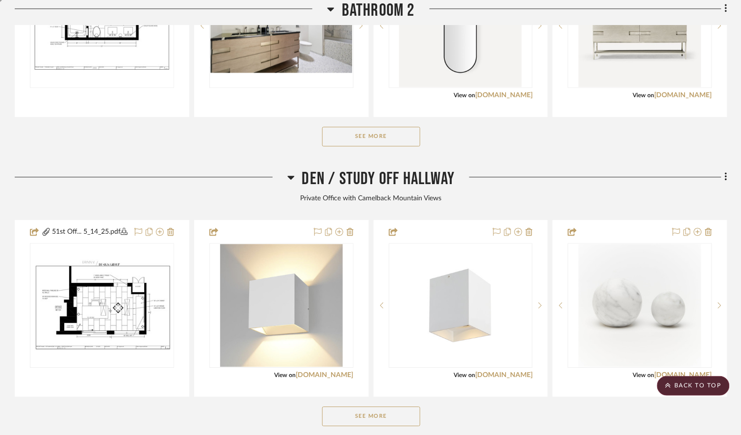
click at [287, 181] on icon at bounding box center [290, 177] width 7 height 12
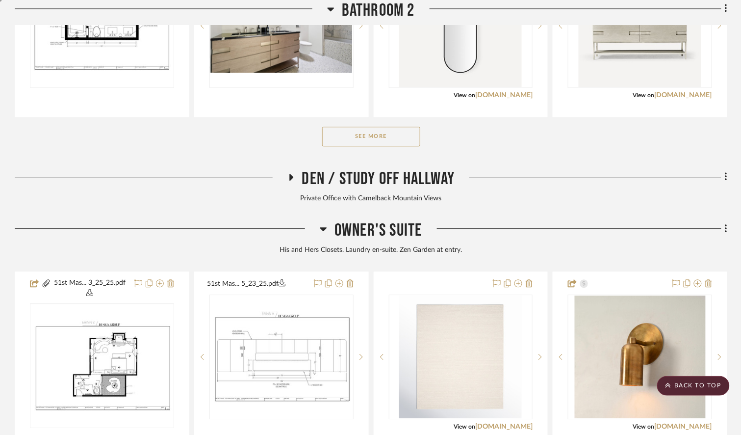
click at [330, 7] on icon at bounding box center [330, 9] width 7 height 12
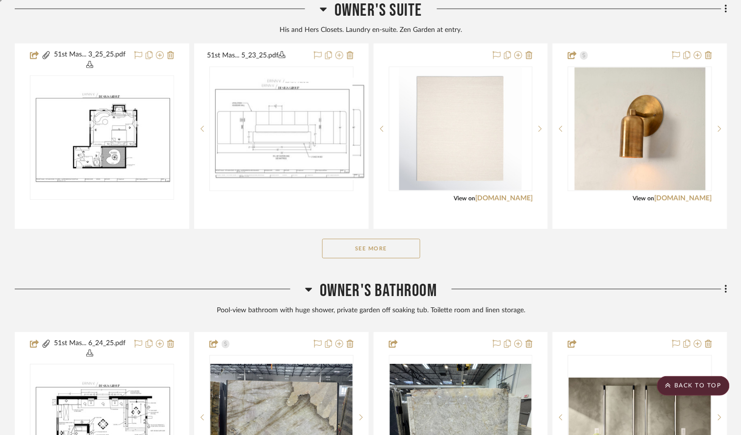
click at [310, 285] on icon at bounding box center [308, 289] width 7 height 12
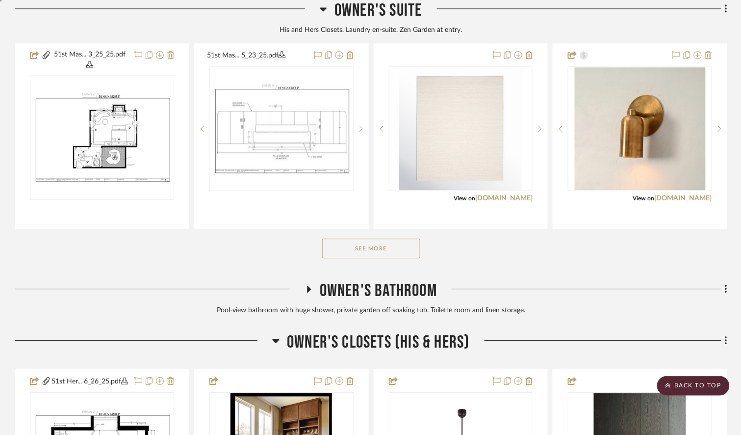
click at [323, 9] on icon at bounding box center [323, 9] width 7 height 4
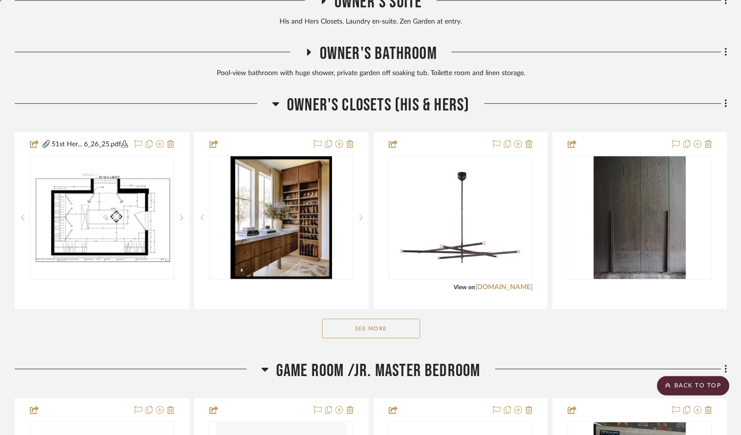
click at [267, 375] on icon at bounding box center [264, 369] width 7 height 12
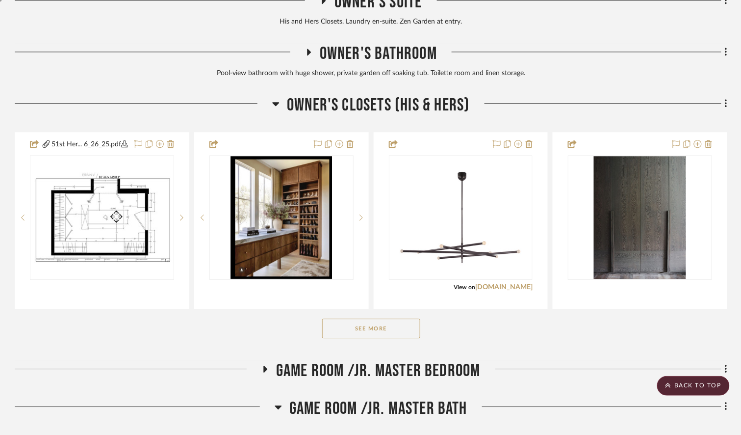
click at [274, 103] on icon at bounding box center [276, 104] width 7 height 4
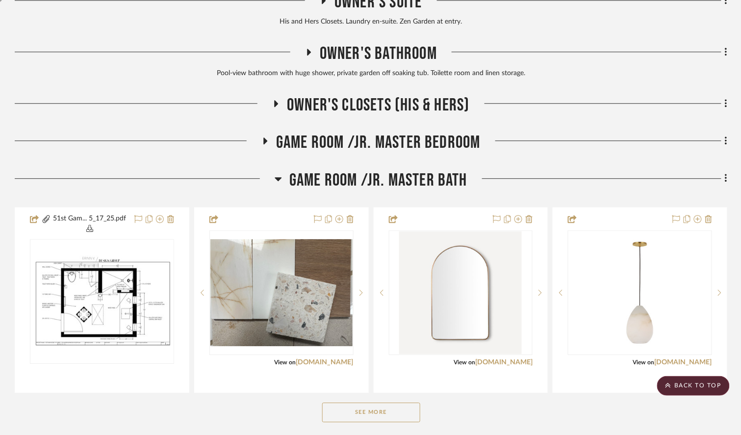
click at [275, 178] on icon at bounding box center [278, 179] width 7 height 12
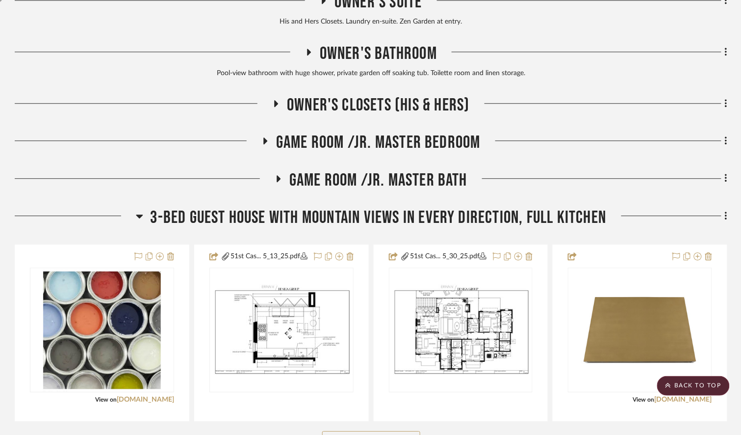
click at [142, 216] on icon at bounding box center [139, 216] width 7 height 12
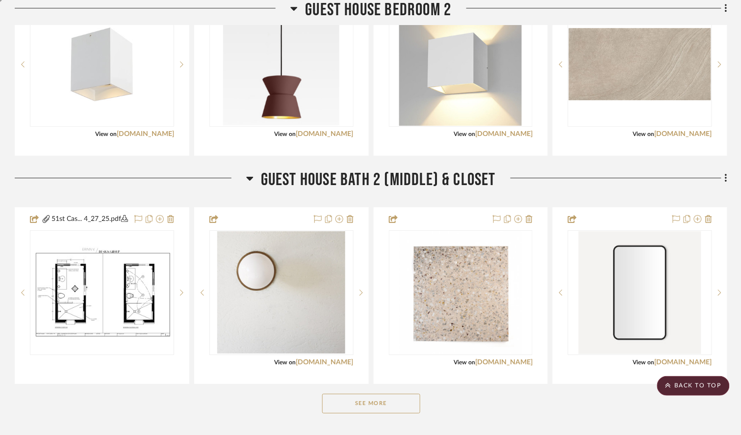
scroll to position [3083, 0]
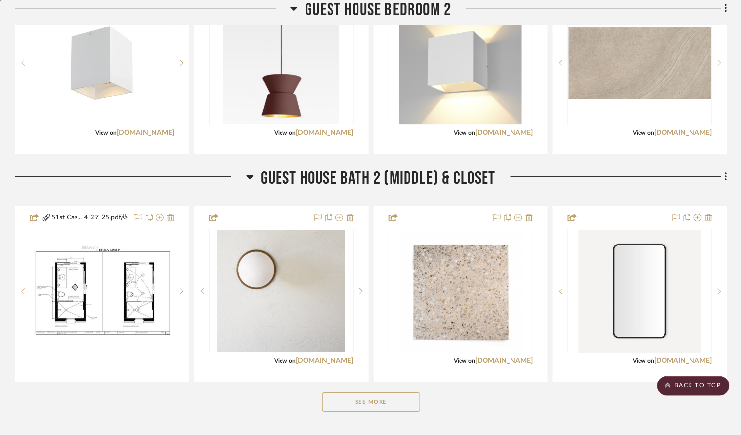
click at [246, 182] on icon at bounding box center [249, 177] width 7 height 12
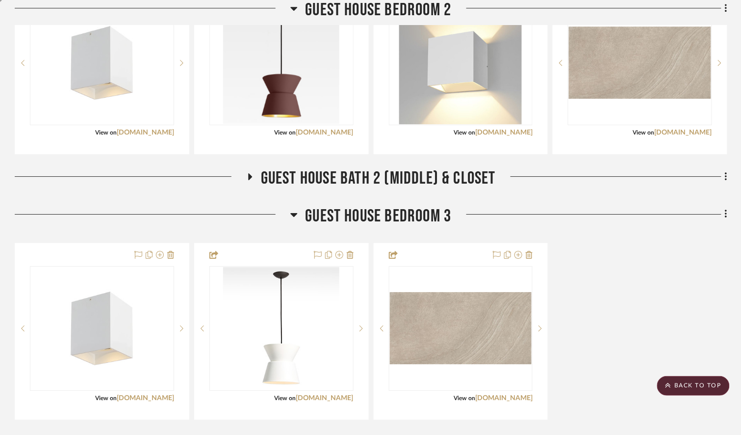
click at [294, 8] on icon at bounding box center [294, 9] width 7 height 4
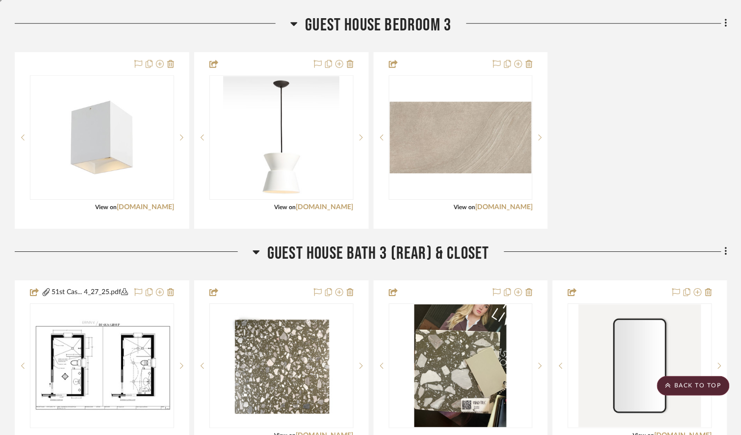
click at [256, 254] on icon at bounding box center [256, 252] width 7 height 4
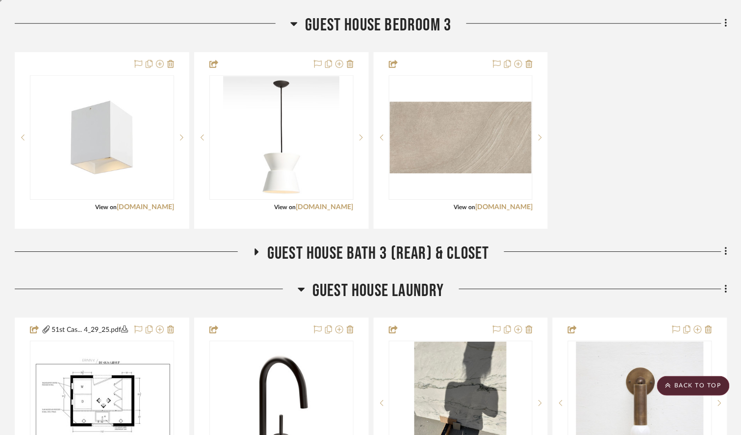
click at [289, 39] on div at bounding box center [153, 27] width 276 height 25
click at [293, 26] on icon at bounding box center [294, 24] width 7 height 4
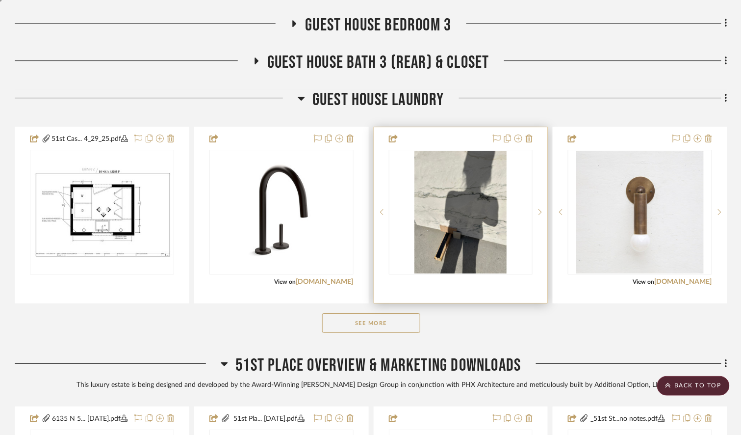
click at [466, 225] on img "0" at bounding box center [460, 212] width 92 height 123
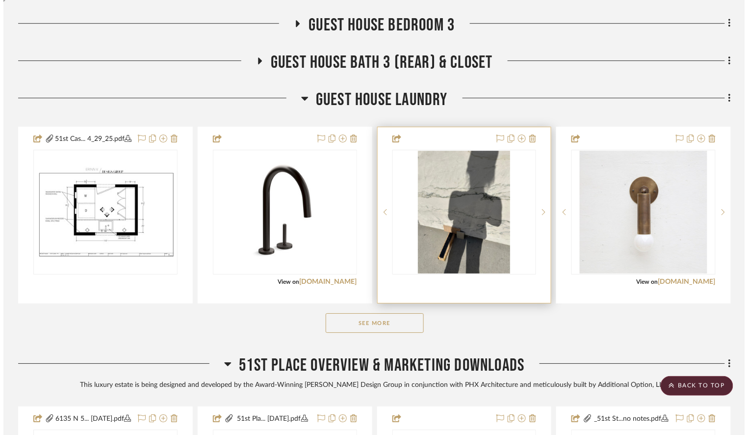
scroll to position [0, 0]
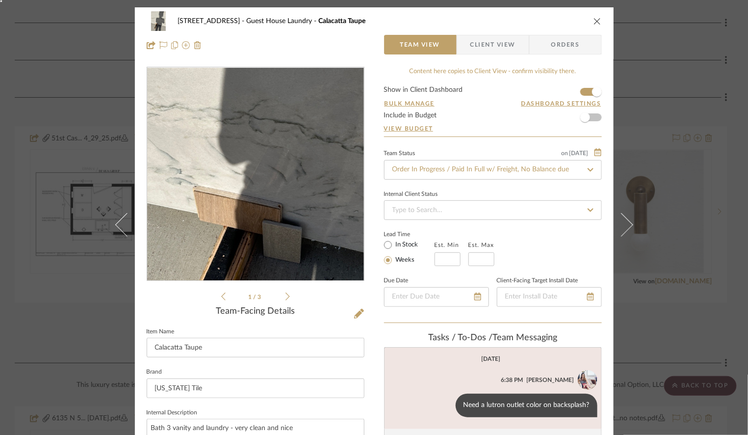
click at [237, 191] on img "0" at bounding box center [255, 174] width 159 height 213
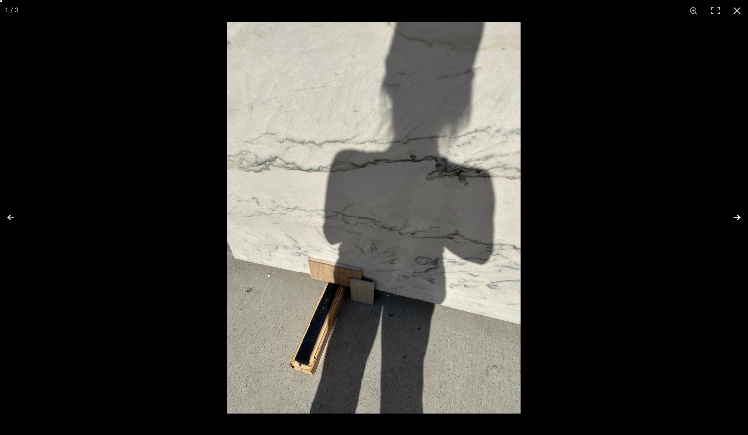
click at [737, 214] on button at bounding box center [731, 217] width 34 height 49
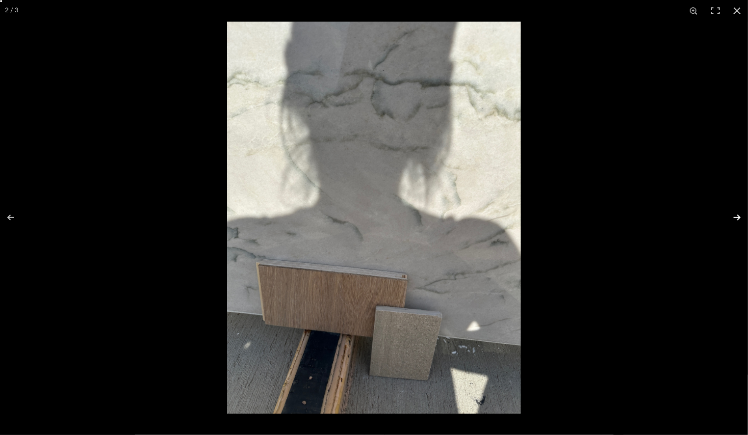
click at [737, 214] on button at bounding box center [731, 217] width 34 height 49
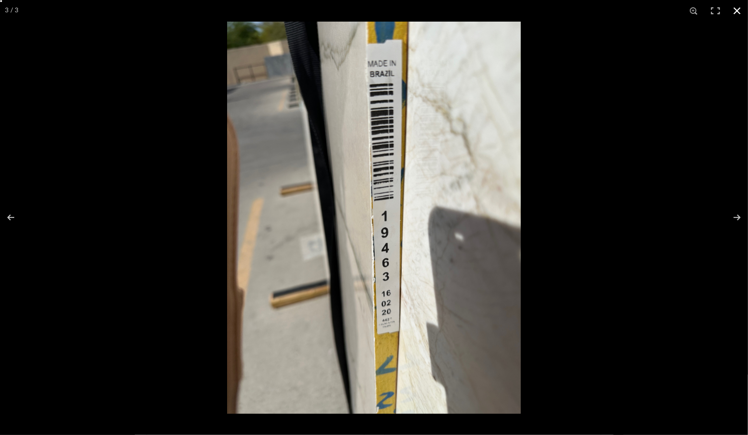
click at [736, 9] on button at bounding box center [737, 11] width 22 height 22
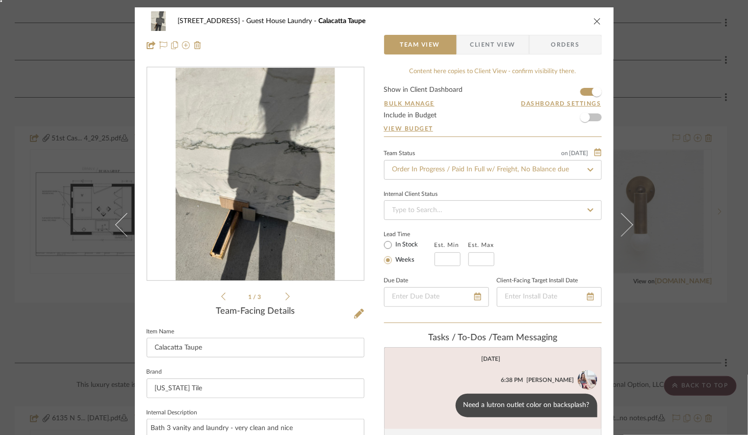
click at [668, 160] on div "6135 N. 51st Place Guest House Laundry Calacatta Taupe Team View Client View Or…" at bounding box center [374, 217] width 748 height 435
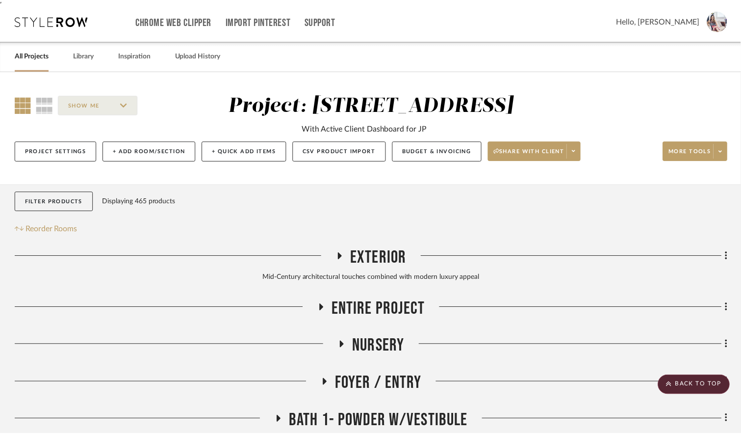
scroll to position [3083, 0]
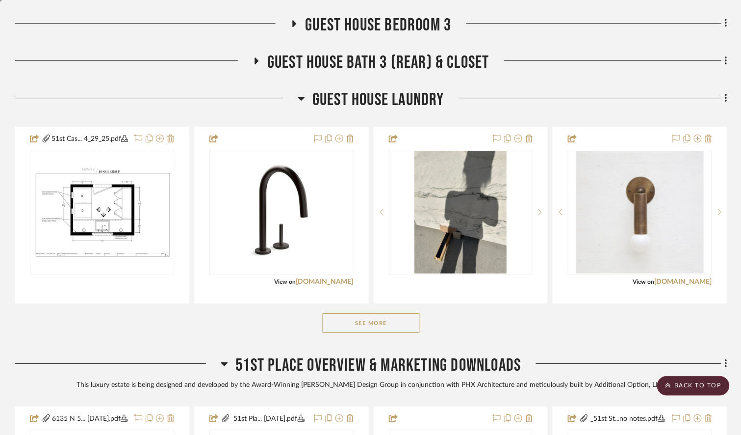
click at [363, 333] on button "See More" at bounding box center [371, 323] width 98 height 20
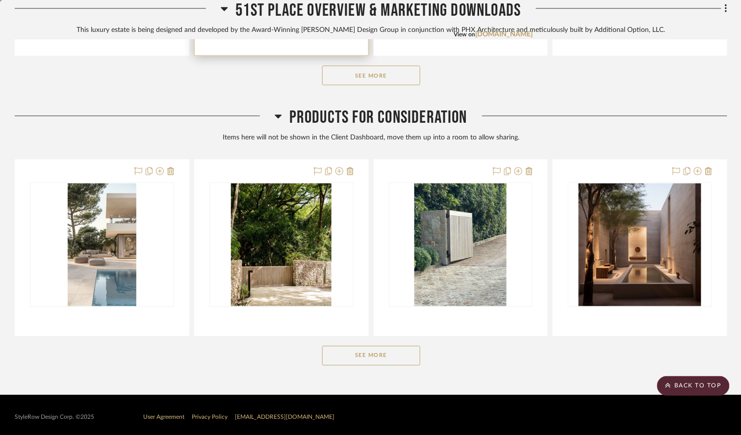
scroll to position [3828, 0]
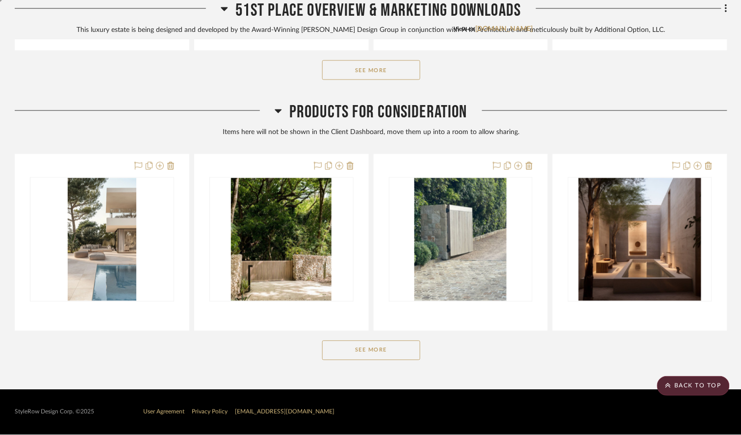
click at [383, 348] on button "See More" at bounding box center [371, 350] width 98 height 20
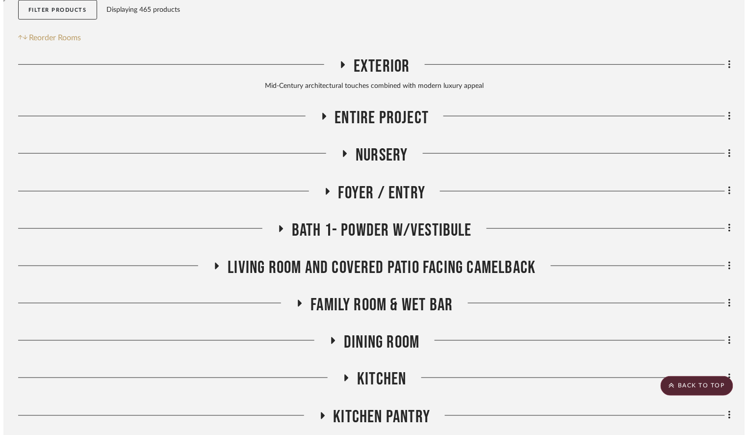
scroll to position [0, 0]
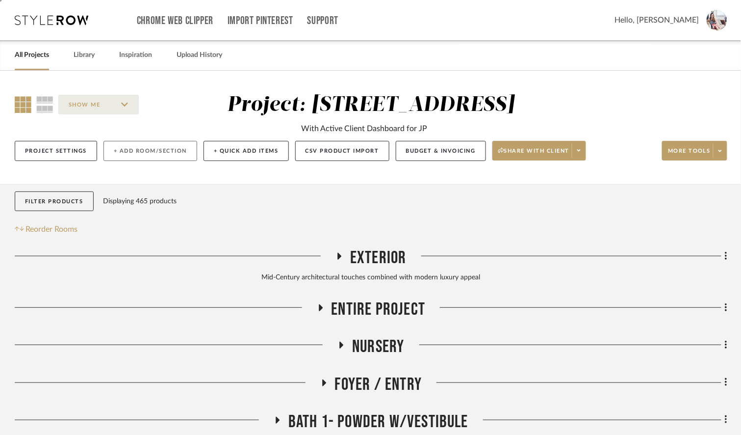
click at [139, 146] on button "+ Add Room/Section" at bounding box center [150, 151] width 94 height 20
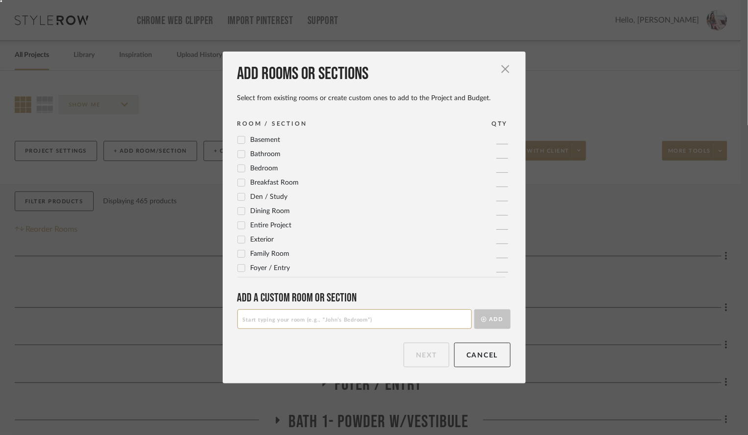
click at [255, 148] on div "Basement 1 Bathroom 1 Bedroom 1 Breakfast Room 1 Den / Study 1 Dining Room 1 En…" at bounding box center [377, 205] width 281 height 142
click at [251, 137] on span "Basement" at bounding box center [266, 139] width 30 height 7
click at [433, 350] on button "Next" at bounding box center [427, 354] width 46 height 25
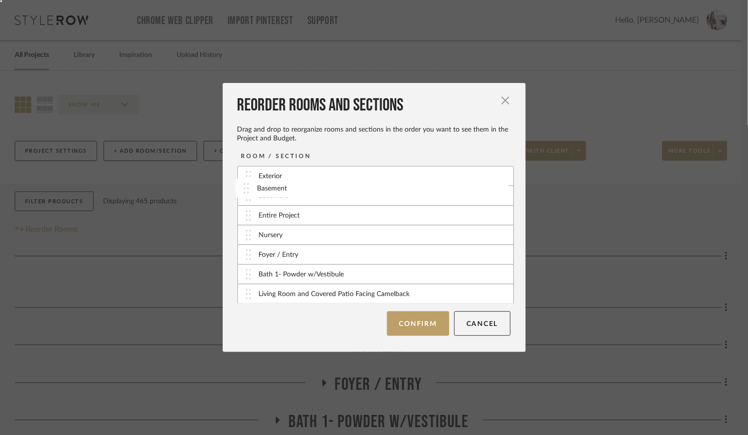
drag, startPoint x: 244, startPoint y: 295, endPoint x: 246, endPoint y: 190, distance: 105.5
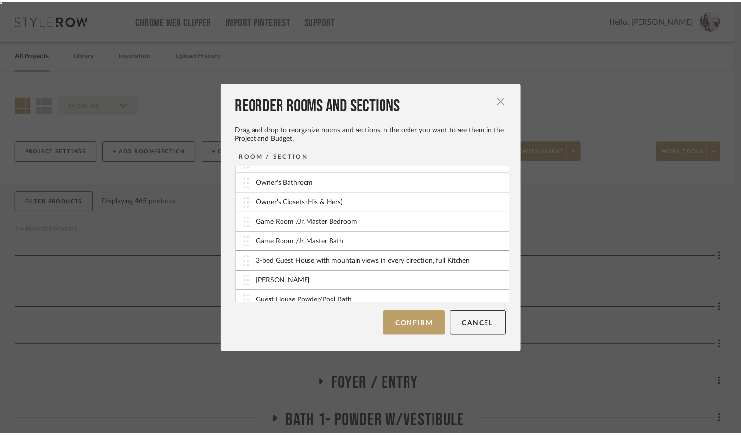
scroll to position [387, 0]
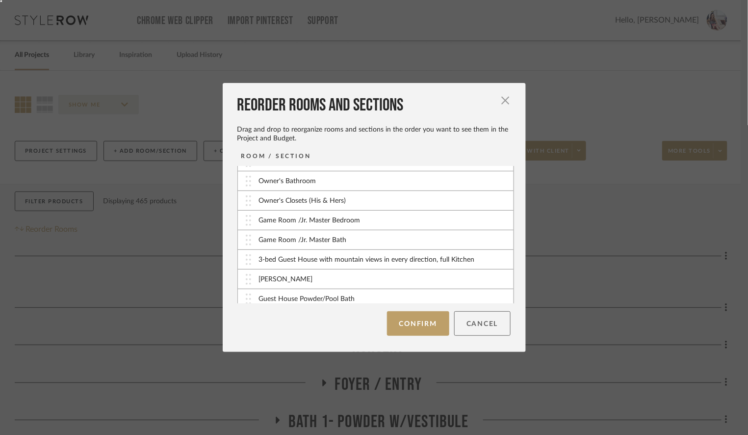
click at [480, 329] on button "Cancel" at bounding box center [482, 323] width 56 height 25
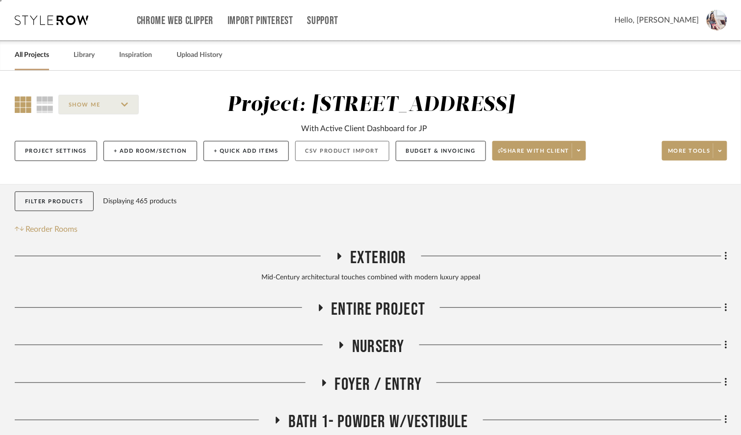
click at [331, 145] on button "CSV Product Import" at bounding box center [342, 151] width 94 height 20
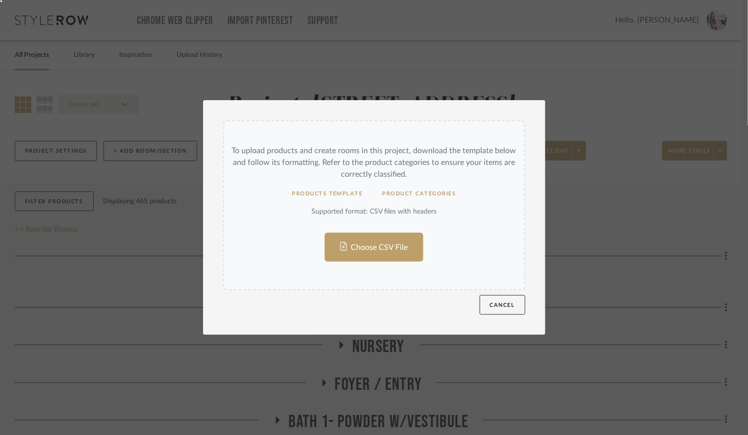
click at [598, 205] on div "To upload products and create rooms in this project, download the template belo…" at bounding box center [374, 217] width 748 height 435
click at [493, 303] on button "Cancel" at bounding box center [503, 305] width 46 height 20
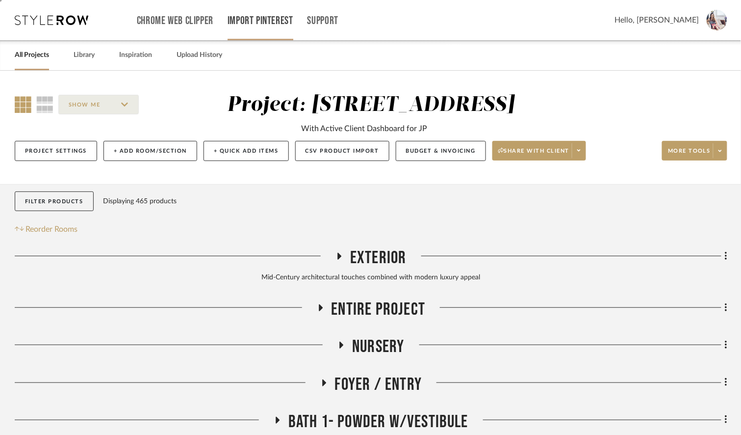
click at [245, 17] on link "Import Pinterest" at bounding box center [261, 21] width 66 height 8
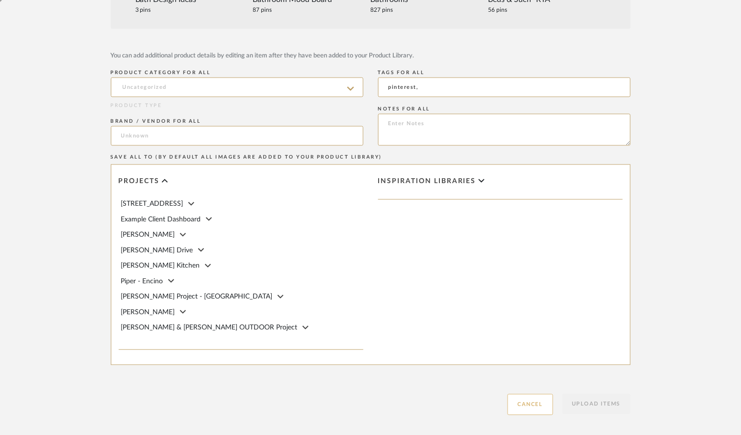
click at [523, 402] on button "Cancel" at bounding box center [531, 404] width 46 height 21
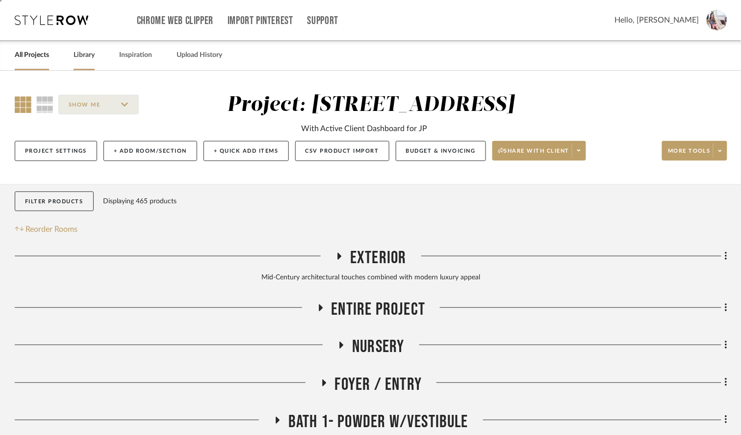
click at [86, 54] on link "Library" at bounding box center [84, 55] width 21 height 13
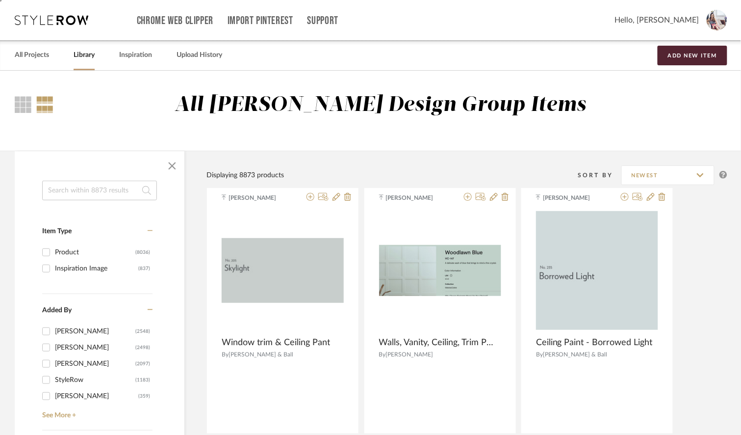
click at [69, 392] on div "[PERSON_NAME]" at bounding box center [96, 396] width 83 height 16
click at [54, 392] on input "[PERSON_NAME] (359)" at bounding box center [46, 396] width 16 height 16
checkbox input "true"
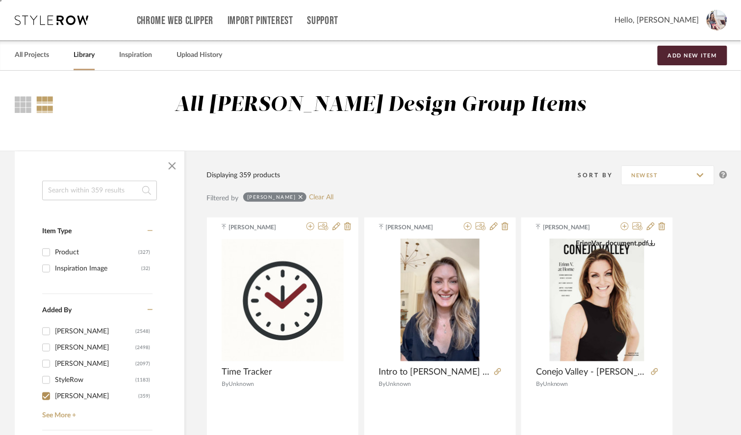
click at [66, 366] on div "[PERSON_NAME]" at bounding box center [95, 364] width 80 height 16
click at [54, 366] on input "[PERSON_NAME] (2097)" at bounding box center [46, 364] width 16 height 16
checkbox input "true"
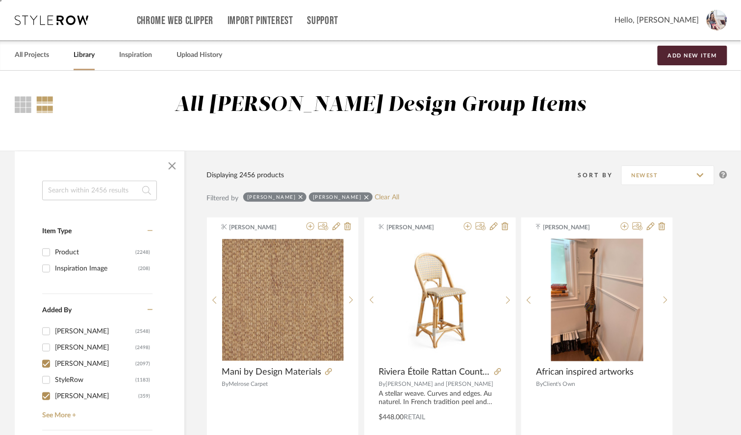
click at [63, 396] on div "[PERSON_NAME]" at bounding box center [96, 396] width 83 height 16
click at [54, 396] on input "[PERSON_NAME] (359)" at bounding box center [46, 396] width 16 height 16
checkbox input "false"
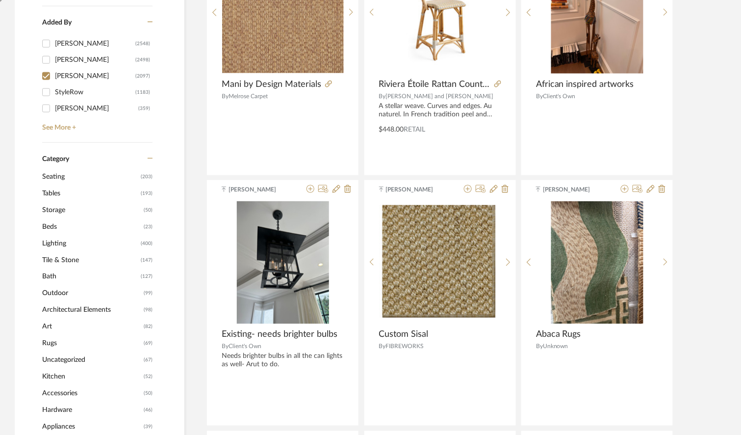
scroll to position [296, 0]
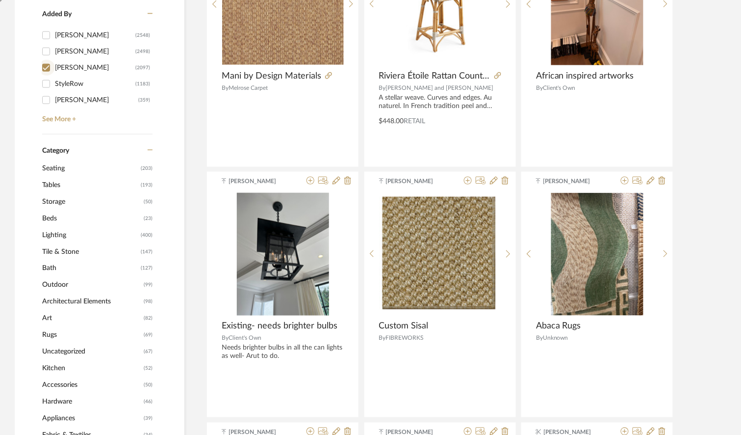
click at [53, 70] on input "[PERSON_NAME] (2097)" at bounding box center [46, 68] width 16 height 16
checkbox input "false"
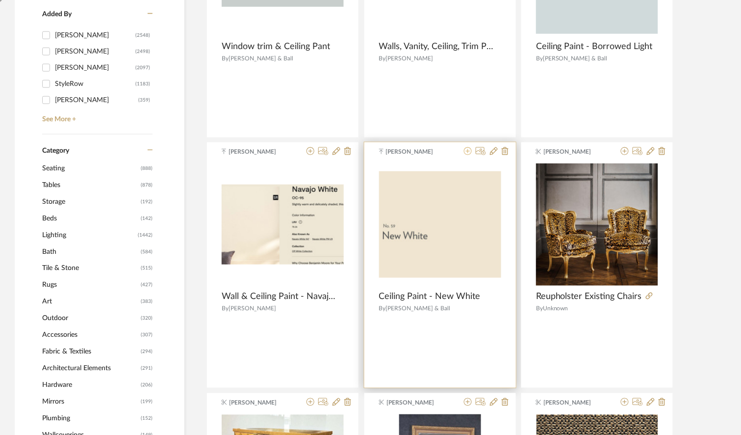
click at [466, 153] on icon at bounding box center [468, 151] width 8 height 8
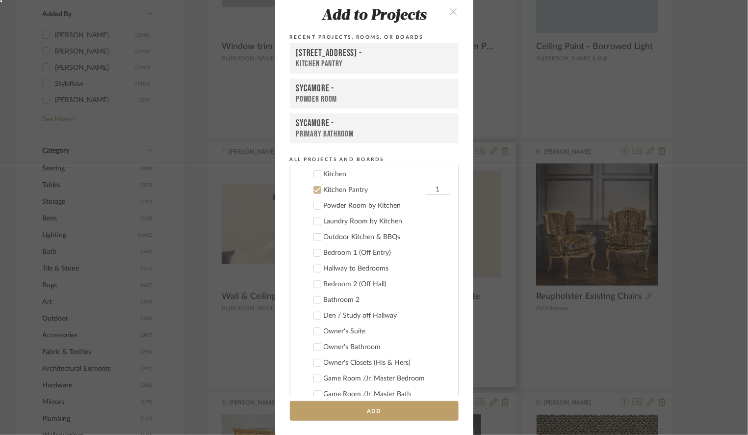
scroll to position [180, 0]
click at [714, 139] on div "Add to Projects Recent Projects, Rooms, or Boards [STREET_ADDRESS] - Kitchen Pa…" at bounding box center [374, 217] width 748 height 435
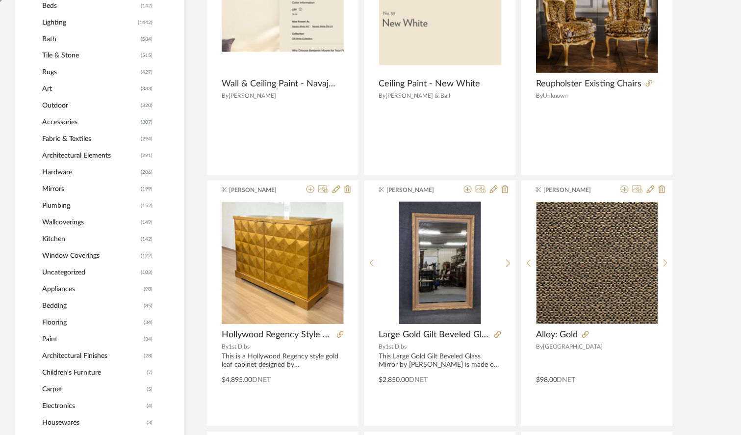
scroll to position [0, 0]
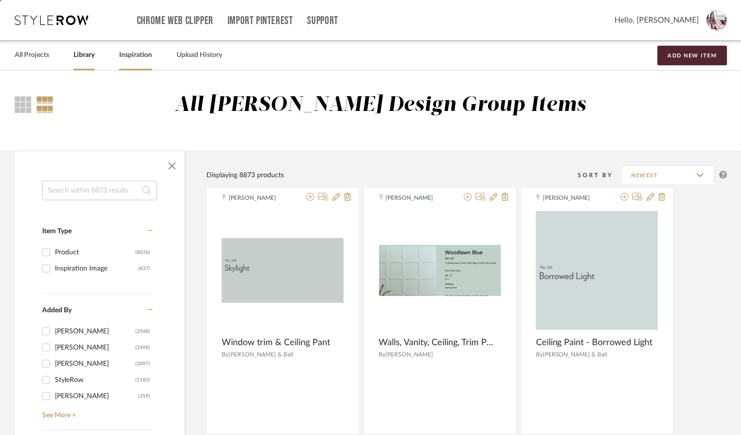
click at [134, 56] on link "Inspiration" at bounding box center [135, 55] width 33 height 13
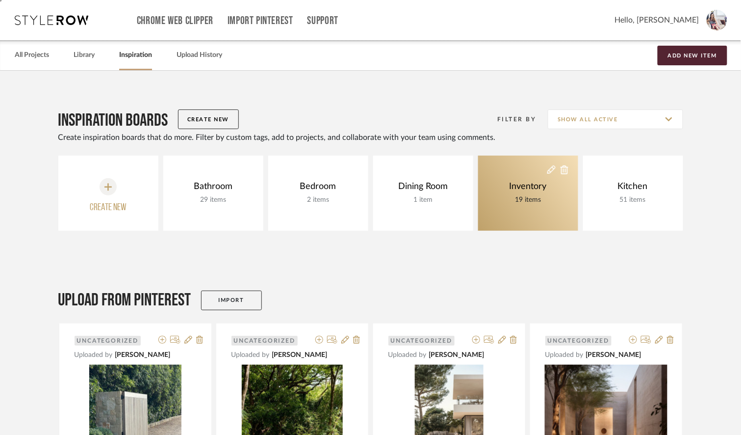
click at [524, 206] on link "Inventory 19 items" at bounding box center [528, 192] width 100 height 75
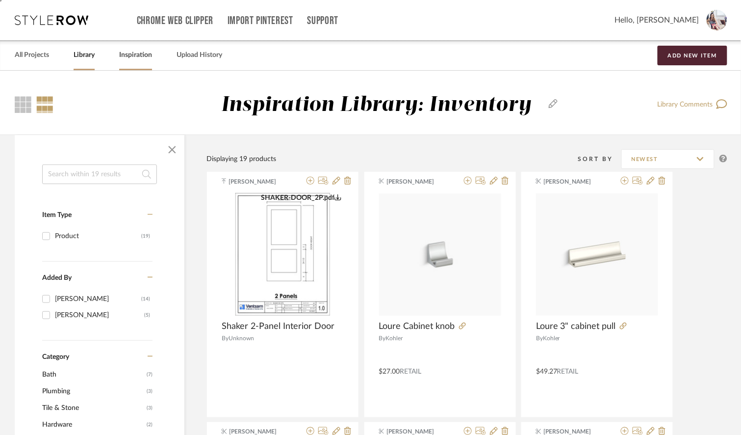
click at [126, 56] on link "Inspiration" at bounding box center [135, 55] width 33 height 13
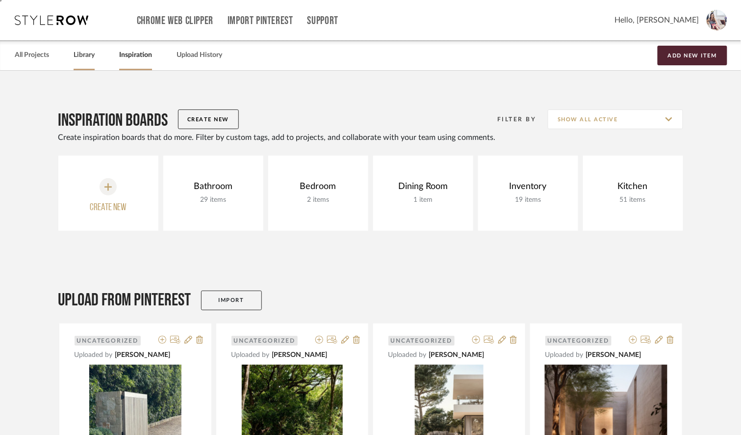
click at [89, 56] on link "Library" at bounding box center [84, 55] width 21 height 13
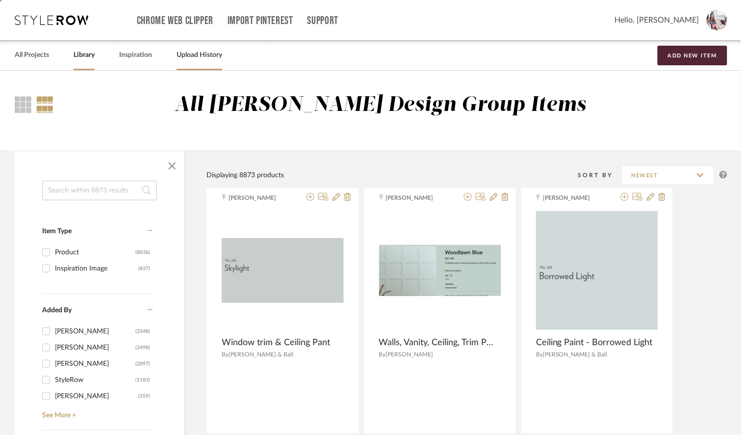
click at [199, 49] on link "Upload History" at bounding box center [200, 55] width 46 height 13
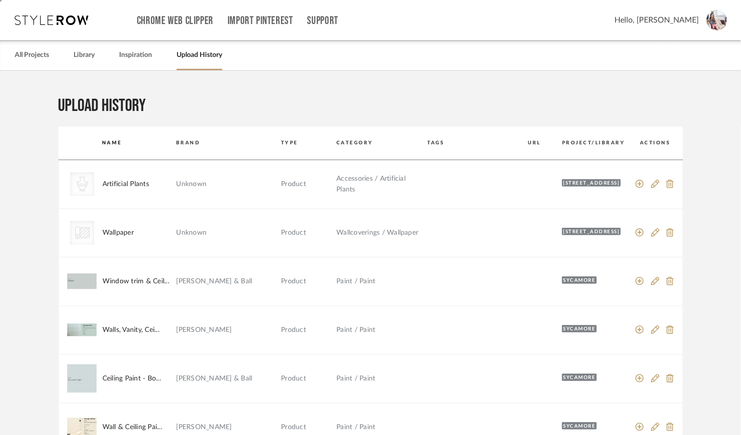
click at [688, 21] on span "Hello, [PERSON_NAME]" at bounding box center [657, 20] width 84 height 12
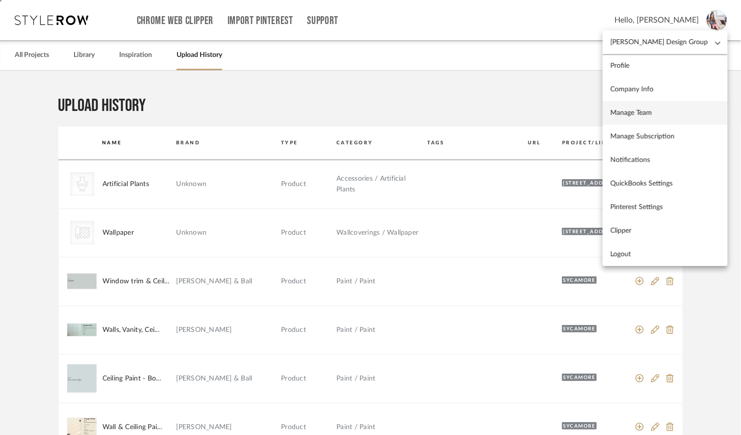
click at [658, 110] on span "Manage Team" at bounding box center [665, 112] width 109 height 8
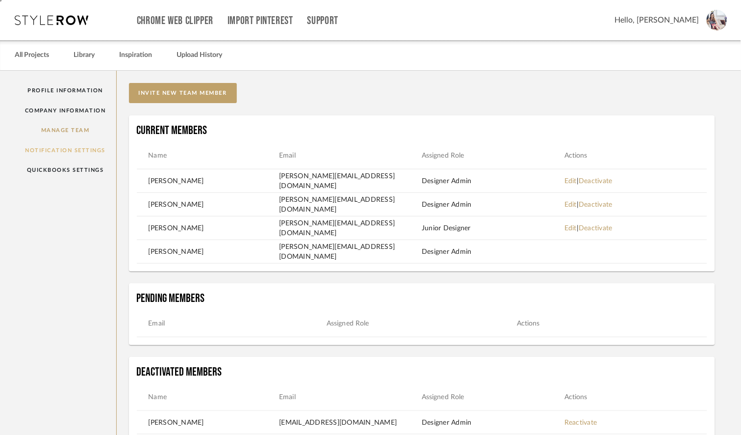
click at [55, 149] on link "Notification Settings" at bounding box center [66, 150] width 102 height 20
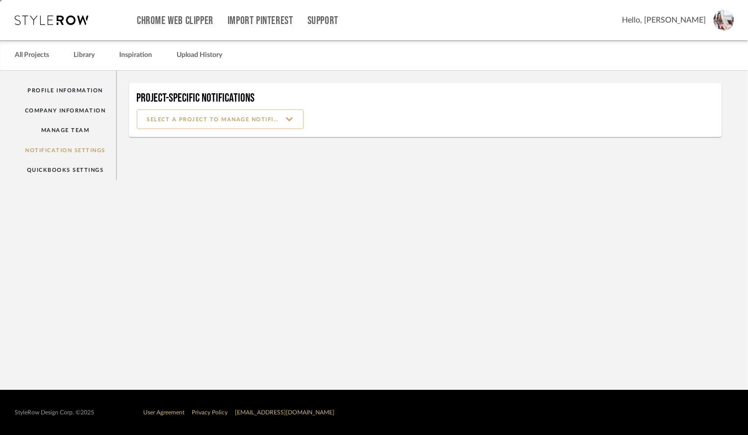
click at [204, 114] on input at bounding box center [220, 119] width 167 height 20
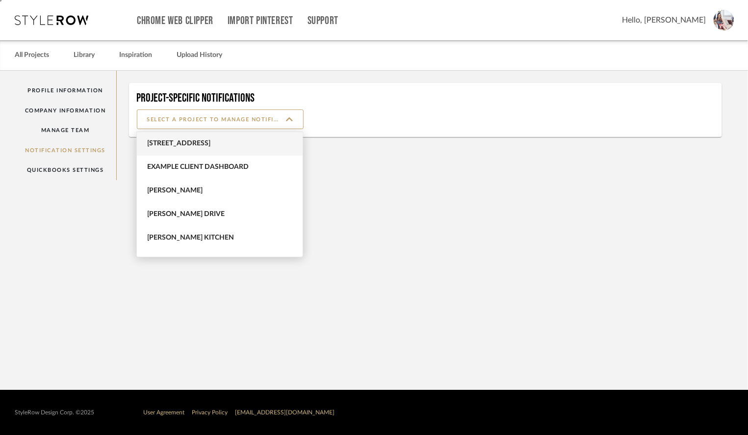
click at [193, 150] on span "[STREET_ADDRESS]" at bounding box center [220, 144] width 166 height 24
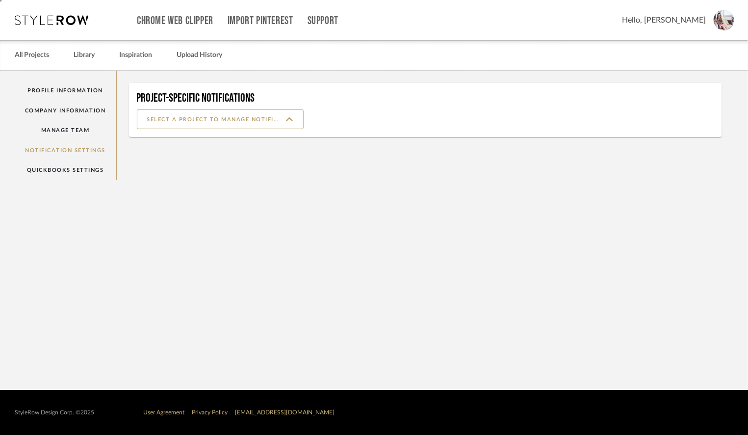
type input "[STREET_ADDRESS]"
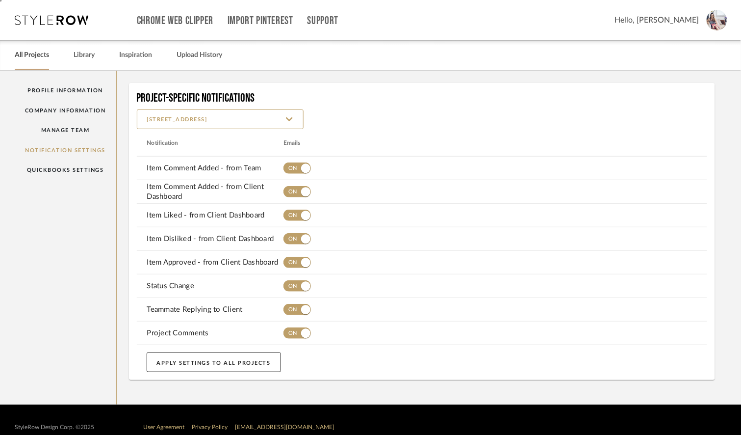
click at [34, 51] on link "All Projects" at bounding box center [32, 55] width 34 height 13
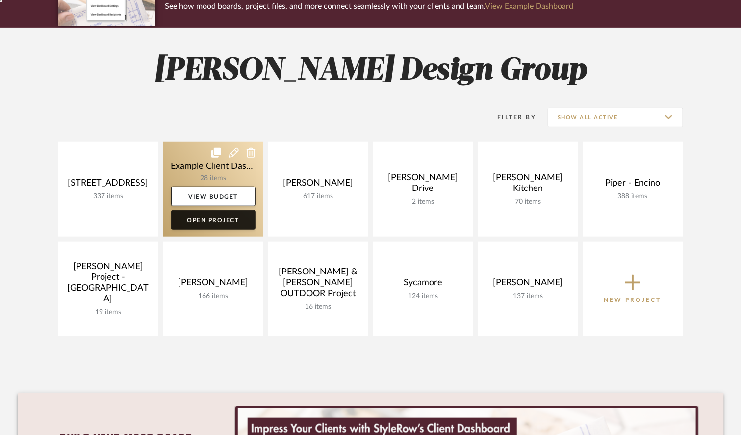
scroll to position [102, 0]
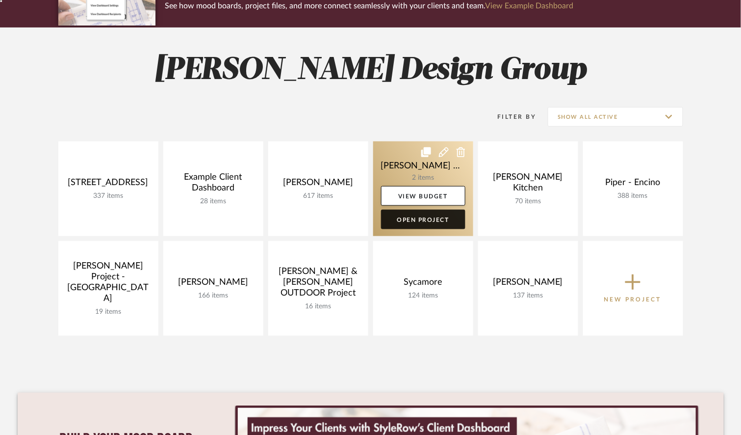
click at [397, 222] on link "Open Project" at bounding box center [423, 219] width 84 height 20
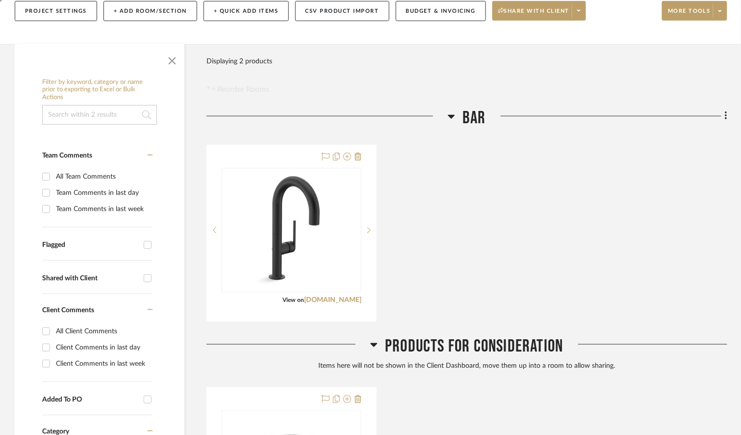
scroll to position [147, 0]
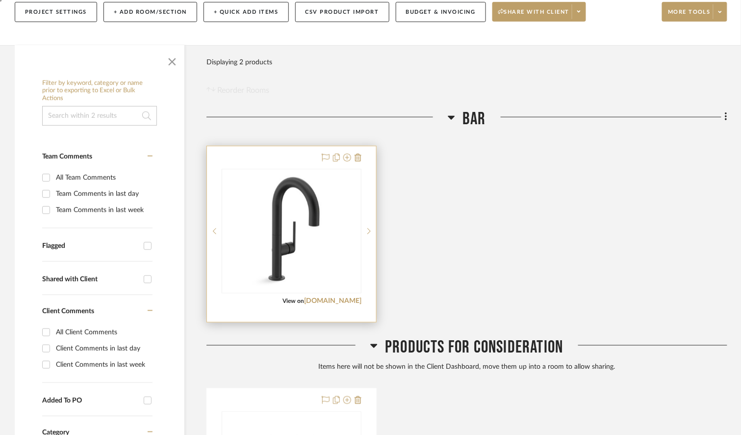
click at [0, 0] on img at bounding box center [0, 0] width 0 height 0
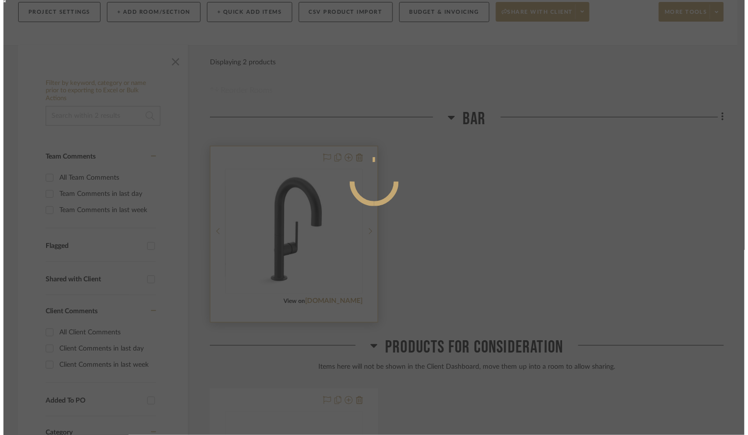
scroll to position [0, 0]
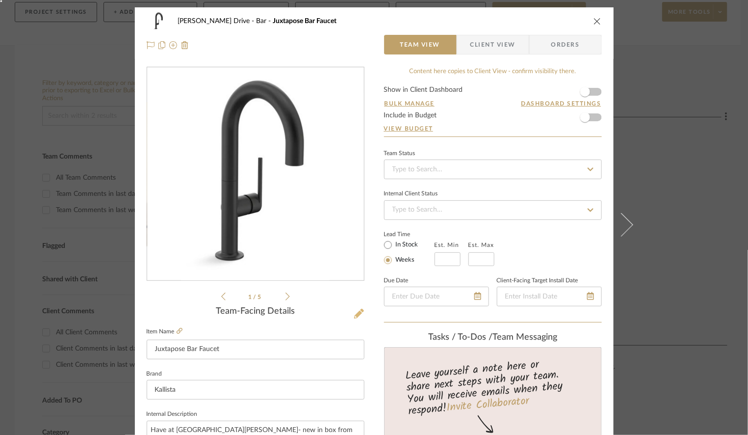
click at [356, 313] on icon at bounding box center [359, 313] width 10 height 10
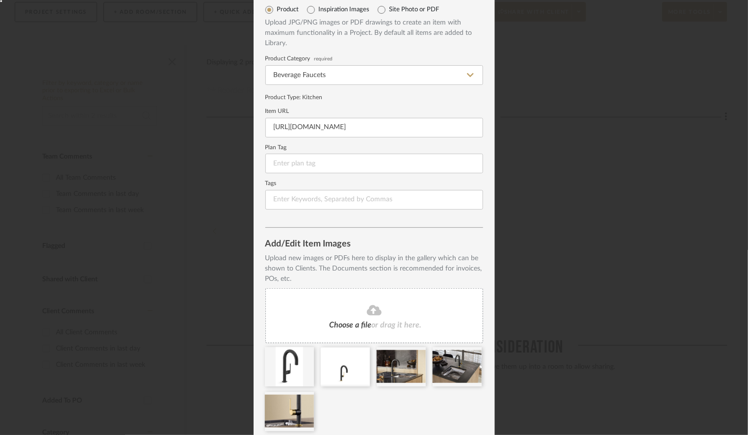
scroll to position [77, 0]
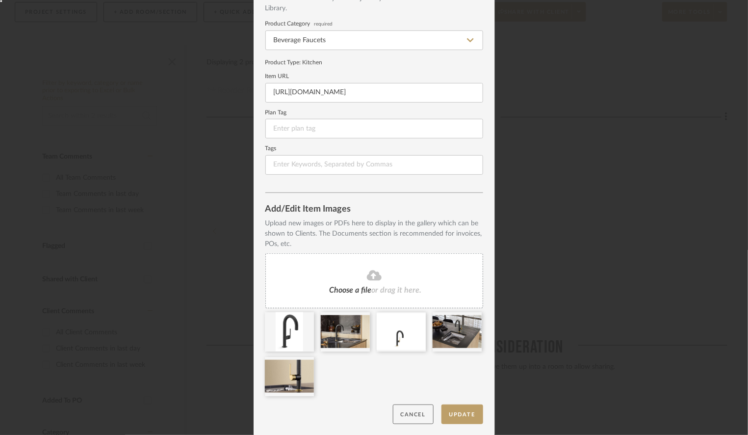
click at [418, 414] on button "Cancel" at bounding box center [413, 414] width 41 height 20
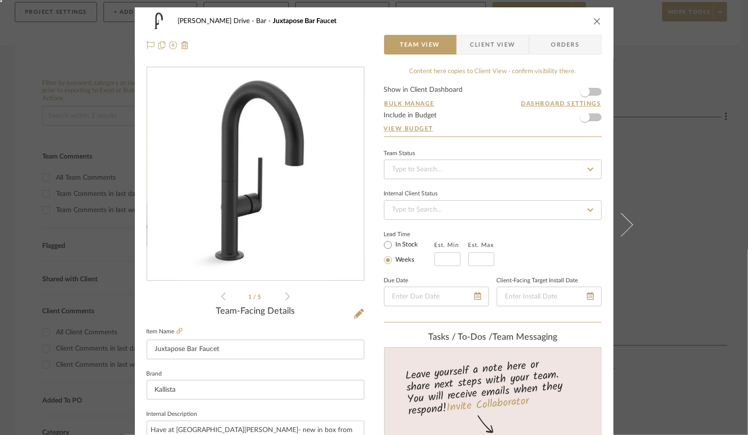
click at [641, 180] on div "[PERSON_NAME] Drive Bar Juxtapose Bar Faucet Team View Client View Orders 1 / 5…" at bounding box center [374, 217] width 748 height 435
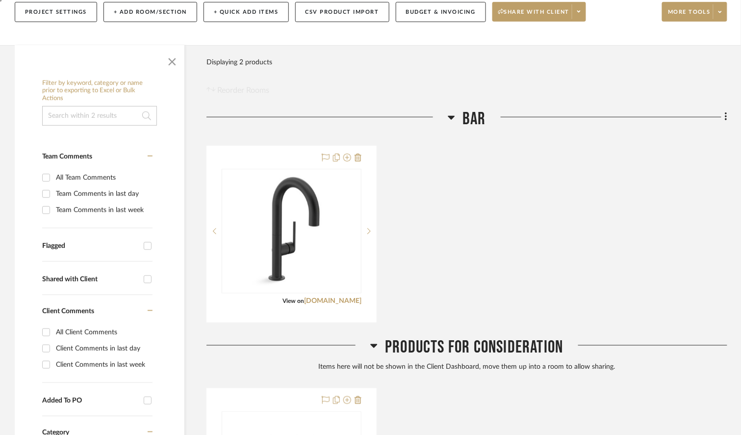
scroll to position [0, 0]
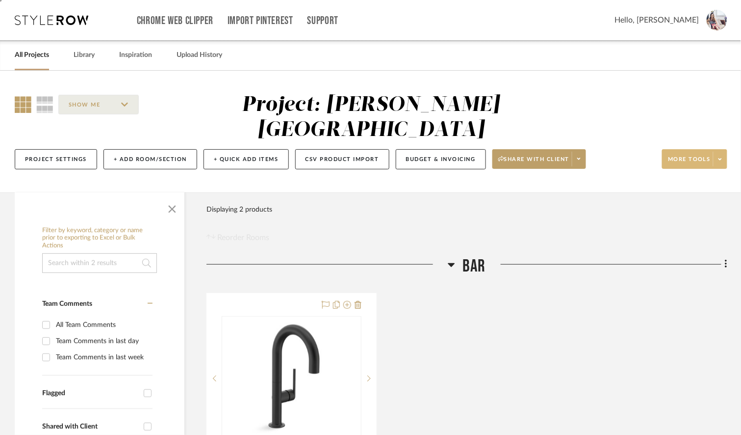
click at [676, 155] on span "More tools" at bounding box center [689, 162] width 43 height 15
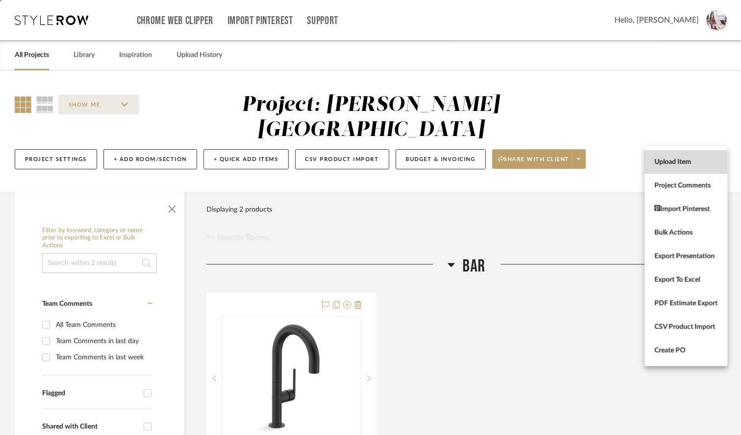
click at [673, 159] on span "Upload Item" at bounding box center [686, 162] width 63 height 8
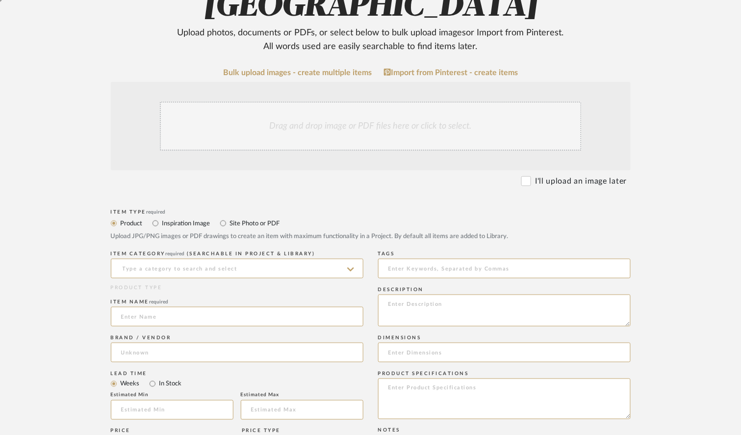
scroll to position [148, 0]
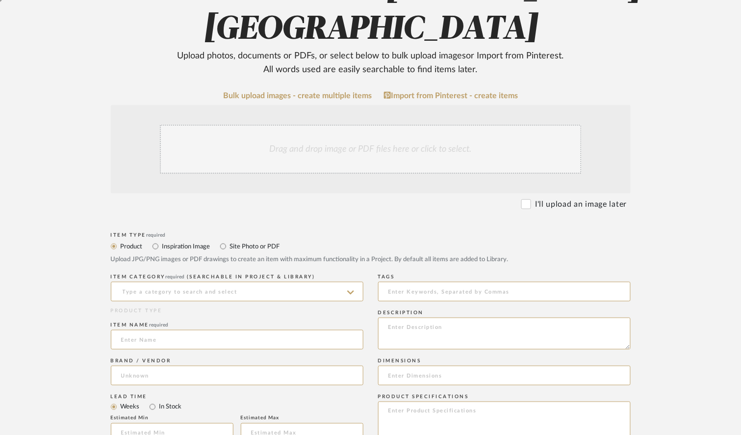
click at [193, 241] on label "Inspiration Image" at bounding box center [185, 246] width 49 height 11
click at [161, 240] on input "Inspiration Image" at bounding box center [156, 246] width 12 height 12
radio input "true"
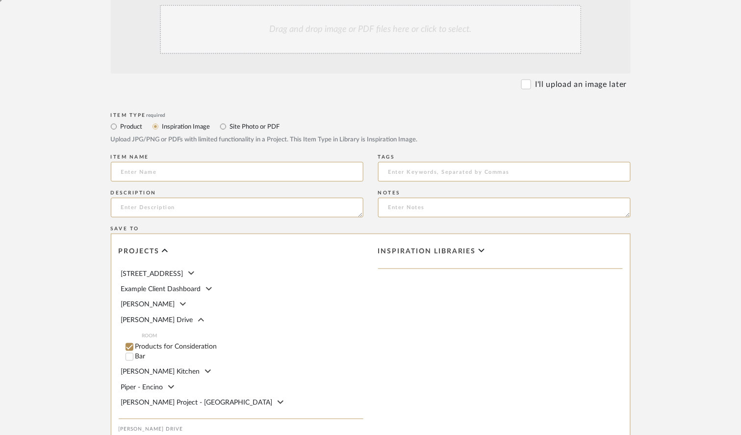
scroll to position [270, 0]
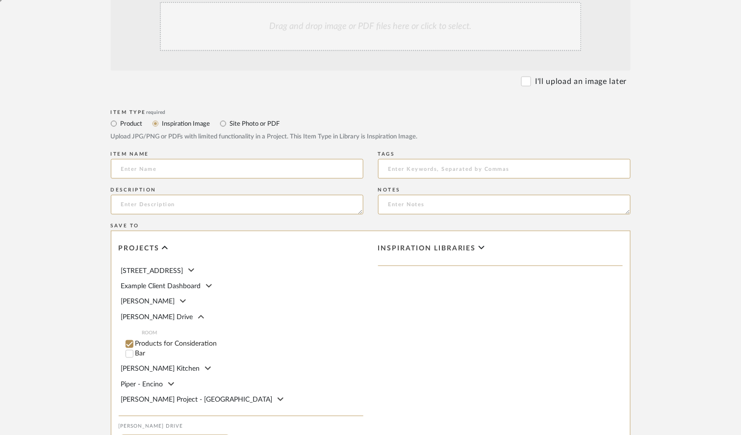
click at [232, 118] on label "Site Photo or PDF" at bounding box center [254, 123] width 51 height 11
click at [229, 118] on input "Site Photo or PDF" at bounding box center [223, 124] width 12 height 12
radio input "true"
click at [131, 118] on label "Product" at bounding box center [131, 123] width 23 height 11
click at [120, 118] on input "Product" at bounding box center [114, 124] width 12 height 12
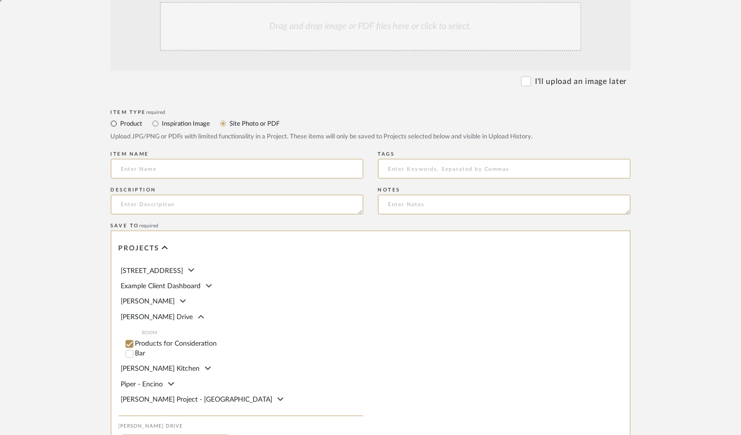
radio input "true"
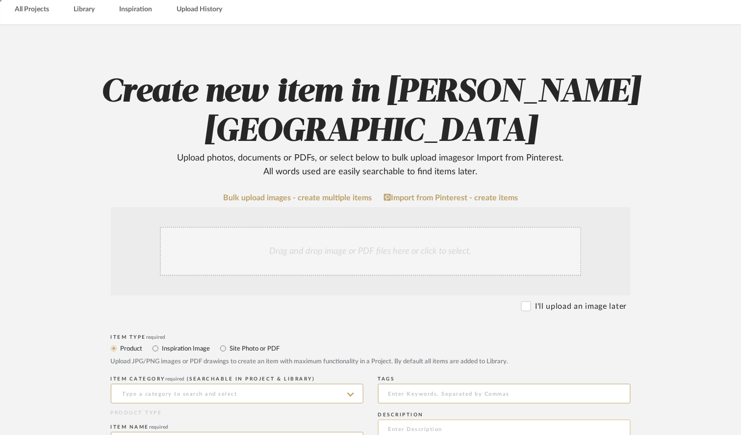
scroll to position [0, 0]
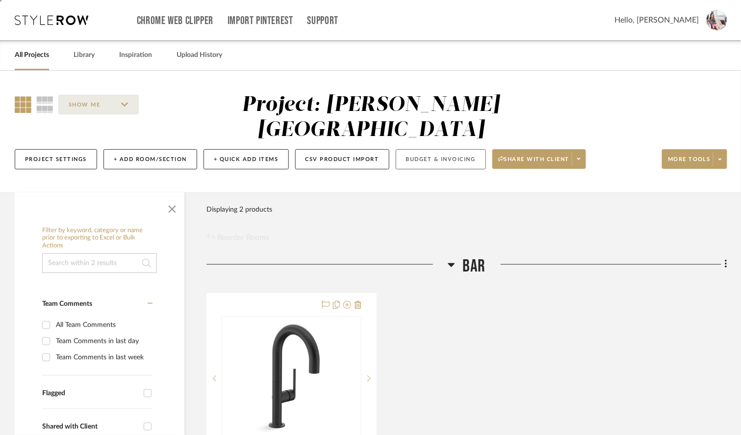
click at [423, 149] on button "Budget & Invoicing" at bounding box center [441, 159] width 90 height 20
click at [28, 57] on link "All Projects" at bounding box center [32, 55] width 34 height 13
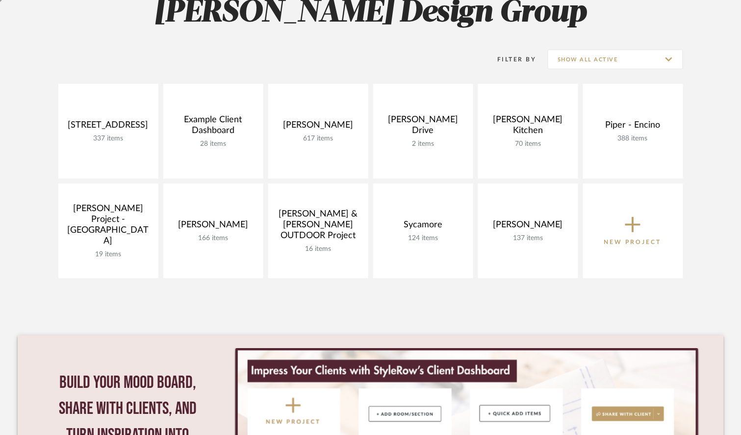
scroll to position [163, 0]
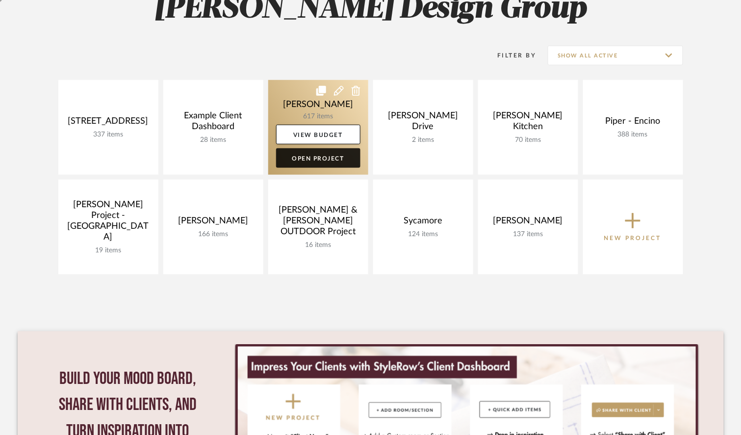
click at [318, 155] on link "Open Project" at bounding box center [318, 158] width 84 height 20
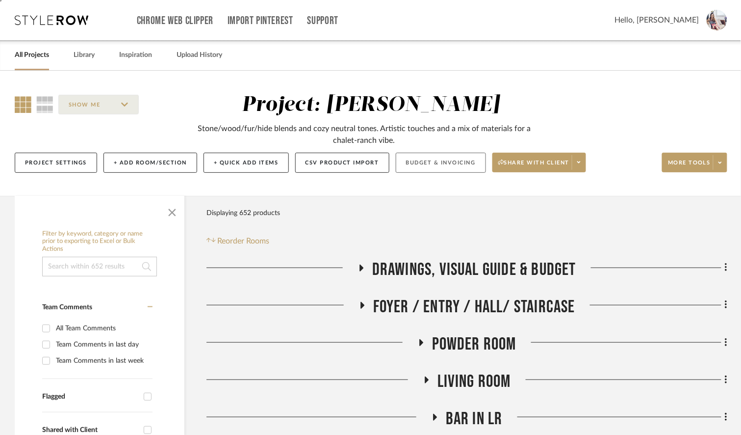
click at [435, 162] on button "Budget & Invoicing" at bounding box center [441, 163] width 90 height 20
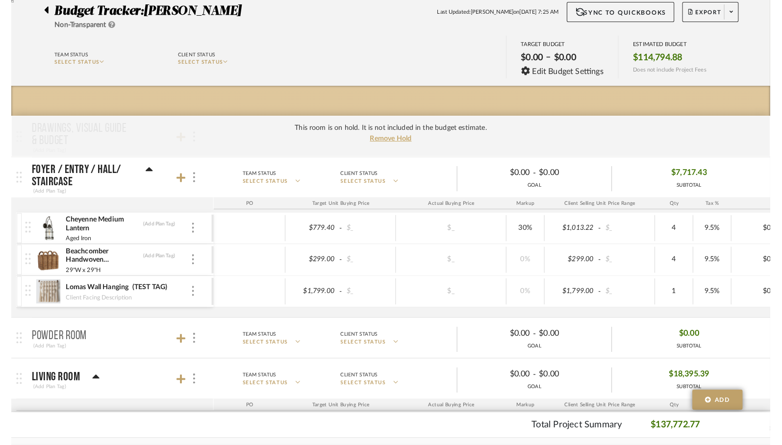
scroll to position [80, 0]
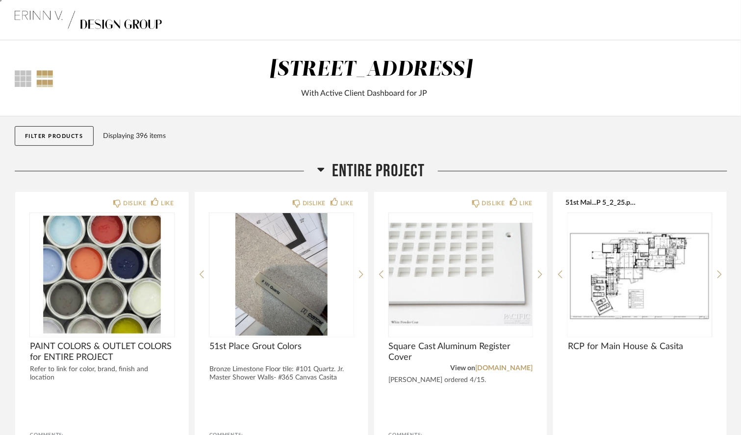
drag, startPoint x: 331, startPoint y: 73, endPoint x: 449, endPoint y: 76, distance: 117.7
click at [447, 73] on div "[STREET_ADDRESS]" at bounding box center [371, 69] width 204 height 21
drag, startPoint x: 304, startPoint y: 93, endPoint x: 455, endPoint y: 94, distance: 150.6
click at [456, 94] on div "With Active Client Dashboard for JP" at bounding box center [364, 93] width 457 height 12
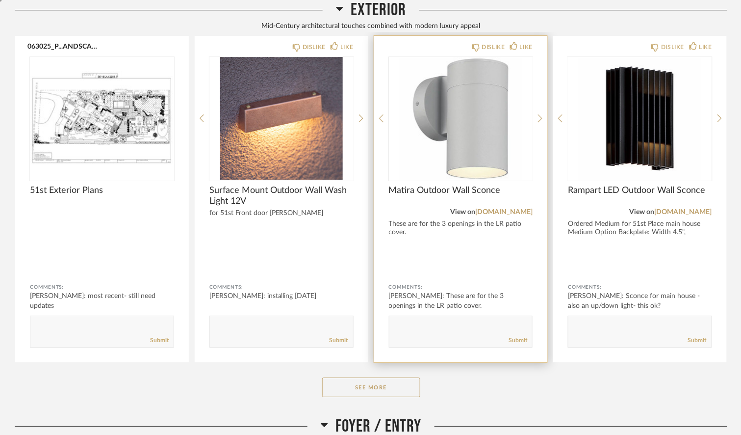
scroll to position [932, 0]
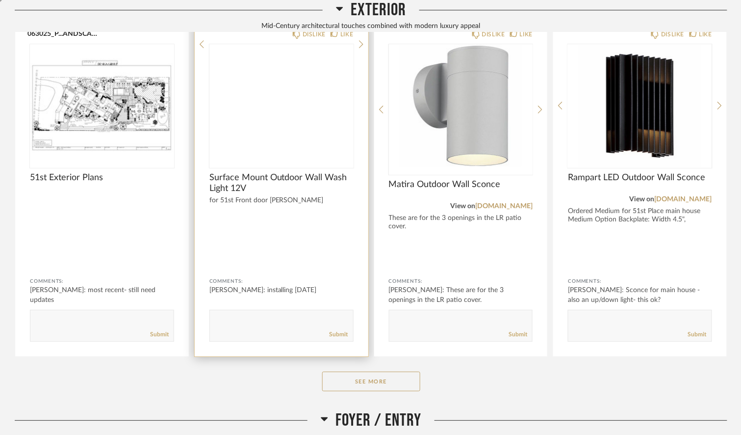
click at [0, 0] on img at bounding box center [0, 0] width 0 height 0
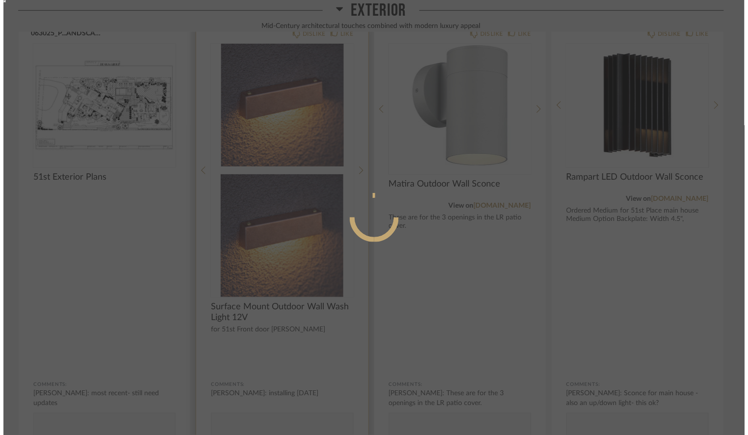
scroll to position [0, 0]
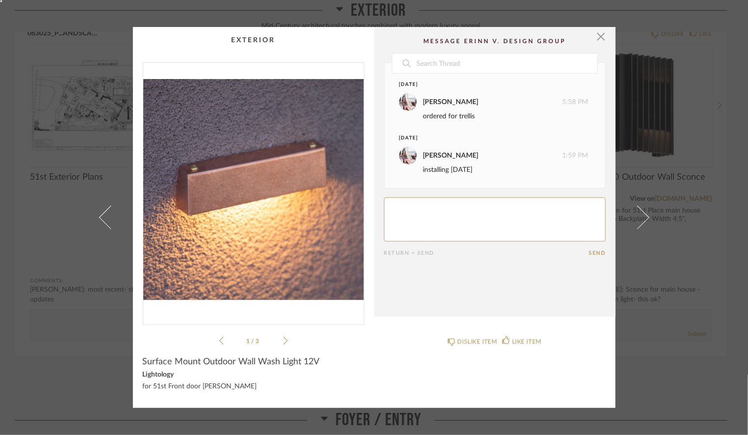
click at [282, 193] on img "0" at bounding box center [253, 190] width 221 height 254
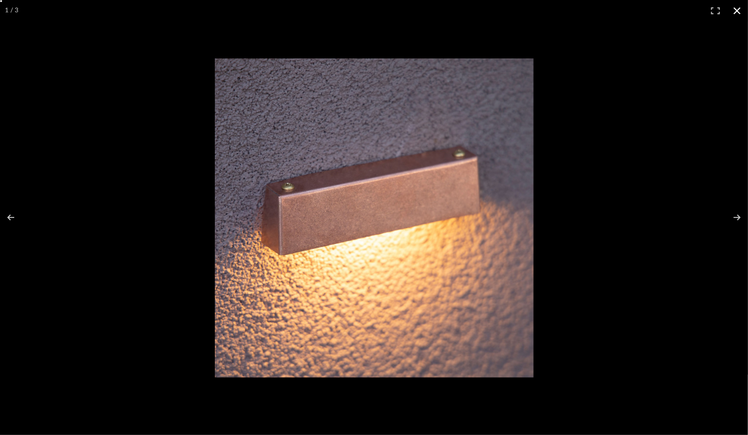
click at [738, 10] on button at bounding box center [737, 11] width 22 height 22
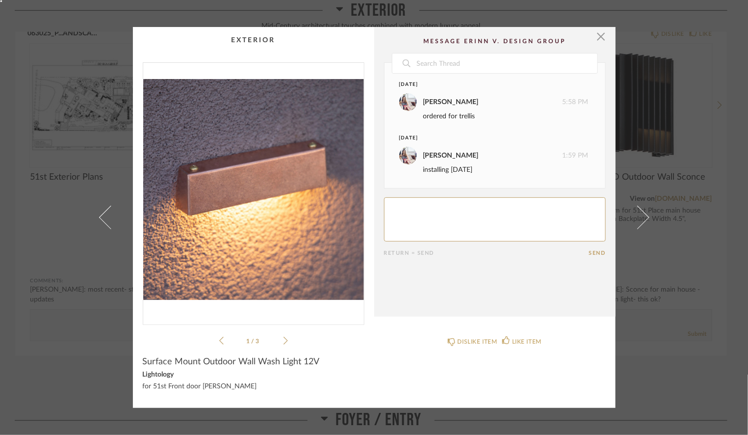
click at [283, 339] on icon at bounding box center [285, 340] width 4 height 9
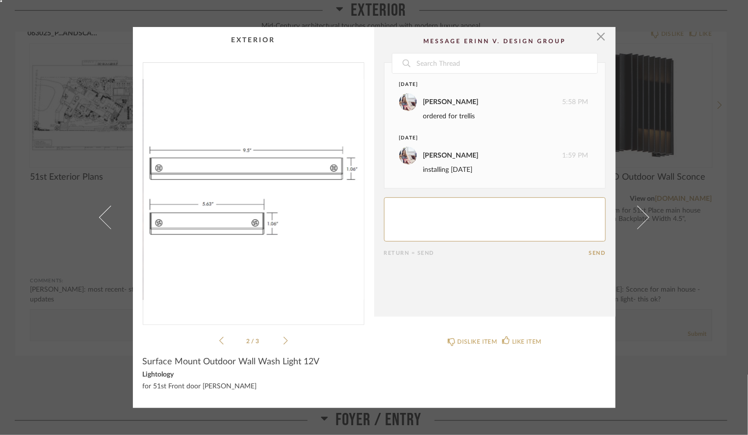
click at [283, 339] on icon at bounding box center [285, 340] width 4 height 9
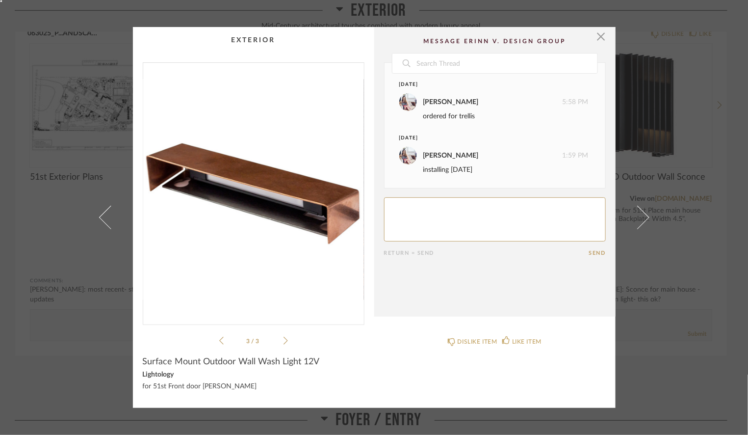
click at [712, 132] on div "× 3 / 3 Date June 28th Erinn Valencich 5:58 PM ordered for trellis August 16th …" at bounding box center [374, 217] width 748 height 435
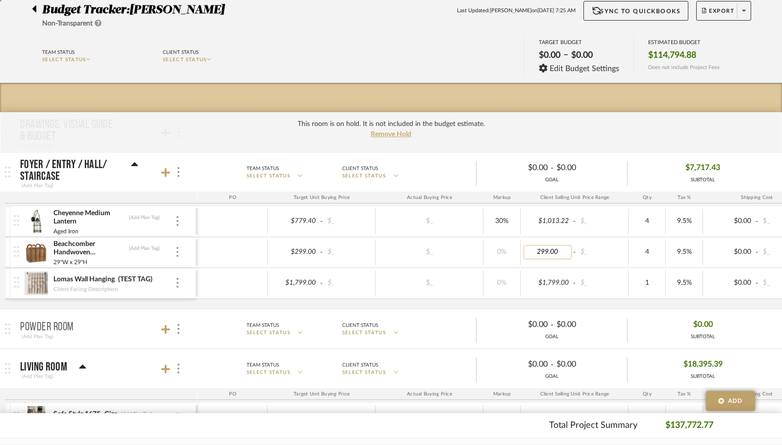
drag, startPoint x: 551, startPoint y: 251, endPoint x: 565, endPoint y: 251, distance: 13.7
click at [565, 251] on input "299.00" at bounding box center [548, 252] width 48 height 14
type input "299.18"
click at [638, 117] on body "Chrome Web Clipper Import Pinterest Support All Projects Library Inspiration Up…" at bounding box center [391, 142] width 782 height 445
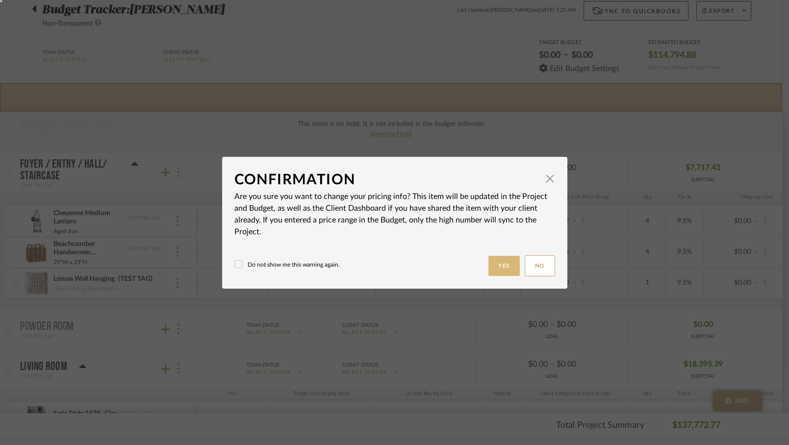
click at [496, 270] on button "Yes" at bounding box center [503, 266] width 31 height 20
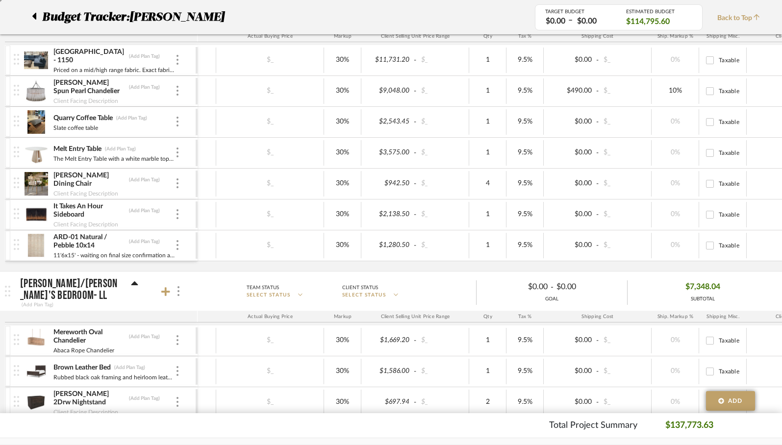
drag, startPoint x: 715, startPoint y: 426, endPoint x: 660, endPoint y: 426, distance: 54.9
click at [660, 426] on div "Total Project Summary $137,773.63" at bounding box center [391, 425] width 704 height 13
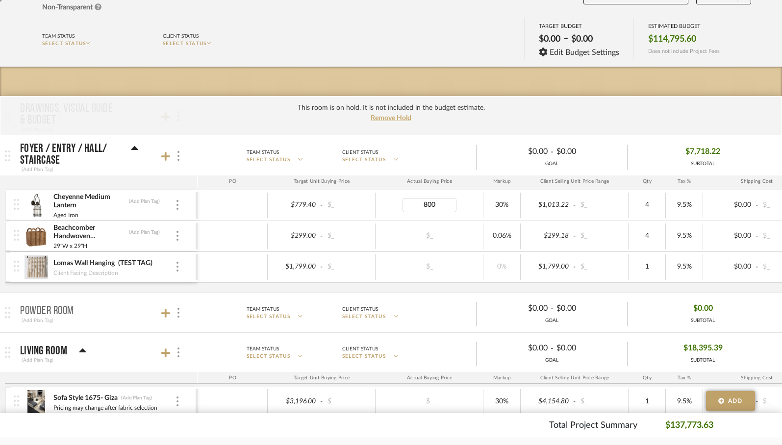
type input "8000"
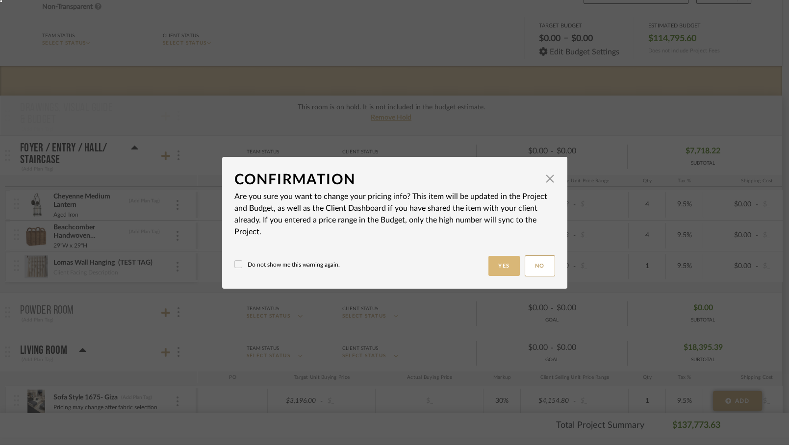
click at [502, 270] on button "Yes" at bounding box center [503, 266] width 31 height 20
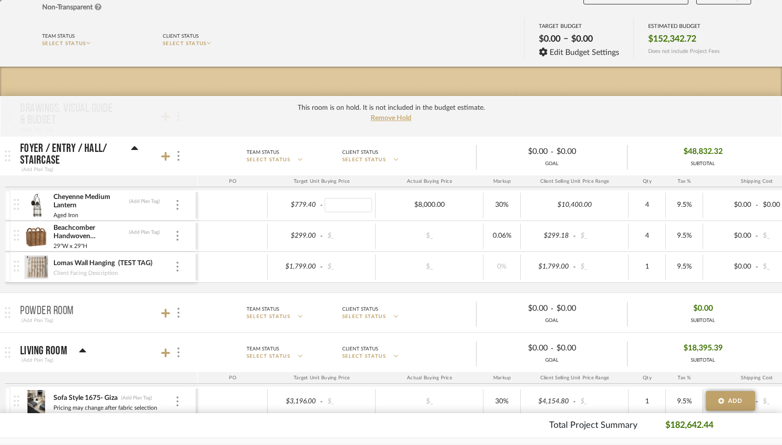
click at [384, 180] on div "Actual Buying Price" at bounding box center [430, 182] width 108 height 12
type input "0"
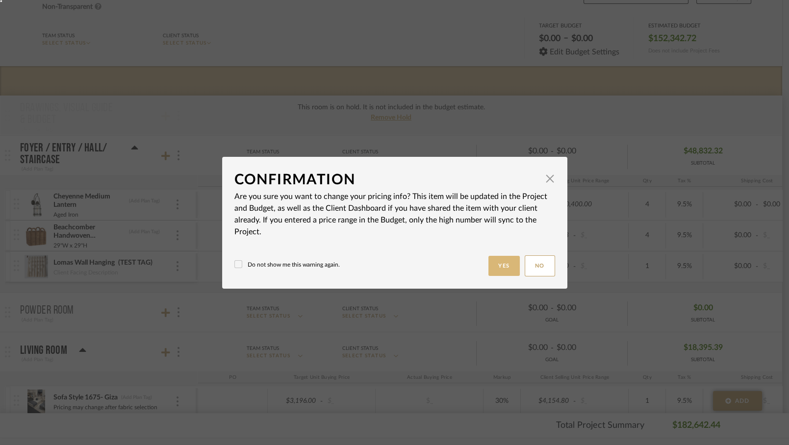
click at [502, 265] on button "Yes" at bounding box center [503, 266] width 31 height 20
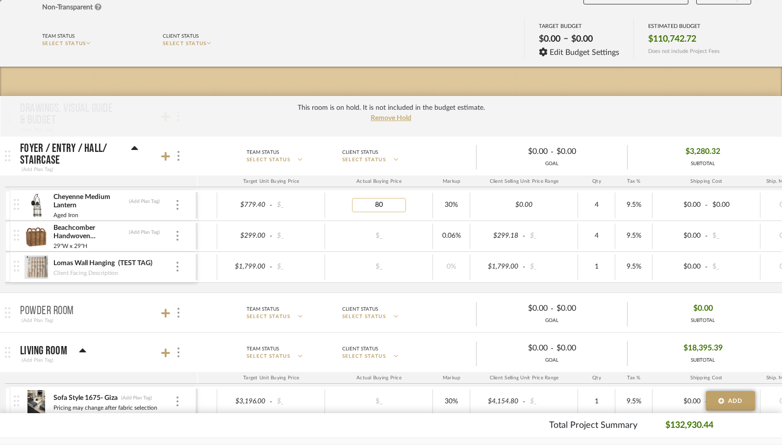
type input "800"
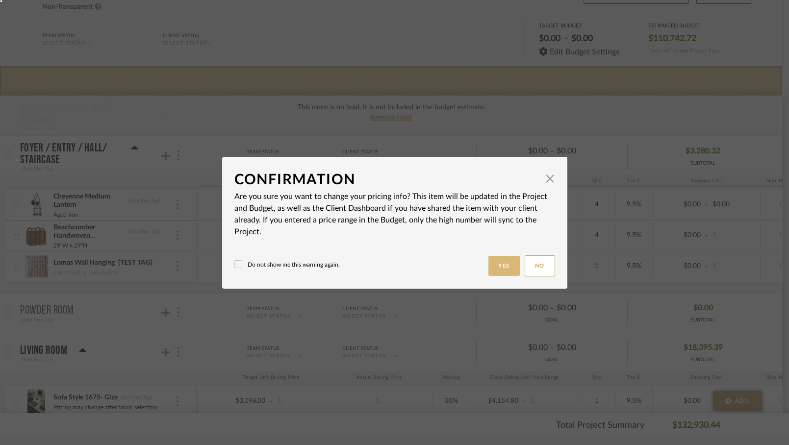
click at [495, 262] on button "Yes" at bounding box center [503, 266] width 31 height 20
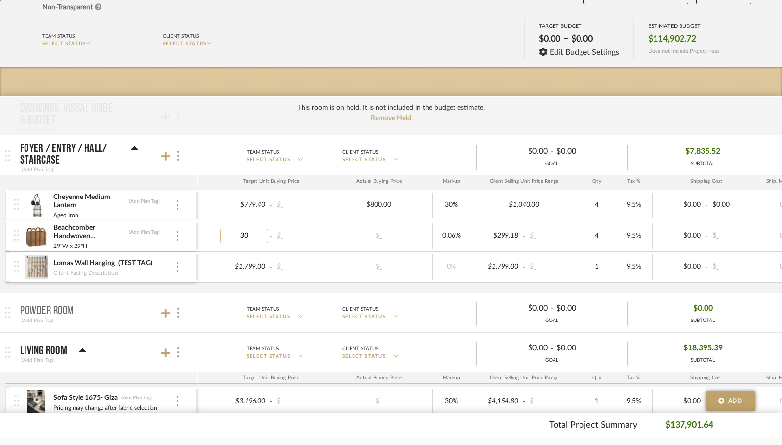
type input "300"
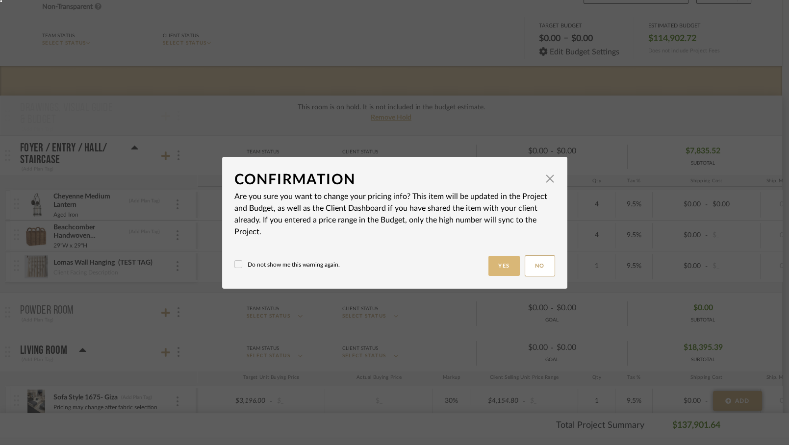
click at [498, 262] on button "Yes" at bounding box center [503, 266] width 31 height 20
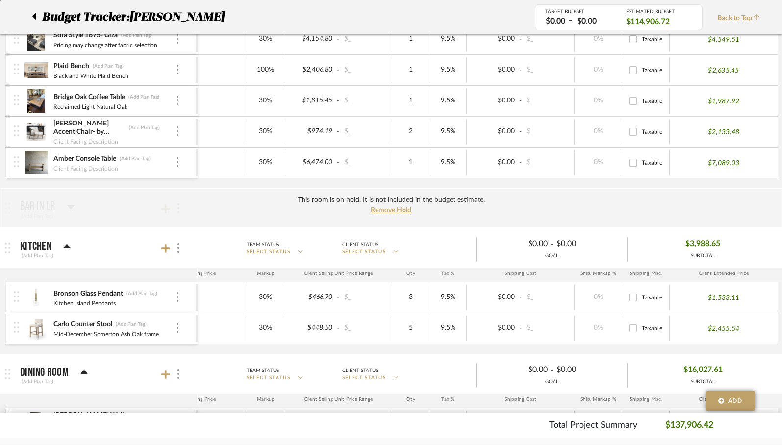
click at [65, 244] on icon at bounding box center [66, 246] width 7 height 4
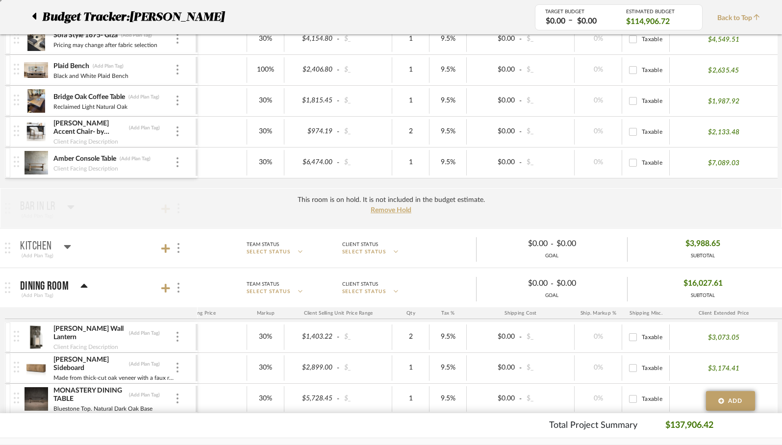
click at [4, 248] on div at bounding box center [10, 248] width 20 height 39
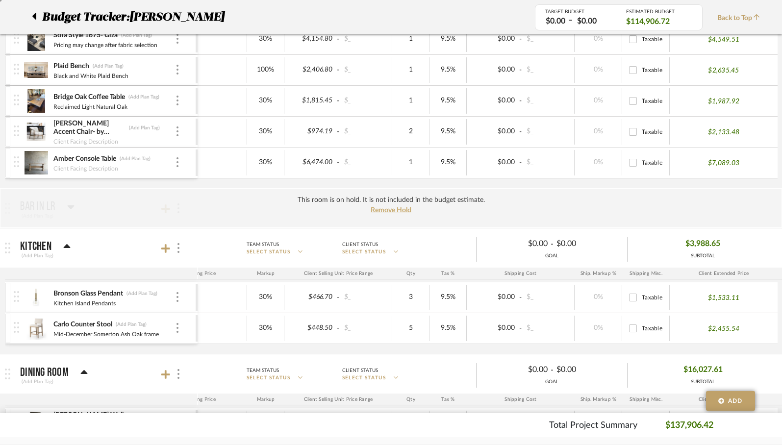
click at [9, 248] on img at bounding box center [7, 248] width 5 height 11
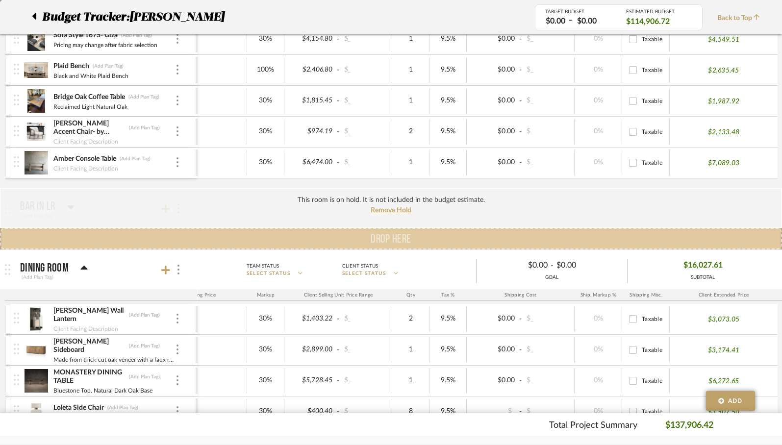
drag, startPoint x: 9, startPoint y: 248, endPoint x: 13, endPoint y: 233, distance: 14.6
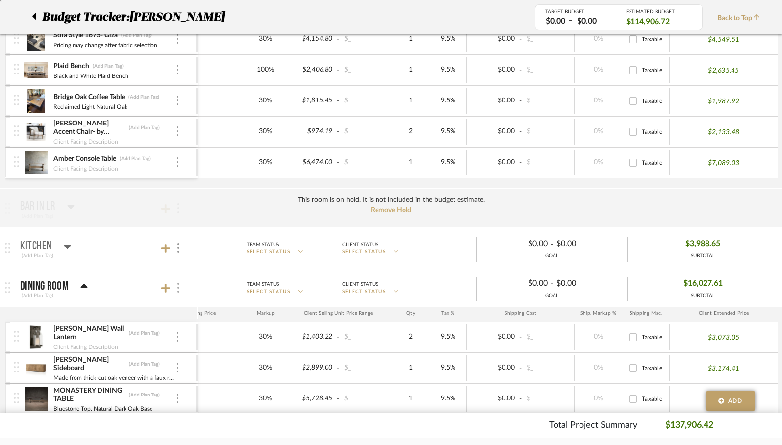
click at [179, 283] on div at bounding box center [178, 288] width 10 height 13
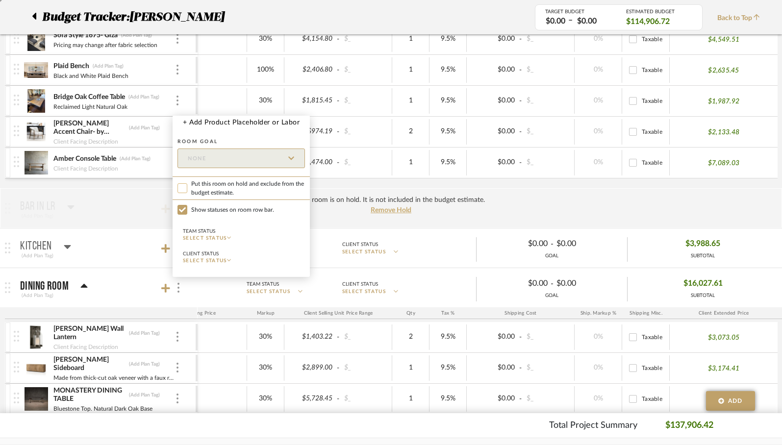
click at [182, 190] on input "Put this room on hold and exclude from the budget estimate." at bounding box center [183, 188] width 10 height 10
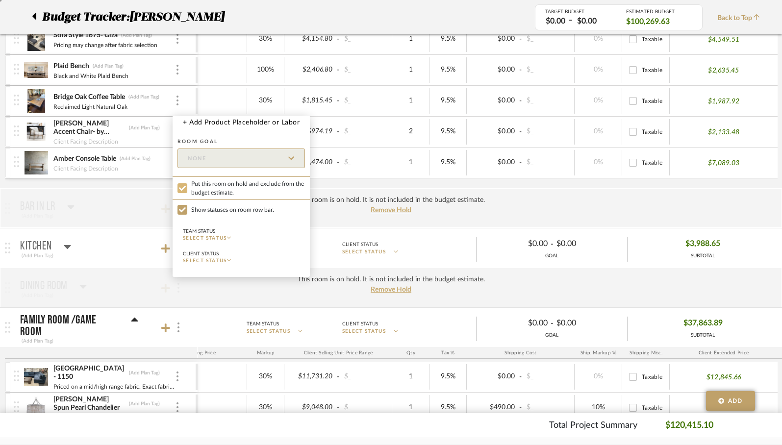
click at [182, 190] on input "Put this room on hold and exclude from the budget estimate." at bounding box center [183, 188] width 10 height 10
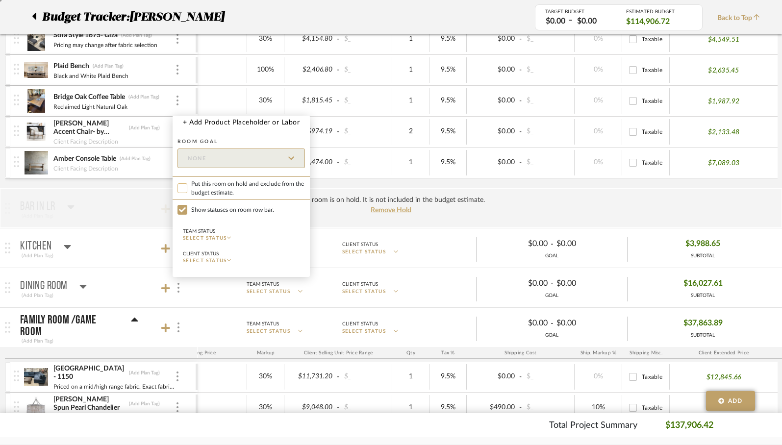
click at [182, 190] on input "Put this room on hold and exclude from the budget estimate." at bounding box center [183, 188] width 10 height 10
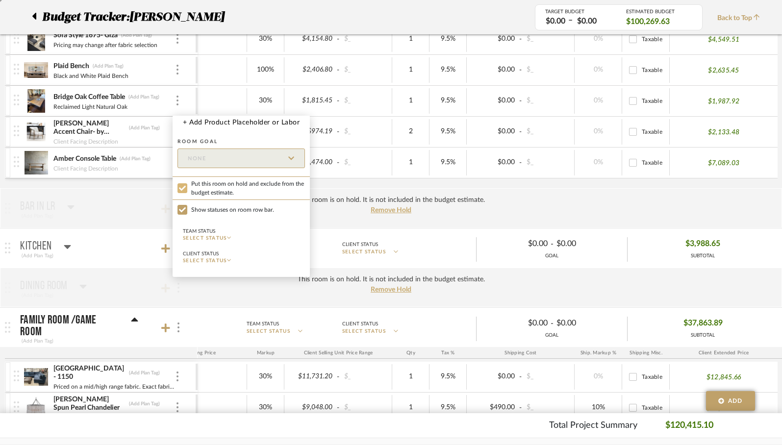
click at [182, 188] on input "Put this room on hold and exclude from the budget estimate." at bounding box center [183, 188] width 10 height 10
checkbox input "false"
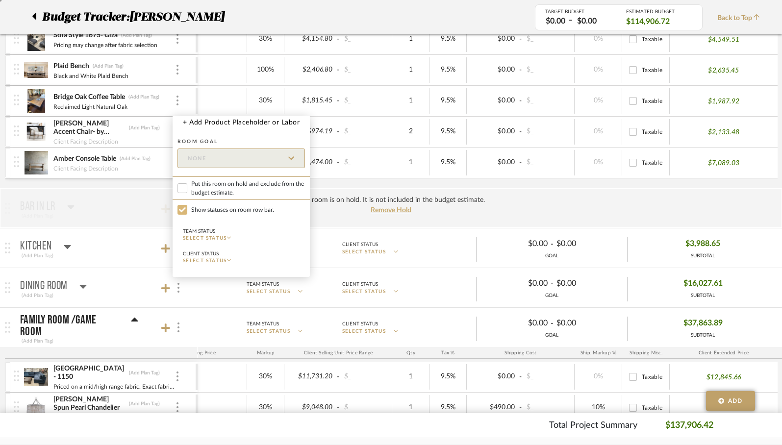
click at [184, 211] on input "Show statuses on room row bar." at bounding box center [183, 210] width 10 height 10
click at [184, 212] on input "Show statuses on room row bar." at bounding box center [183, 210] width 10 height 10
checkbox input "true"
click at [457, 238] on div at bounding box center [391, 222] width 782 height 445
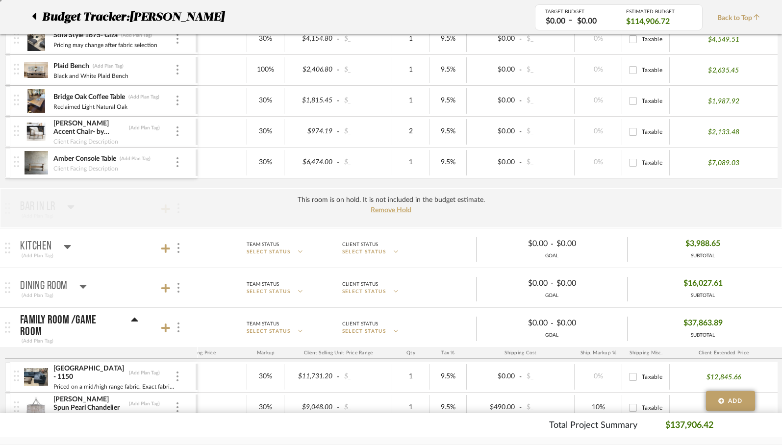
click at [370, 249] on span "SELECT STATUS" at bounding box center [364, 252] width 44 height 7
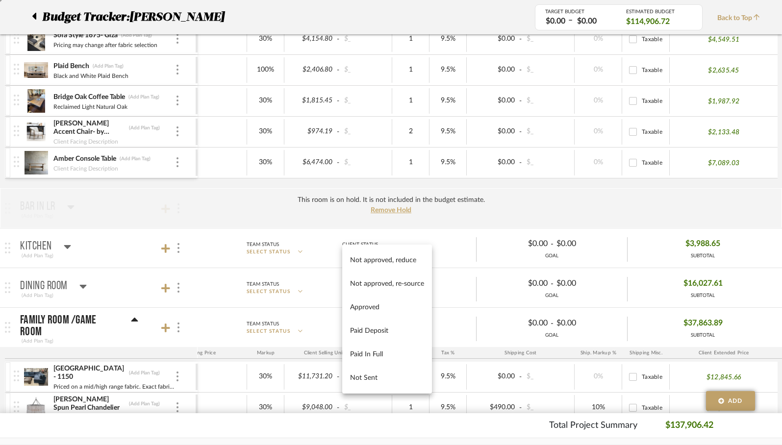
click at [318, 217] on div at bounding box center [391, 222] width 782 height 445
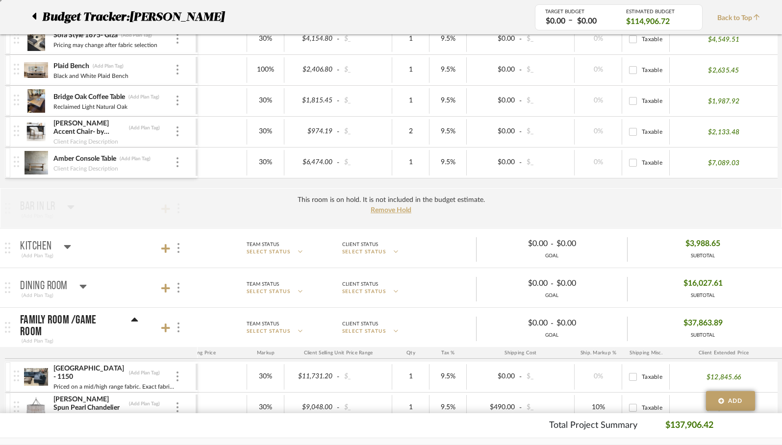
click at [277, 243] on div "Team Status" at bounding box center [263, 244] width 32 height 9
click at [276, 249] on span "SELECT STATUS" at bounding box center [269, 252] width 44 height 7
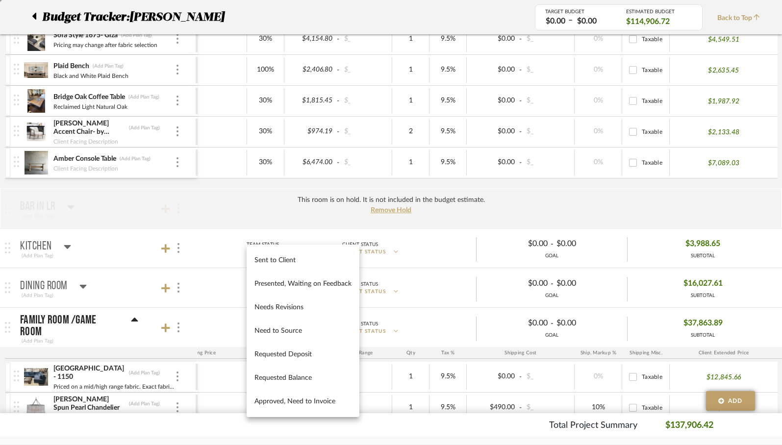
click at [276, 247] on div "Sent to Client Presented, Waiting on Feedback Needs Revisions Need to Source Re…" at bounding box center [303, 331] width 113 height 173
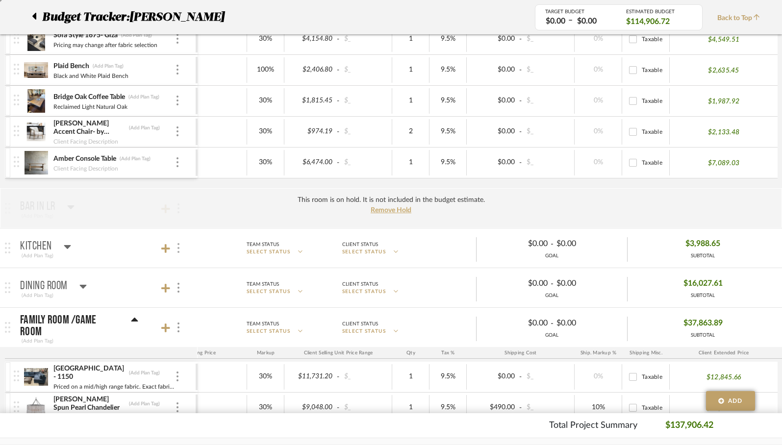
click at [179, 245] on div at bounding box center [178, 248] width 10 height 13
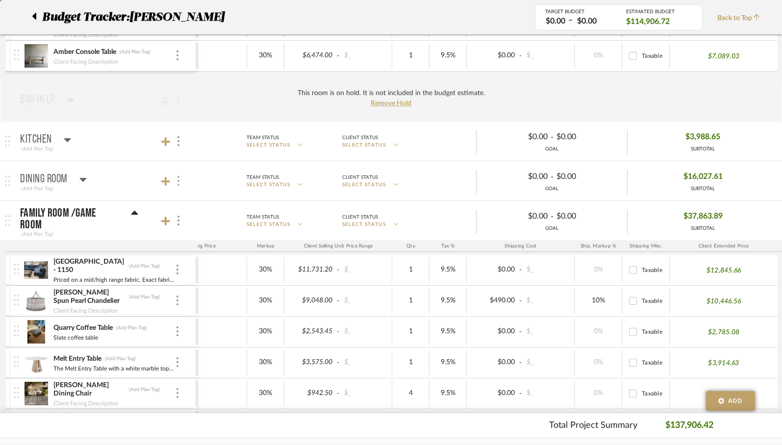
click at [176, 183] on div at bounding box center [178, 181] width 10 height 13
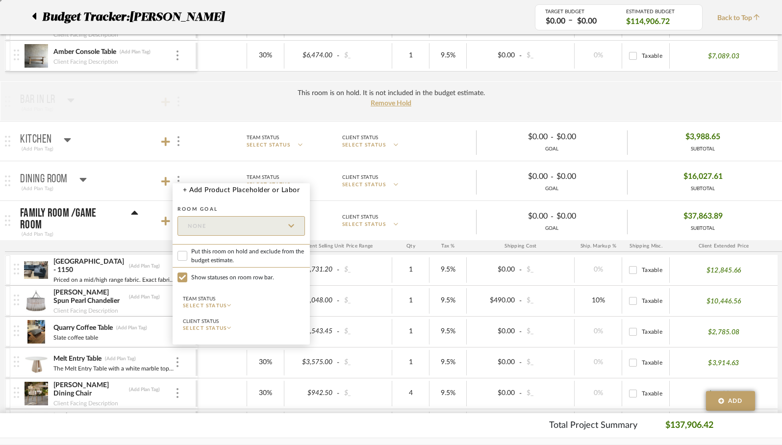
click at [209, 106] on div at bounding box center [391, 222] width 782 height 445
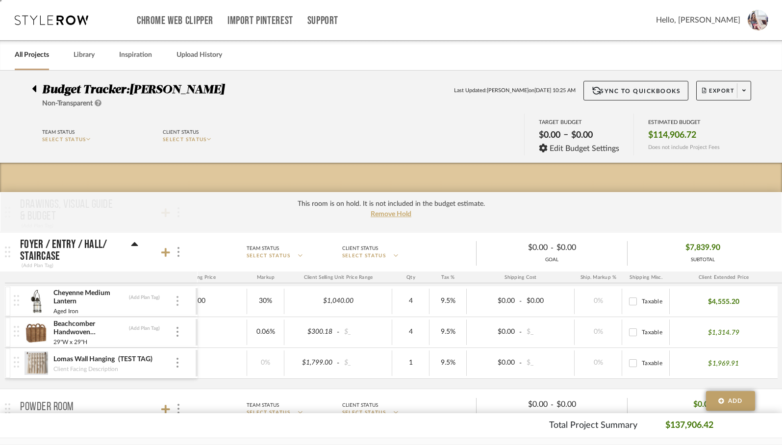
click at [177, 302] on img at bounding box center [178, 301] width 2 height 10
click at [232, 212] on div at bounding box center [391, 222] width 782 height 445
click at [178, 304] on img at bounding box center [178, 301] width 2 height 10
click at [205, 266] on div at bounding box center [391, 222] width 782 height 445
click at [136, 243] on icon at bounding box center [134, 244] width 7 height 4
